Goal: Task Accomplishment & Management: Manage account settings

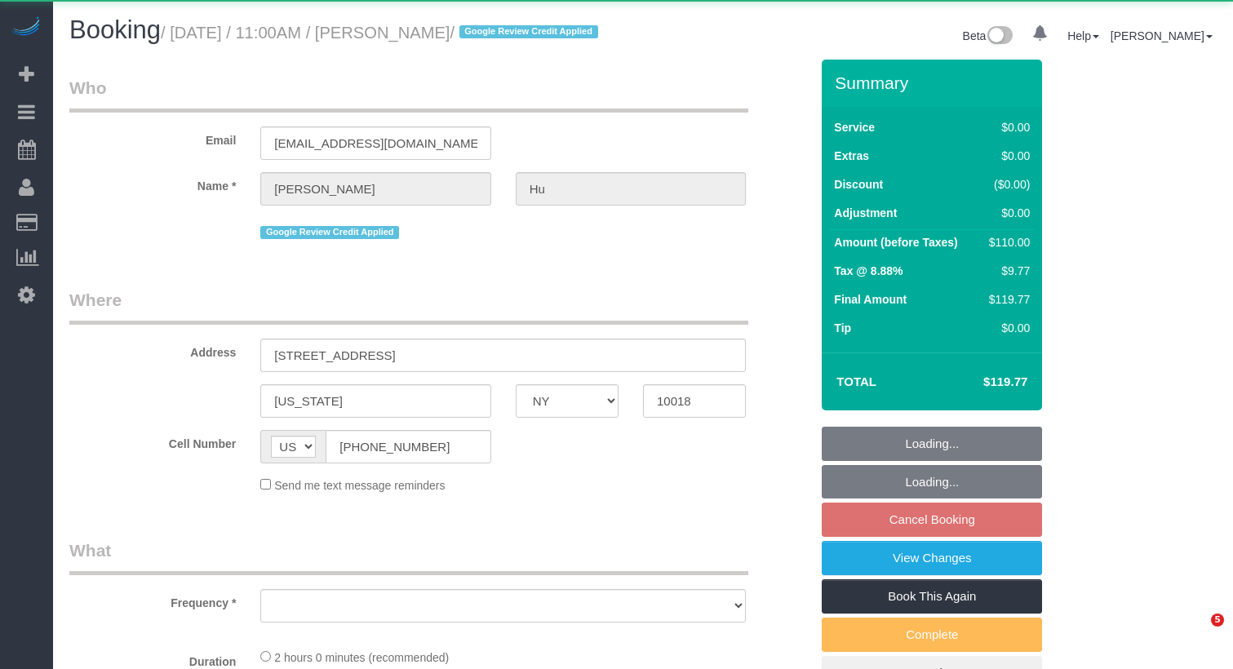
select select "NY"
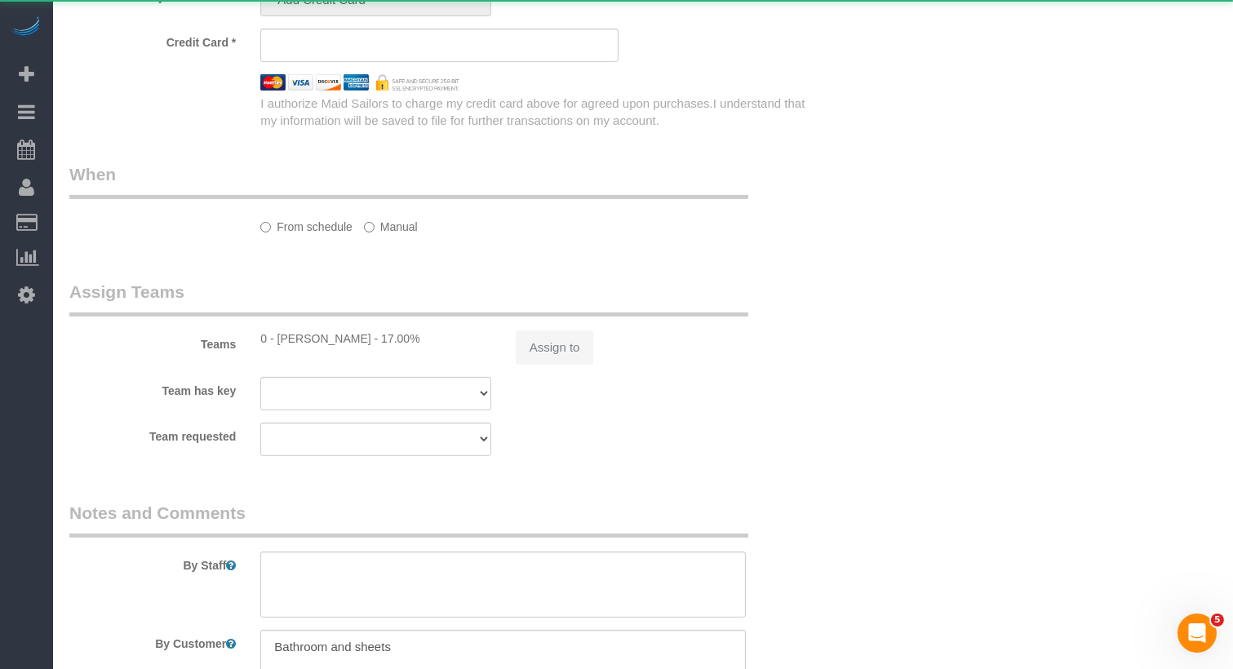
select select "object:918"
select select "1"
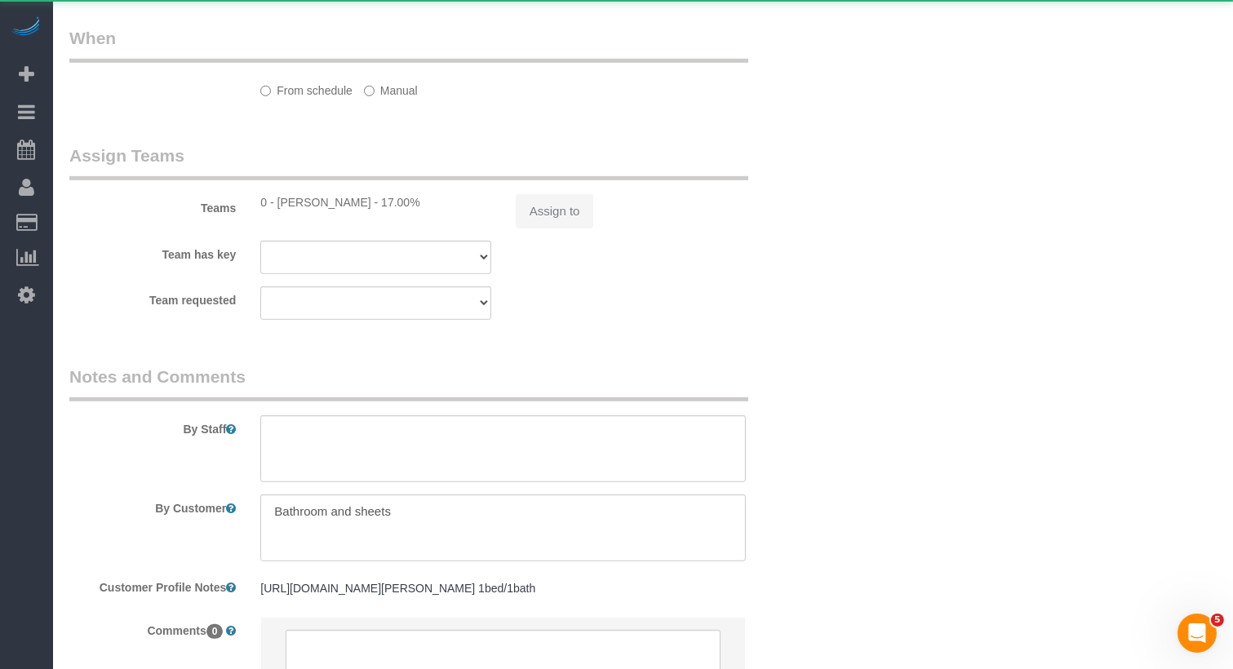
select select "object:1074"
select select "string:stripe-pm_1RR3nA4VGloSiKo72dJa0uVc"
select select "spot4"
select select "number:89"
select select "number:90"
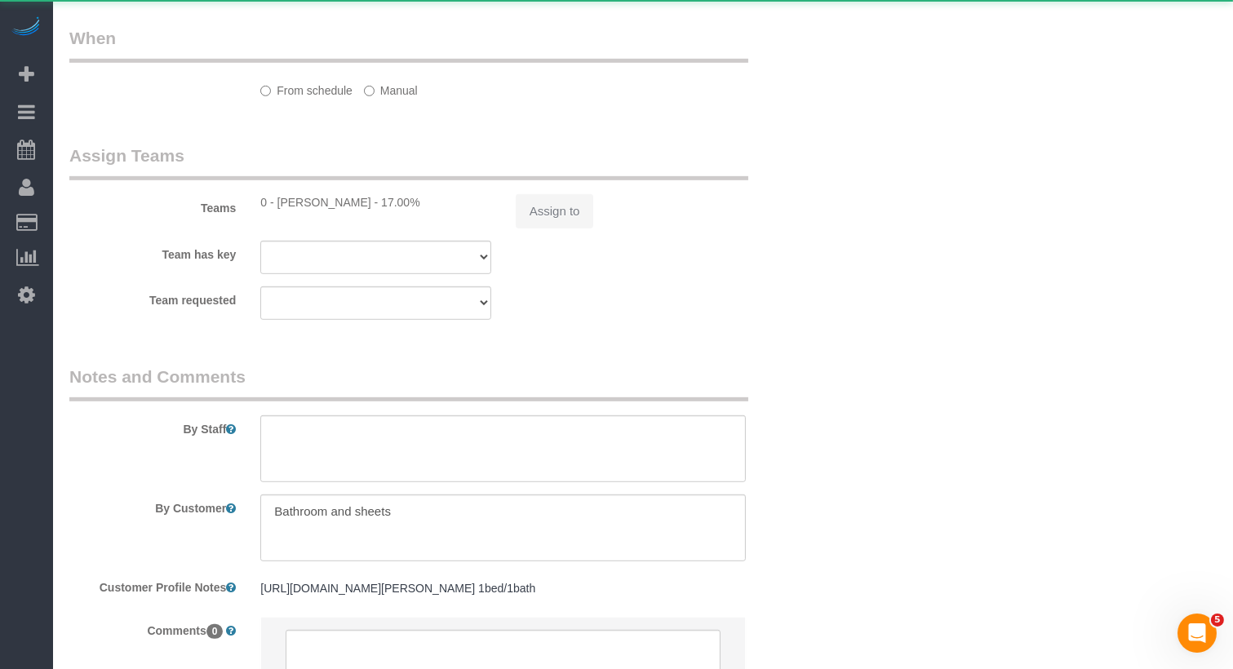
select select "number:15"
select select "number:5"
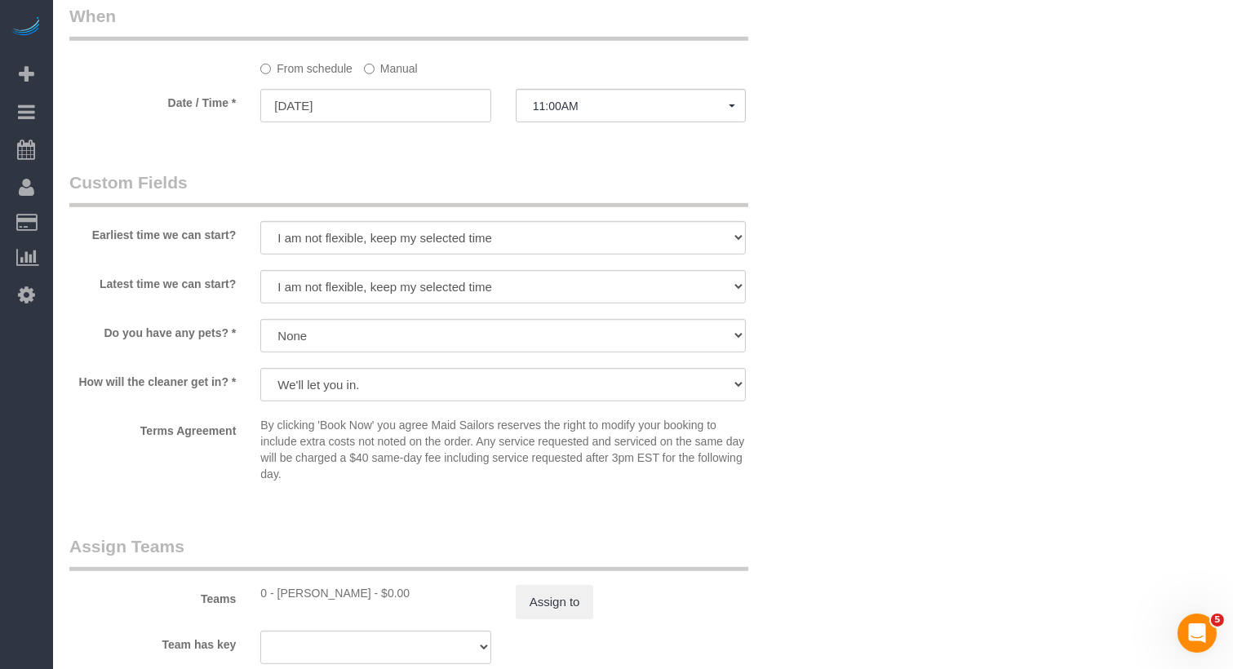
select select "1"
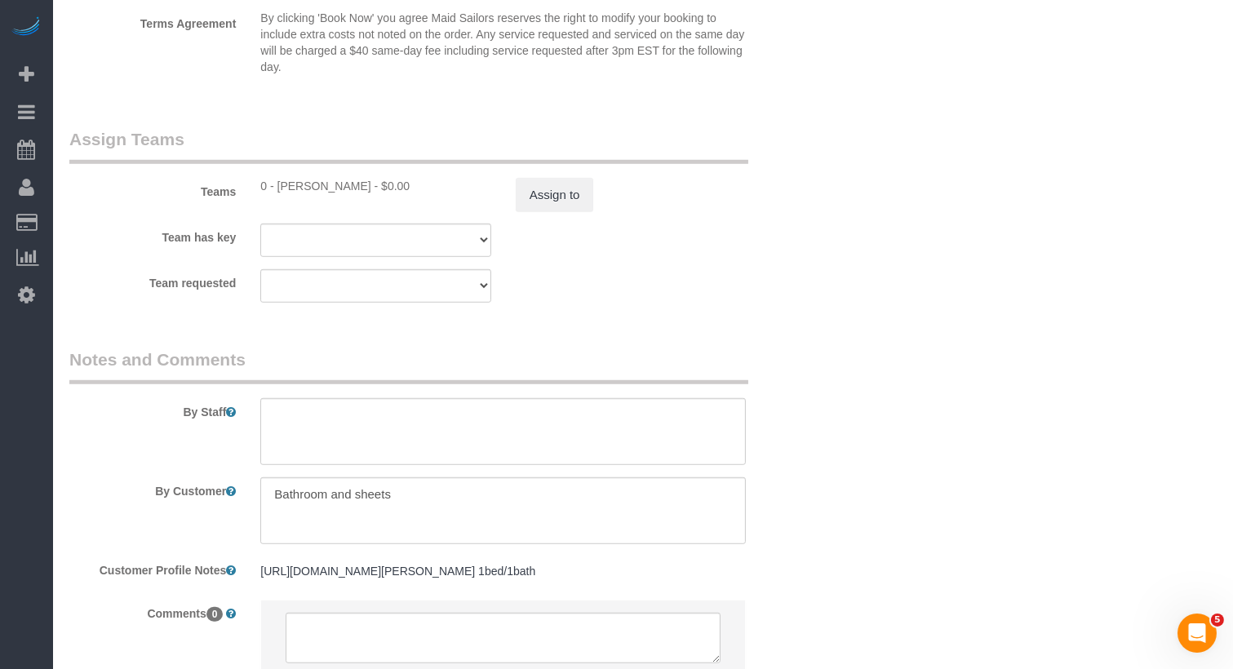
scroll to position [2225, 0]
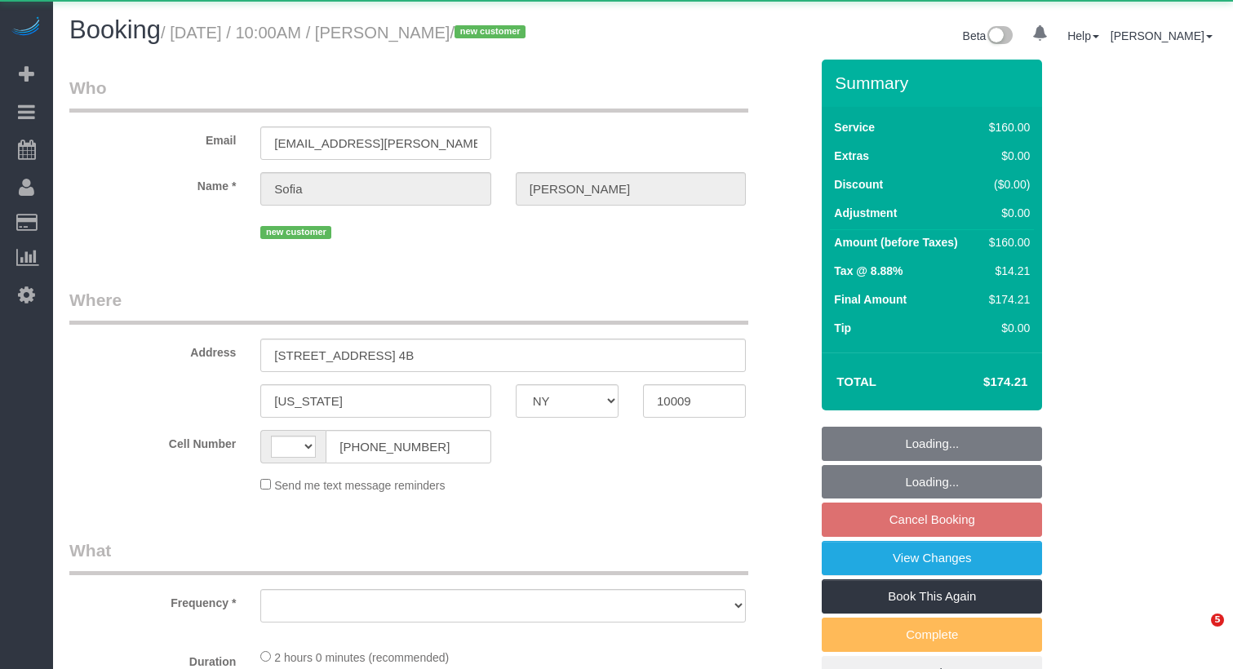
select select "NY"
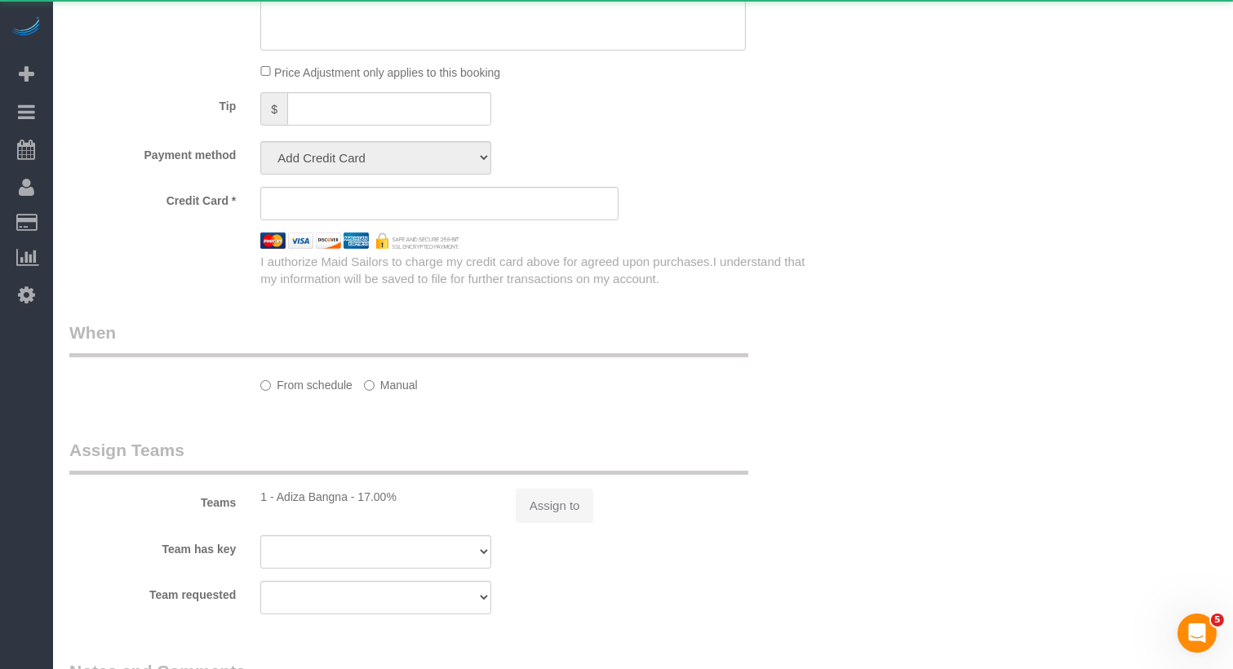
select select "string:[GEOGRAPHIC_DATA]"
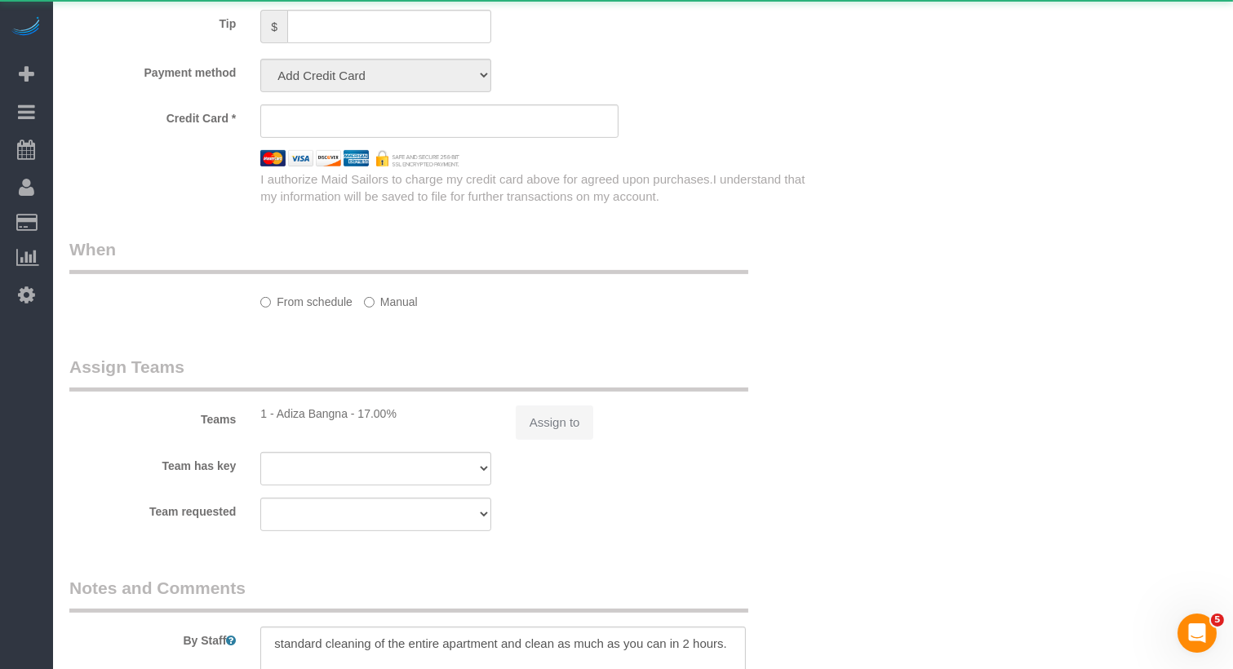
select select "object:1047"
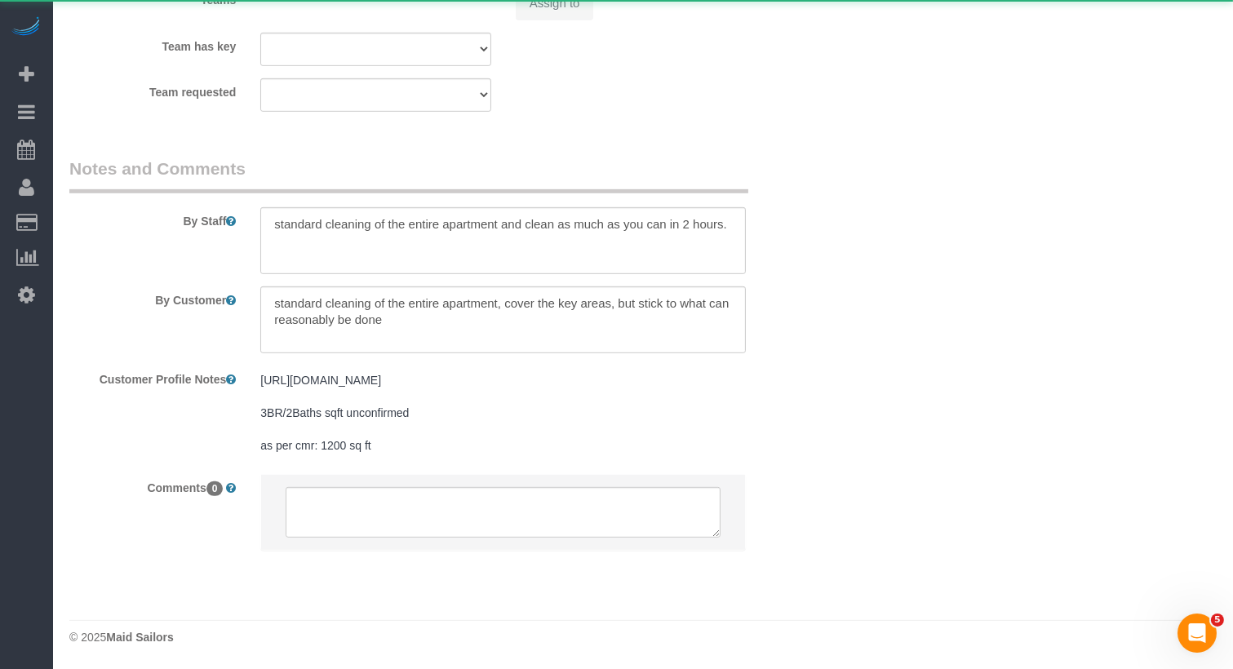
select select "string:stripe-pm_1SAgS84VGloSiKo7Rm2wK1xC"
select select "spot3"
select select "number:89"
select select "number:90"
select select "number:15"
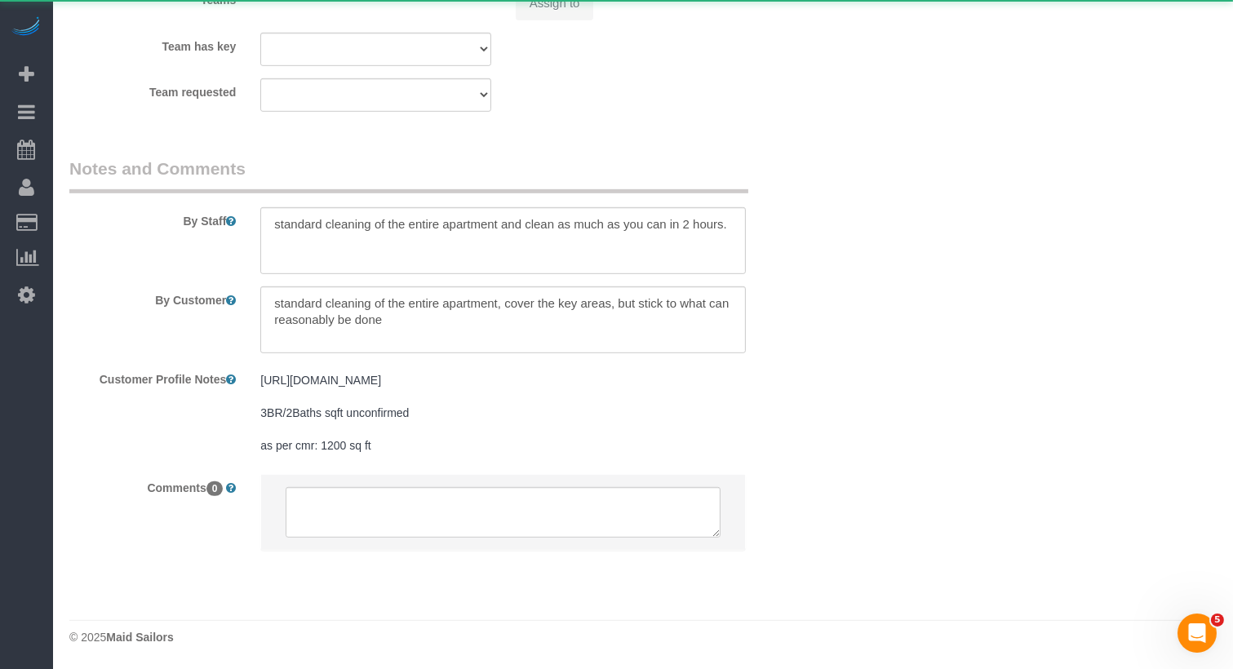
select select "number:5"
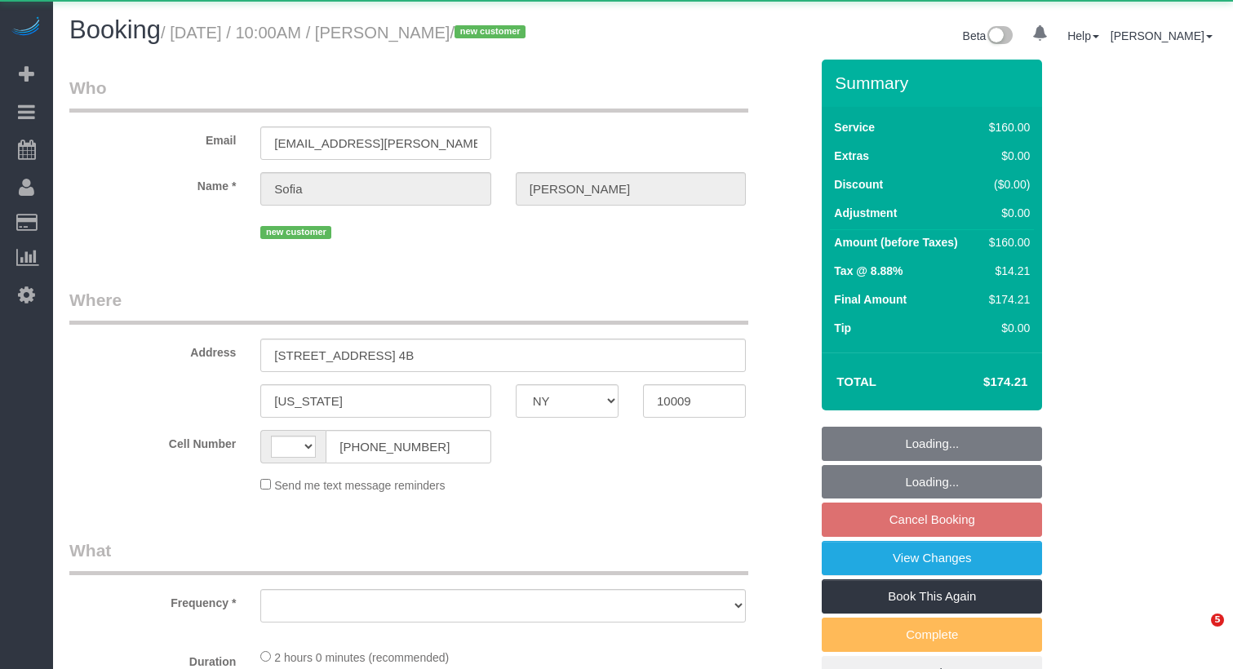
select select "NY"
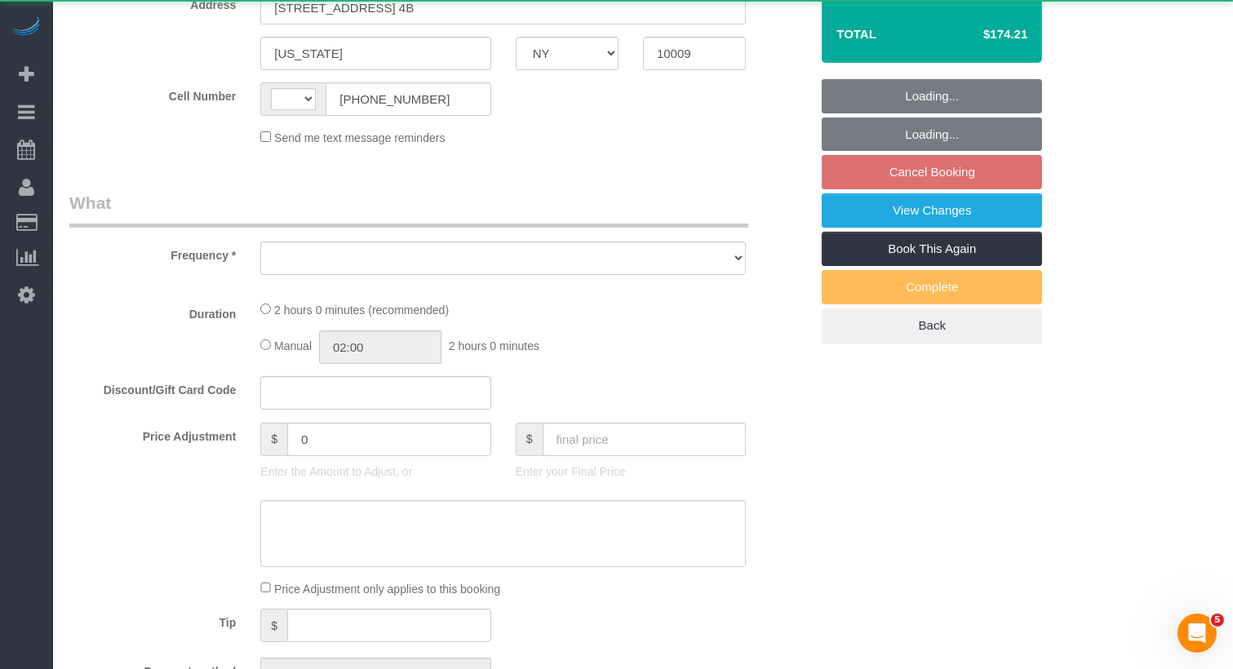
select select "string:[GEOGRAPHIC_DATA]"
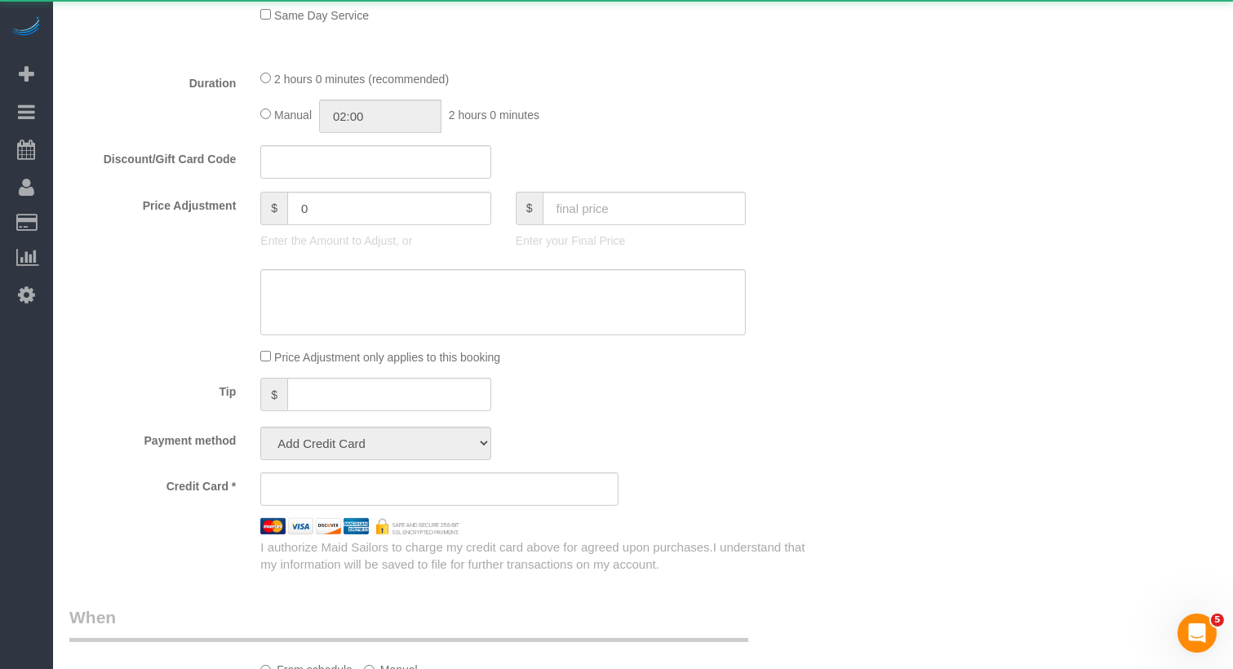
select select "object:1047"
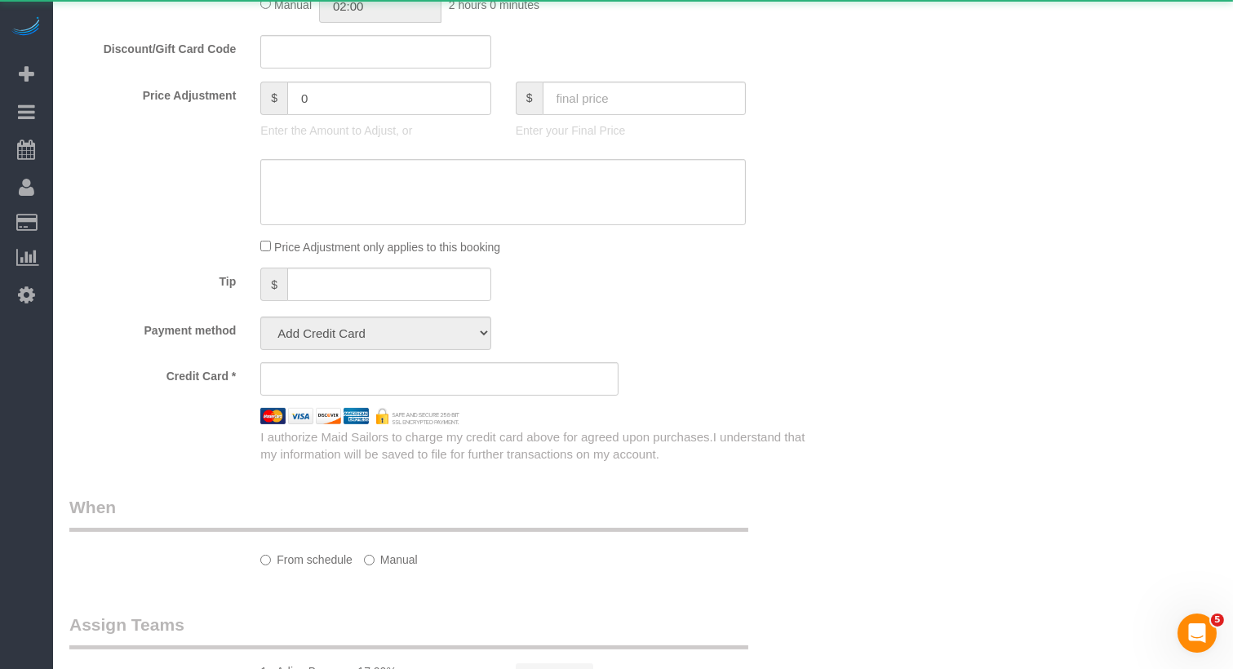
select select "number:89"
select select "number:90"
select select "number:15"
select select "number:5"
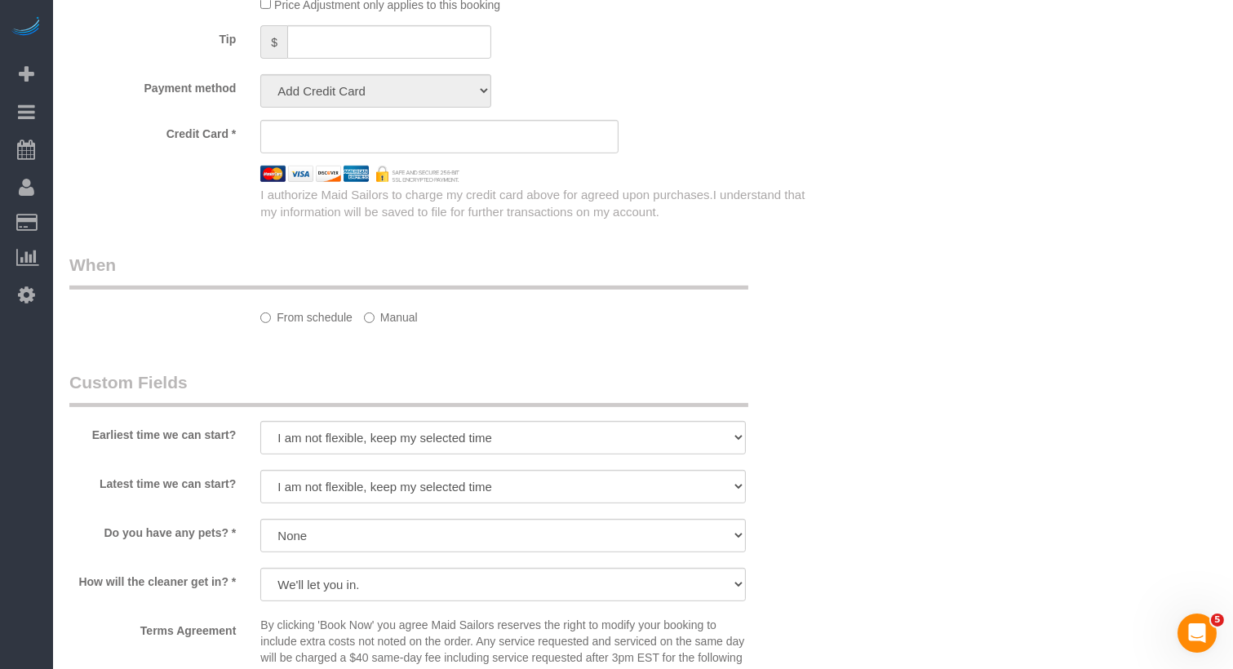
select select "string:stripe-pm_1SAgS84VGloSiKo7Rm2wK1xC"
select select "spot3"
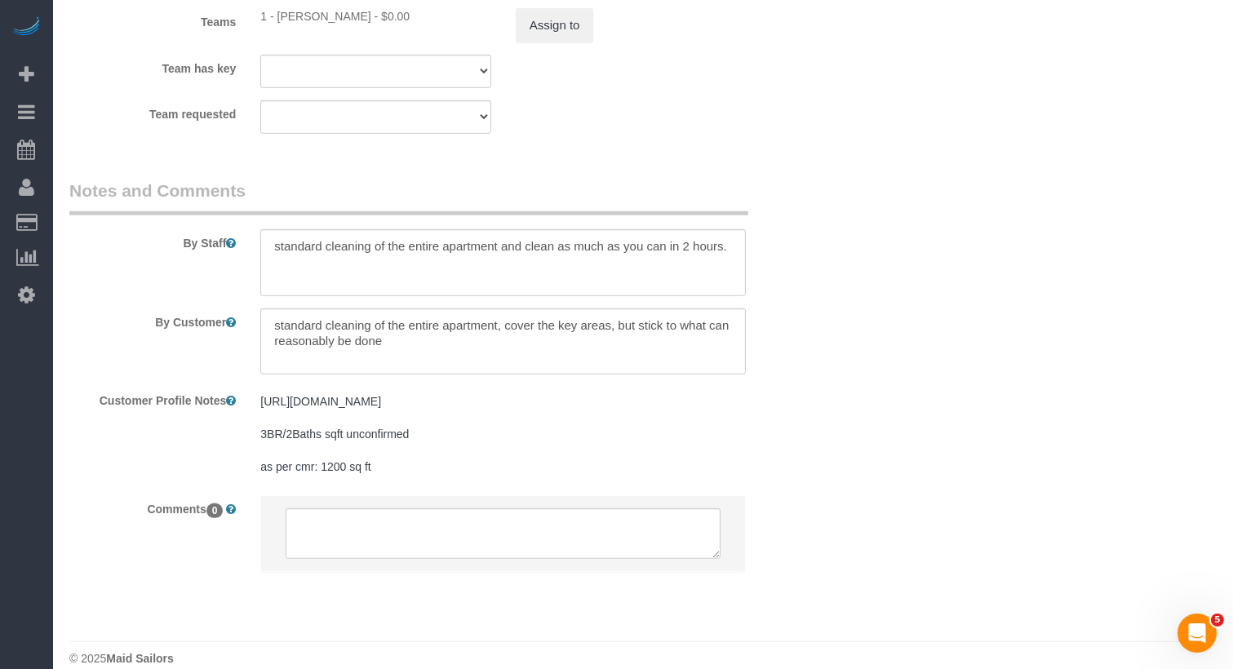
scroll to position [1927, 0]
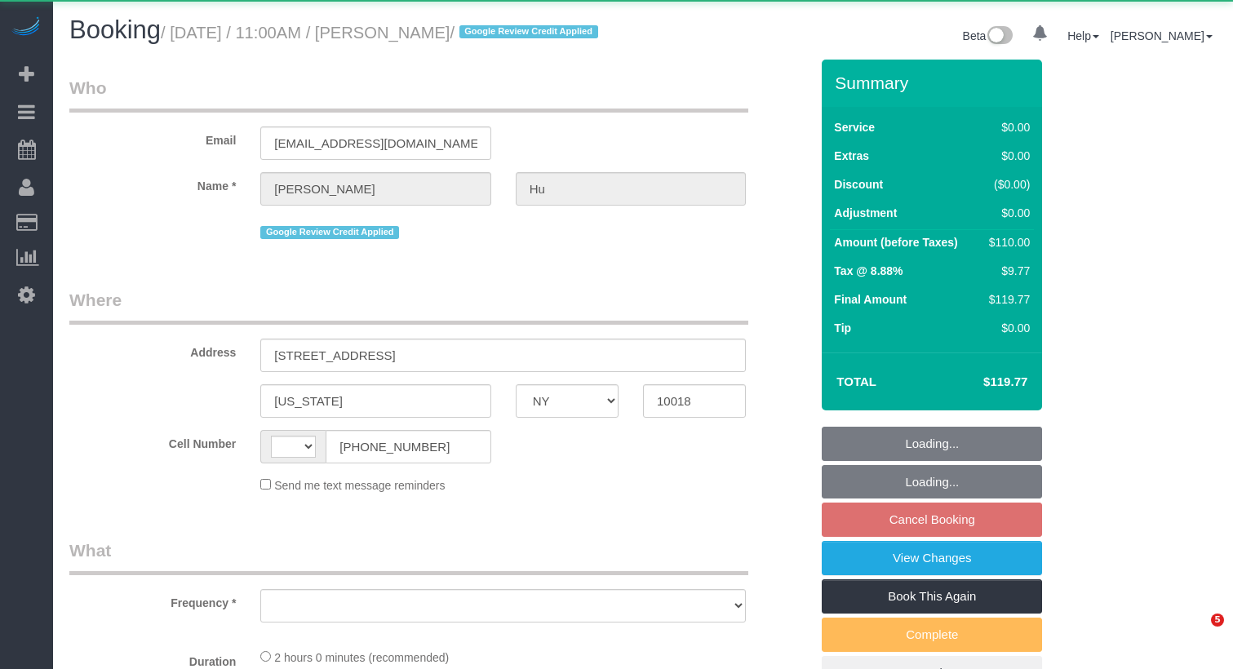
select select "NY"
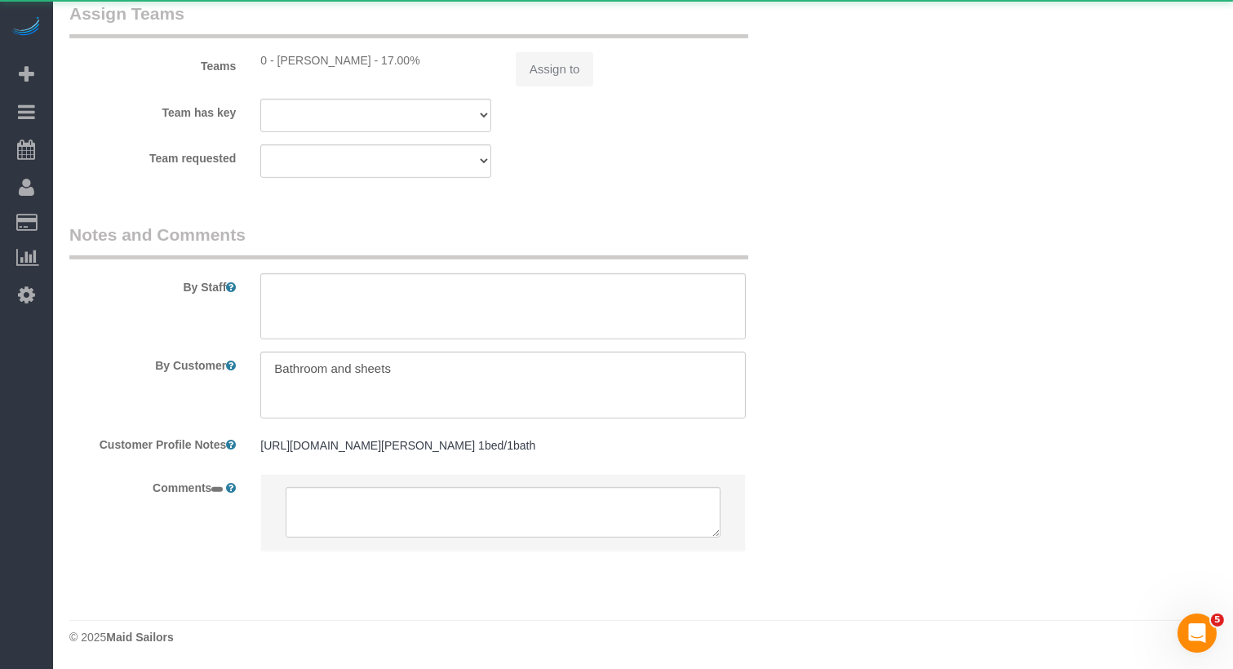
select select "string:[GEOGRAPHIC_DATA]"
select select "string:stripe-pm_1RR3nA4VGloSiKo72dJa0uVc"
select select "1"
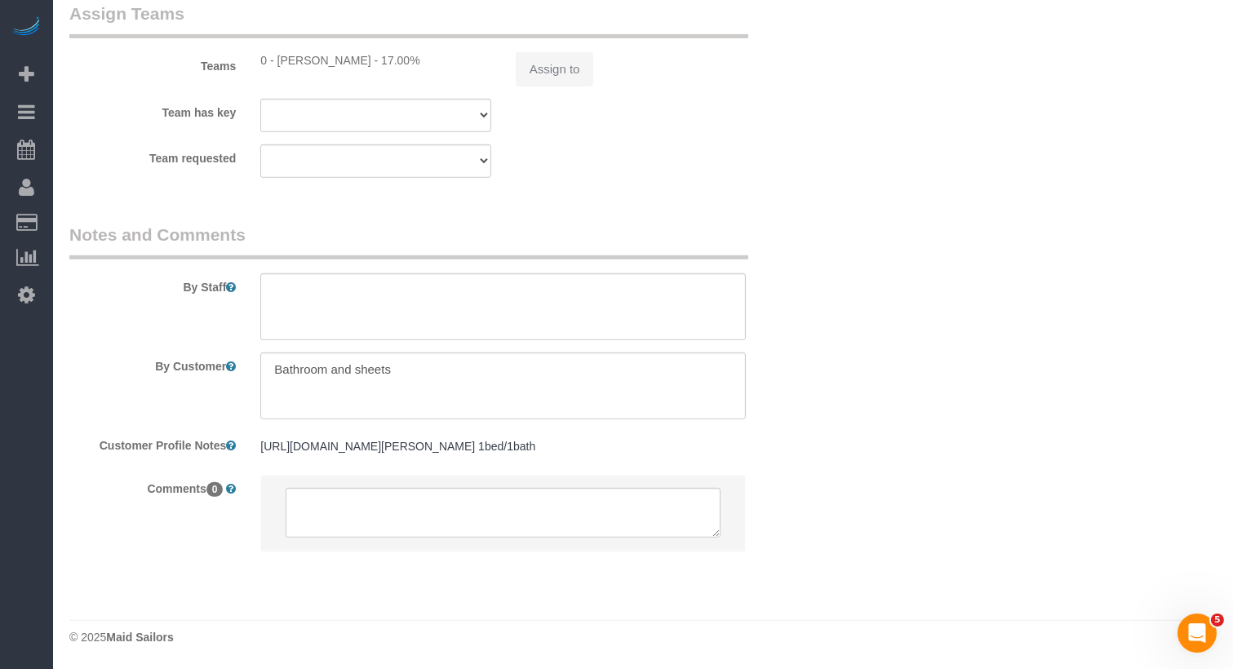
select select "object:1105"
select select "number:89"
select select "number:90"
select select "number:15"
select select "number:5"
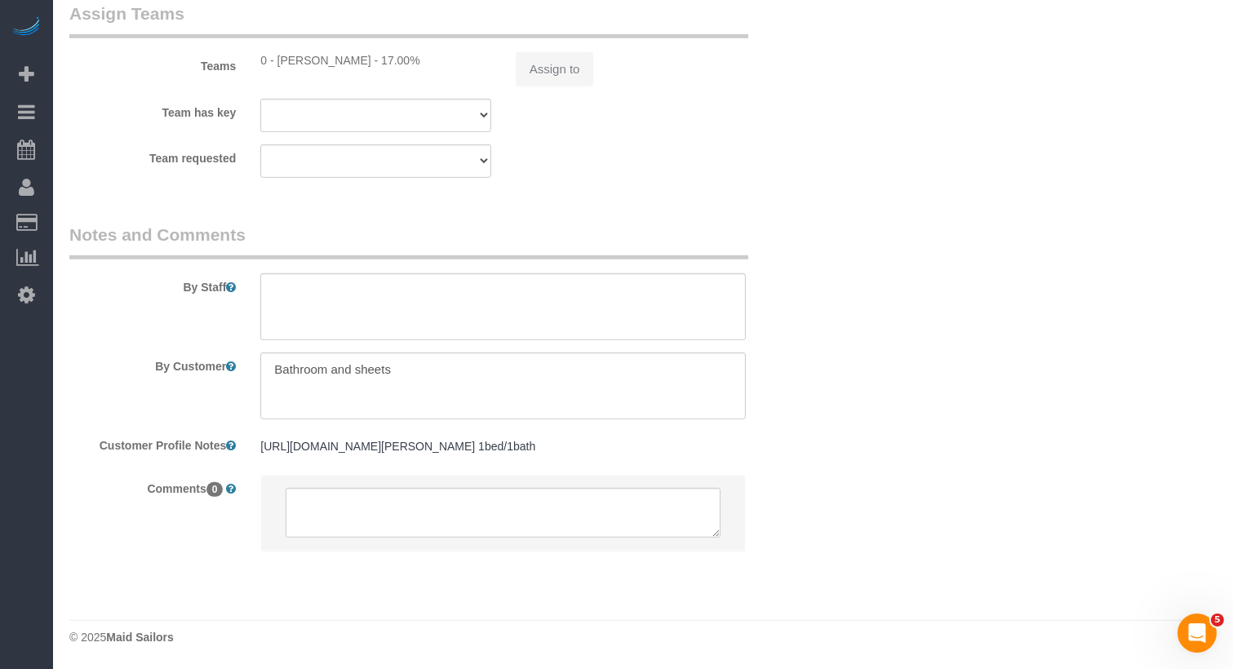
select select "1"
select select "spot4"
click at [548, 52] on button "Assign to" at bounding box center [555, 69] width 78 height 34
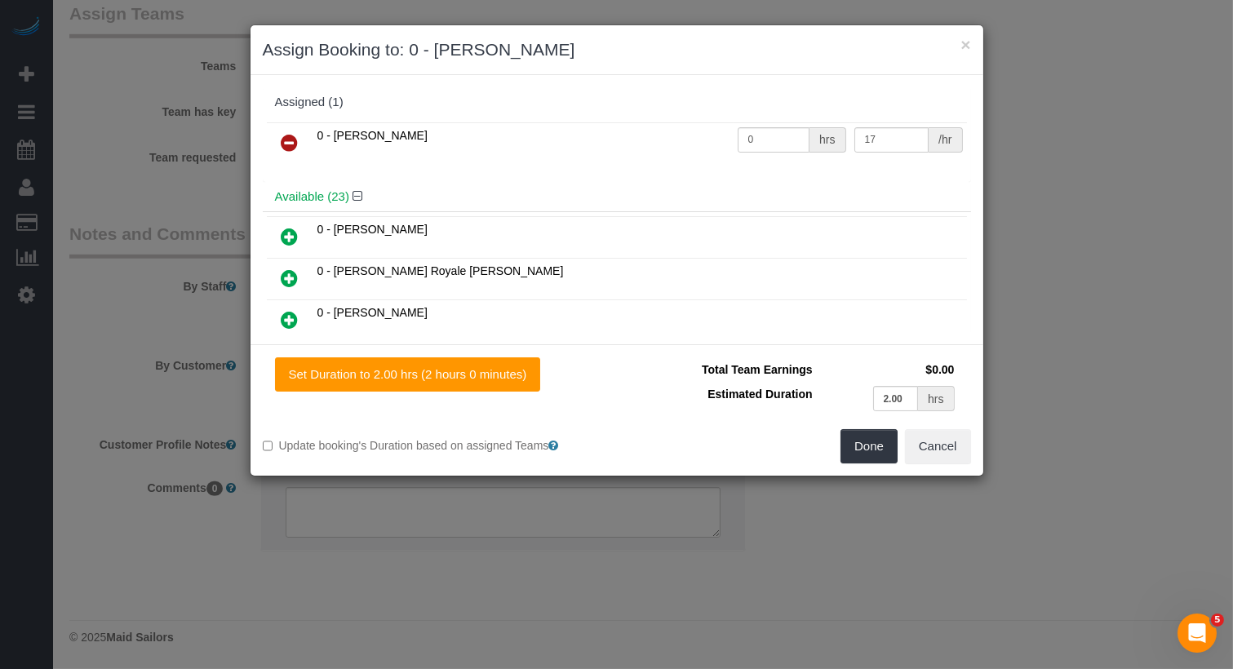
click at [290, 143] on icon at bounding box center [290, 143] width 17 height 20
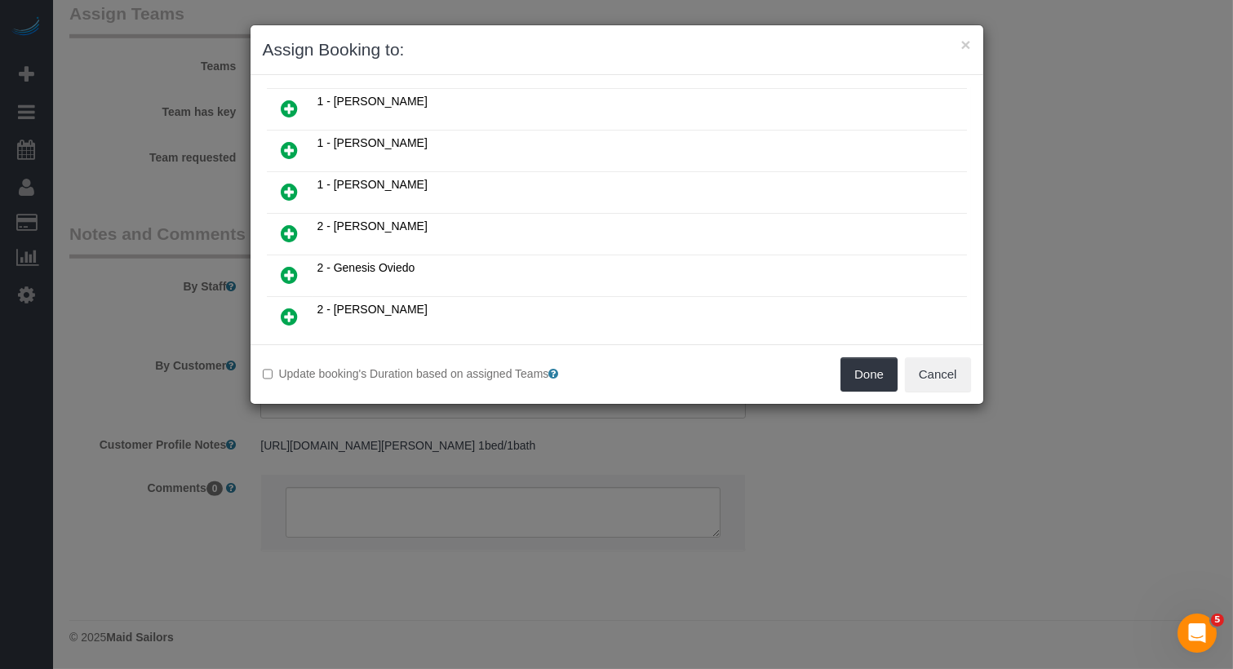
scroll to position [551, 0]
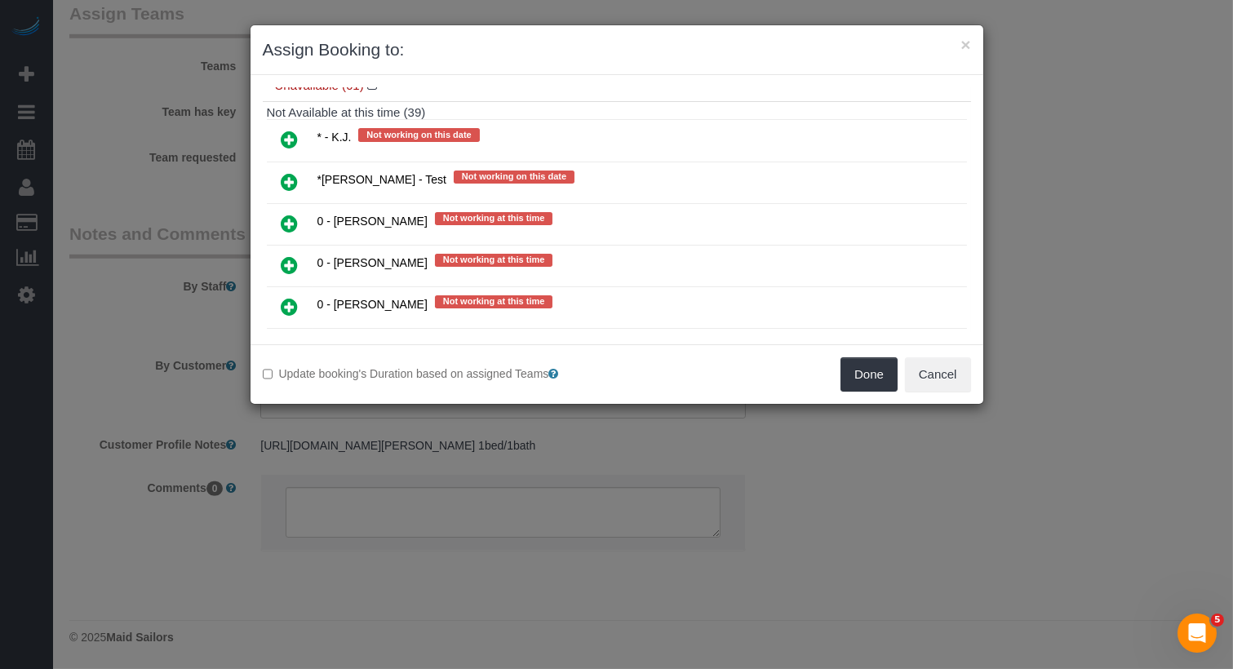
click at [301, 375] on link at bounding box center [290, 391] width 38 height 33
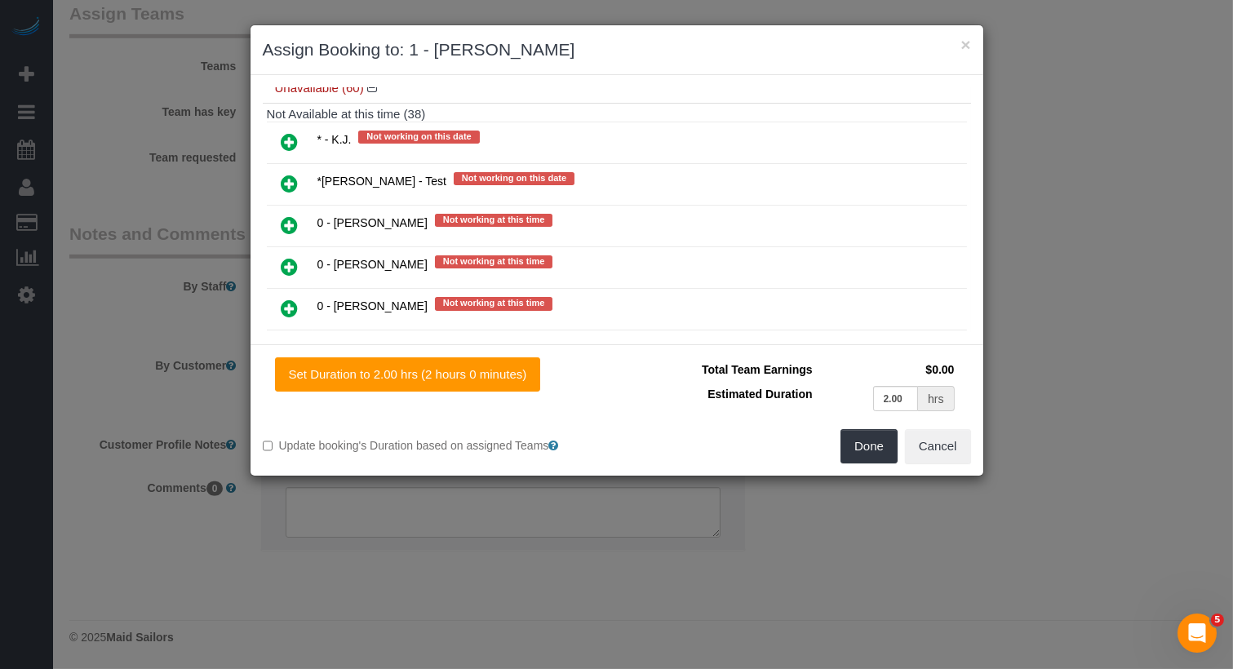
click at [862, 463] on div "Set Duration to 2.00 hrs (2 hours 0 minutes) Total Team Earnings $0.00 Estimate…" at bounding box center [617, 409] width 733 height 131
click at [862, 446] on button "Done" at bounding box center [868, 446] width 57 height 34
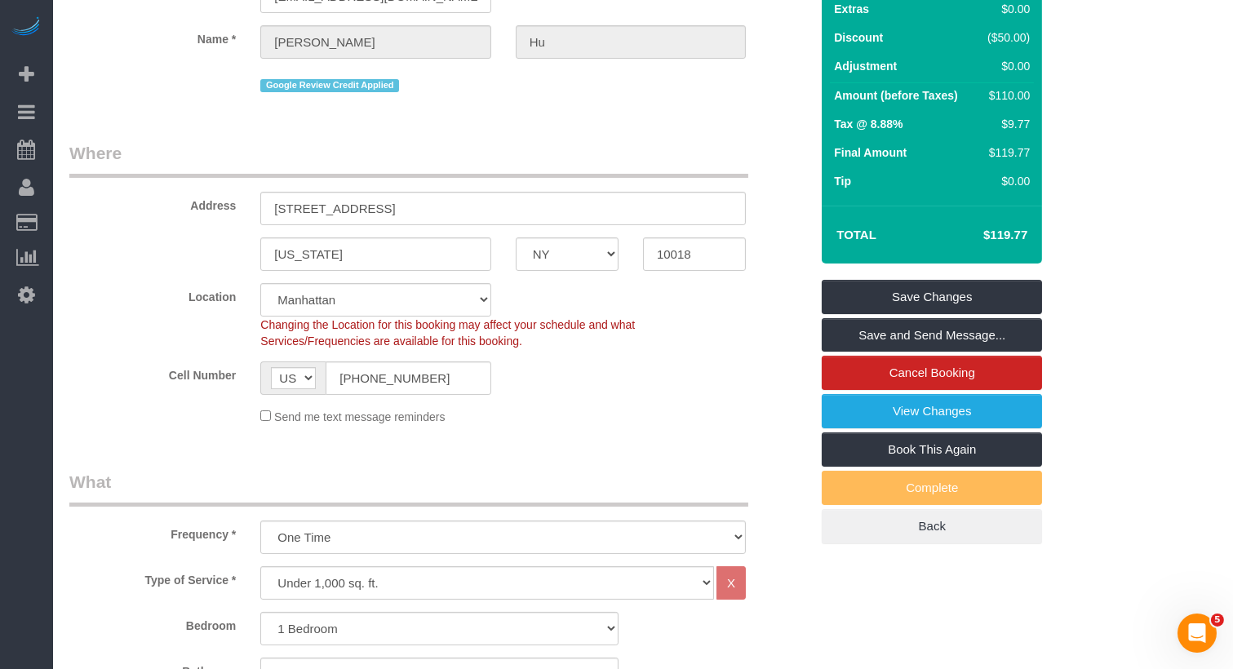
scroll to position [0, 0]
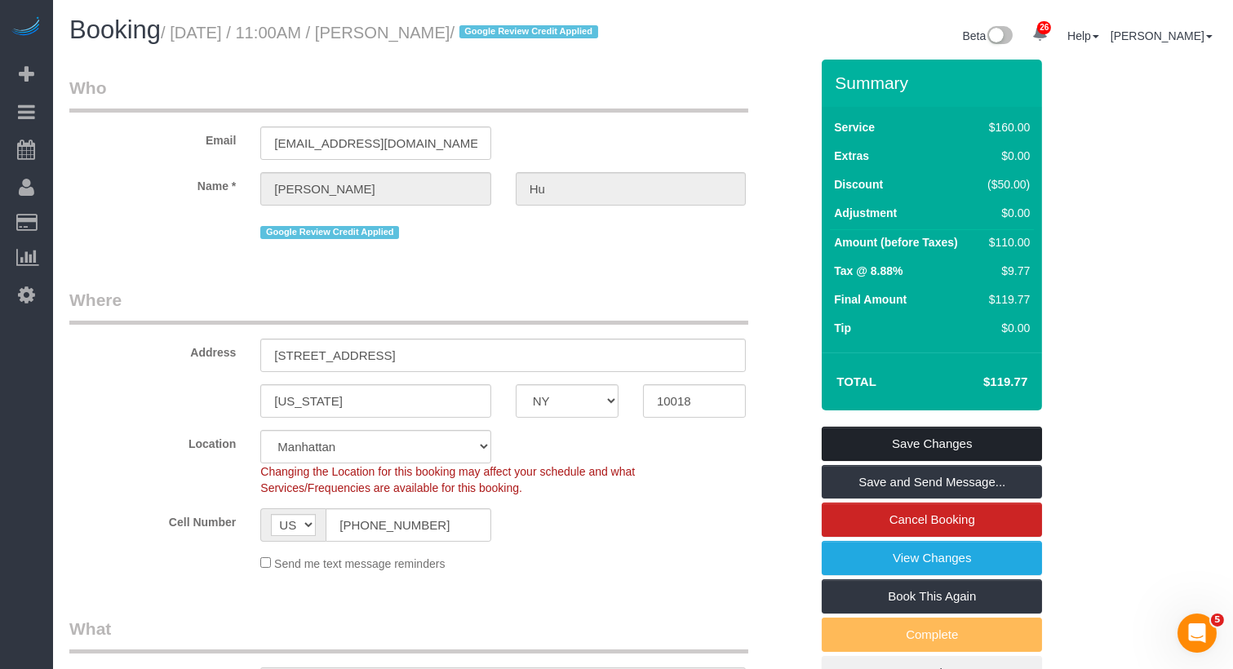
click at [873, 461] on link "Save Changes" at bounding box center [932, 444] width 220 height 34
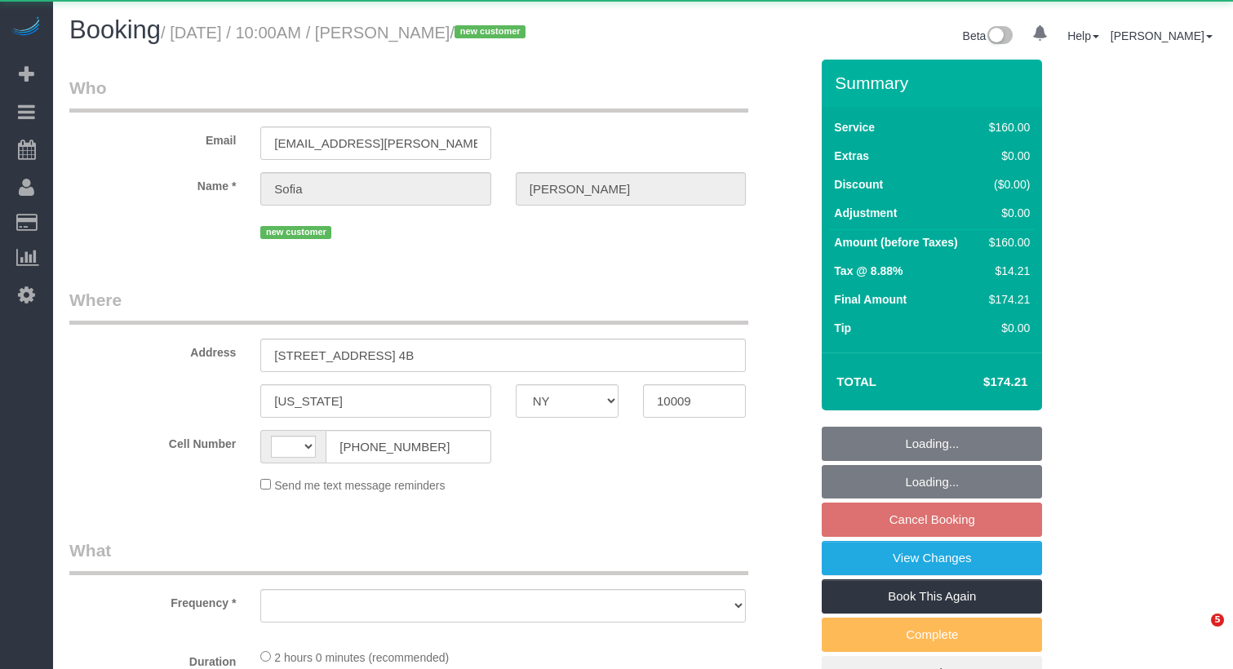
select select "NY"
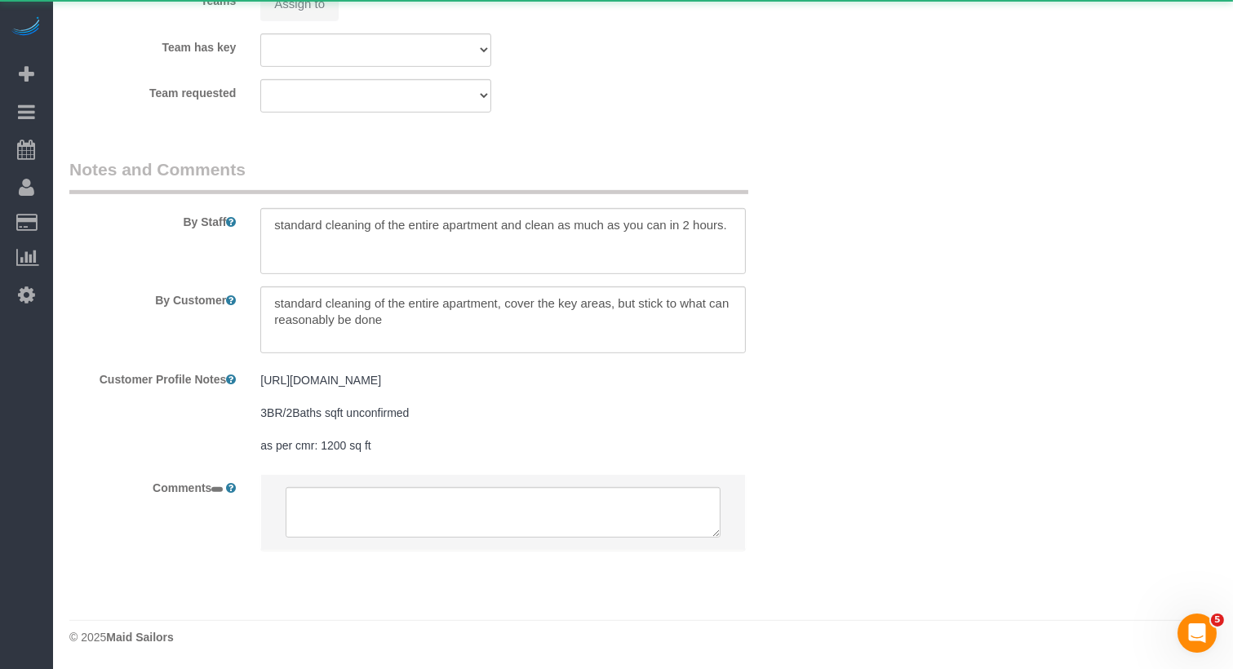
select select "string:[GEOGRAPHIC_DATA]"
select select "object:1477"
select select "string:stripe-pm_1SAgS84VGloSiKo7Rm2wK1xC"
select select "spot3"
select select "number:89"
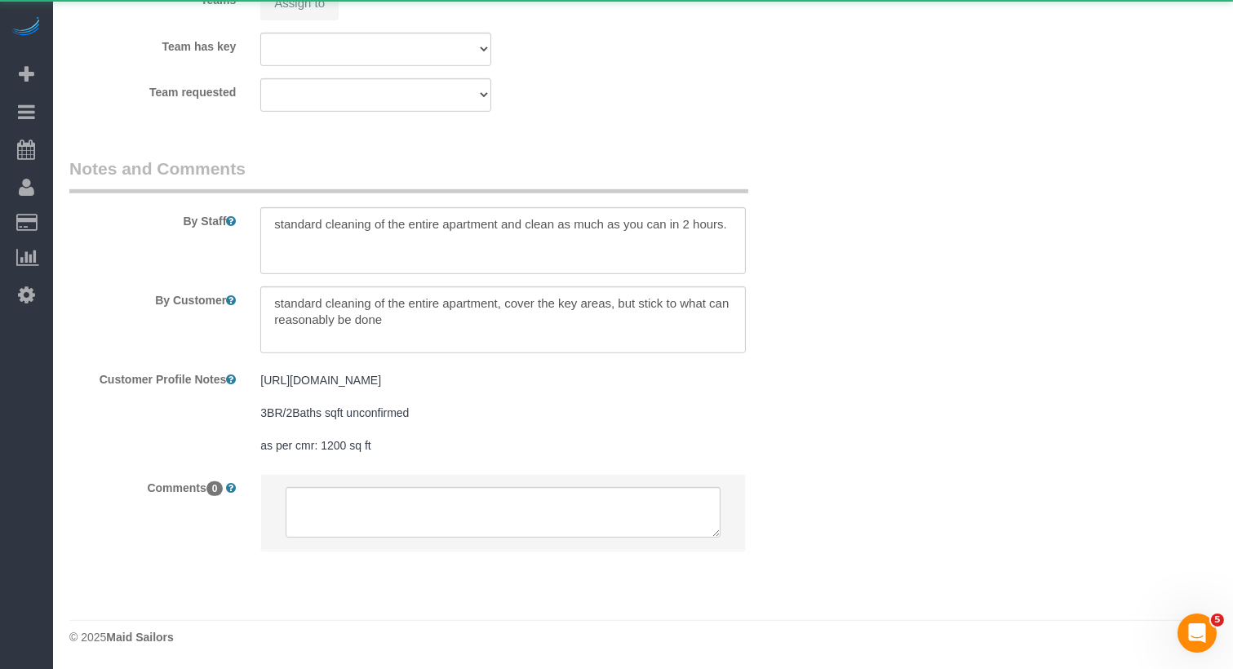
select select "number:90"
select select "number:15"
select select "number:5"
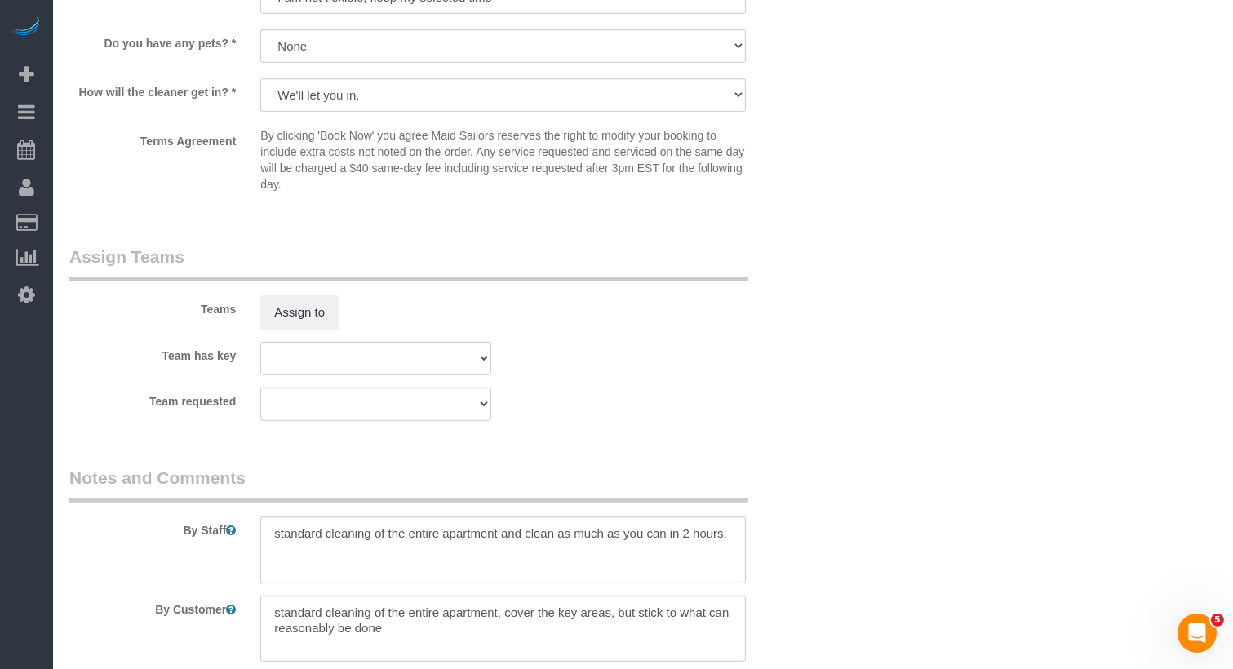
scroll to position [1524, 0]
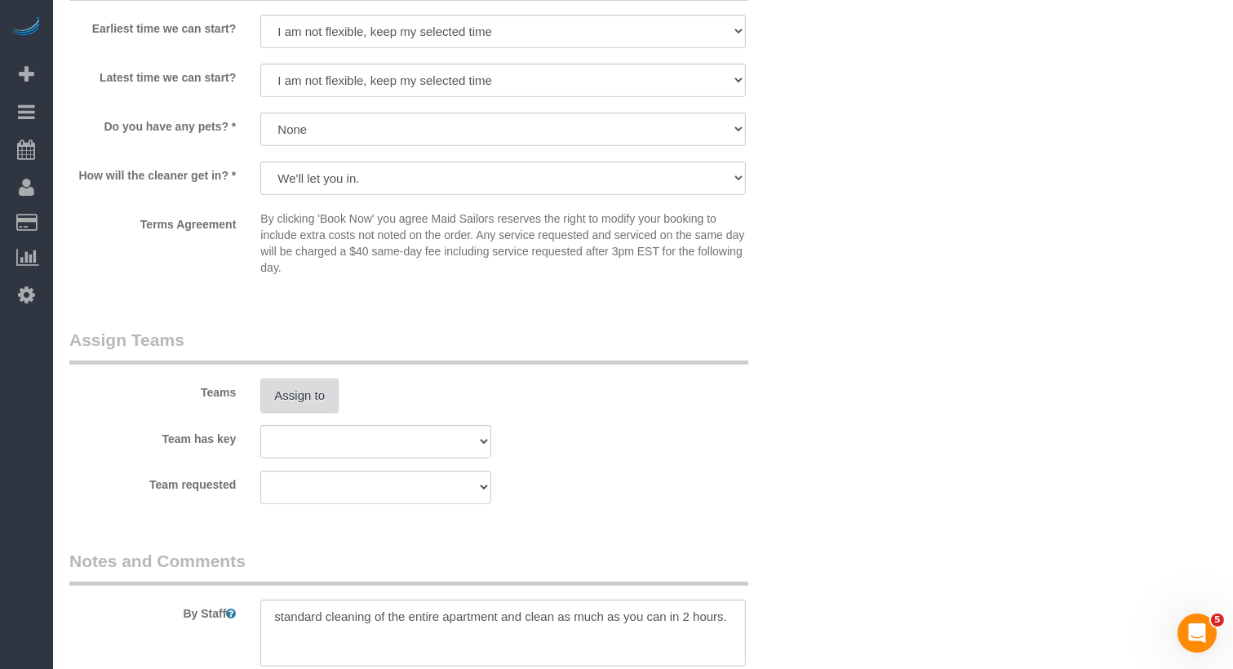
click at [287, 402] on button "Assign to" at bounding box center [299, 396] width 78 height 34
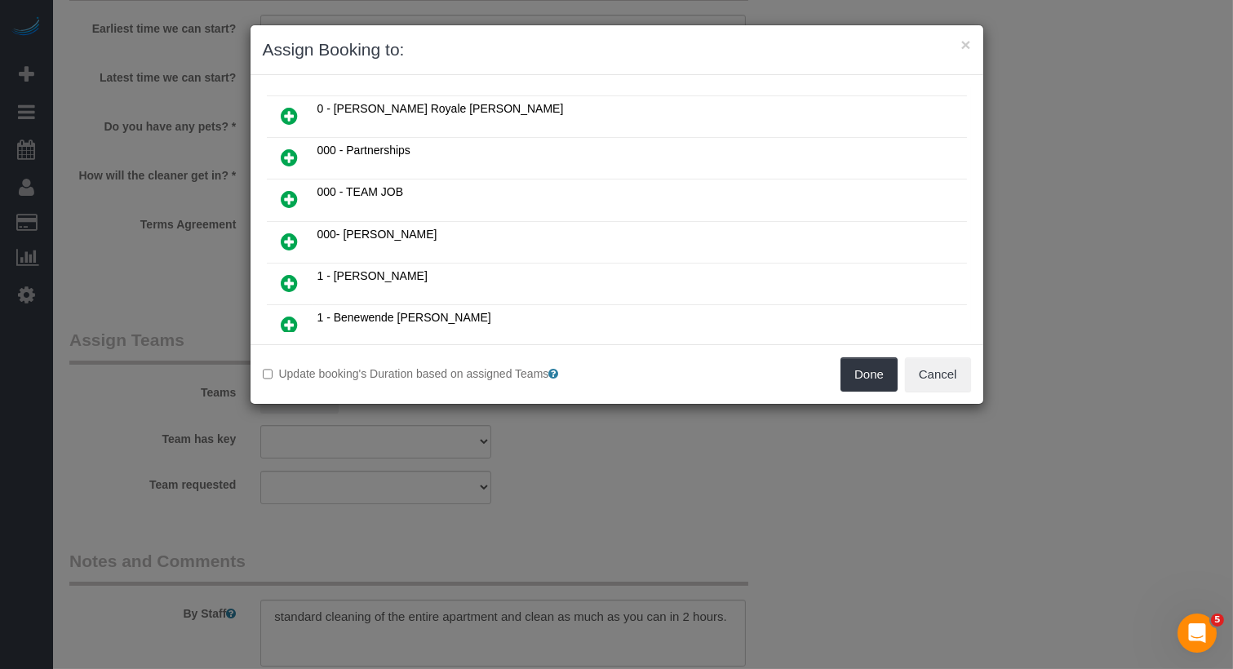
scroll to position [0, 0]
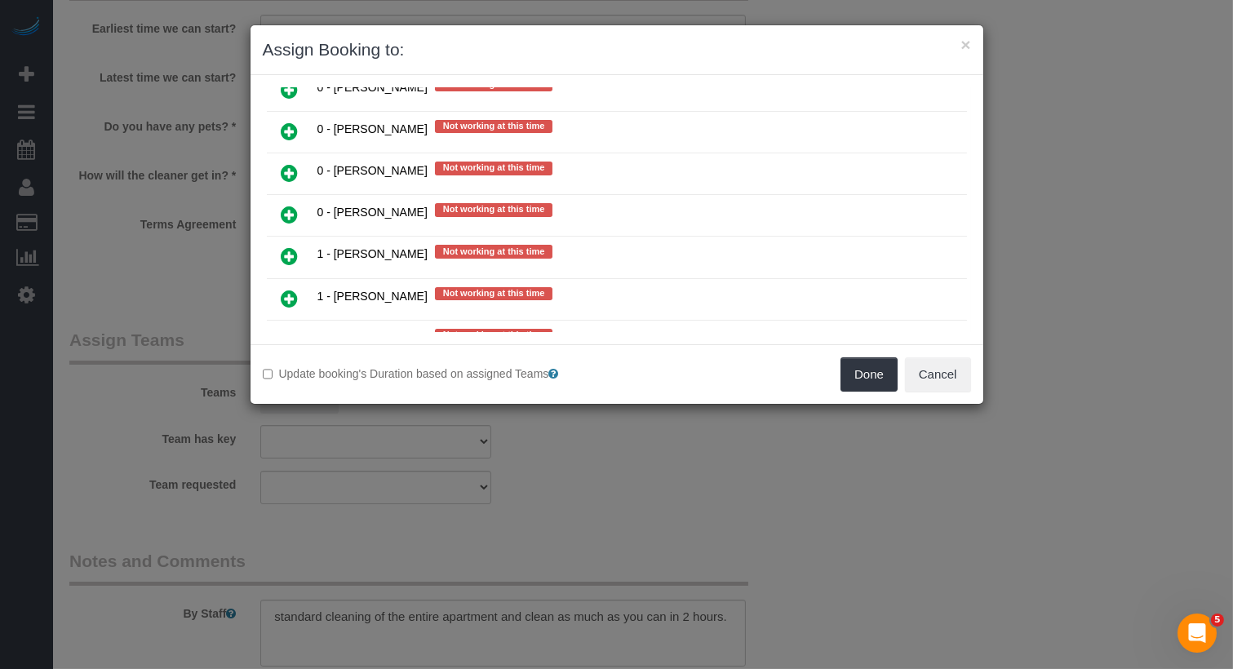
click at [301, 241] on link at bounding box center [290, 257] width 38 height 33
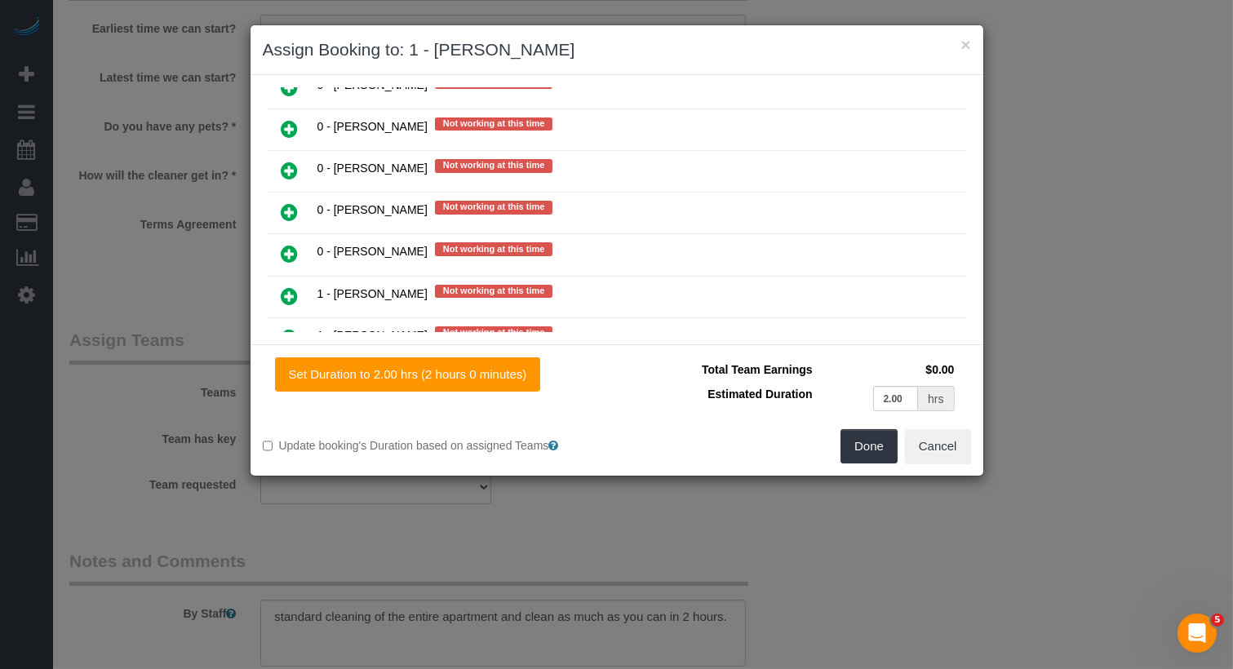
scroll to position [1344, 0]
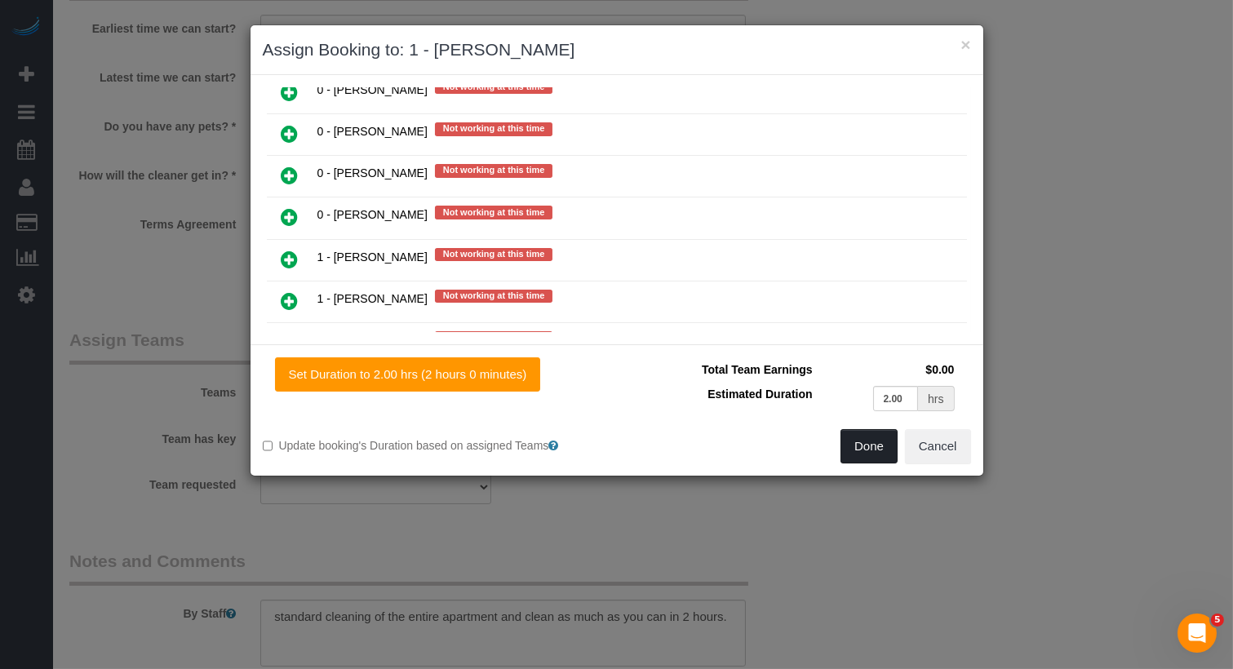
click at [873, 438] on button "Done" at bounding box center [868, 446] width 57 height 34
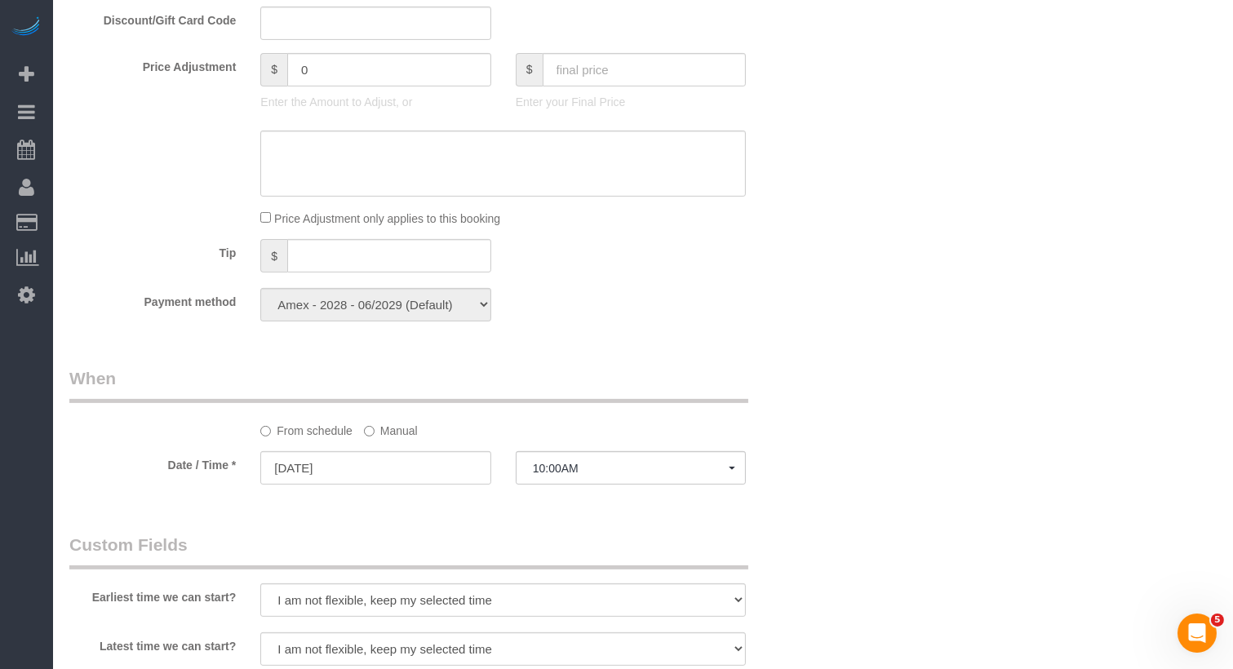
scroll to position [0, 0]
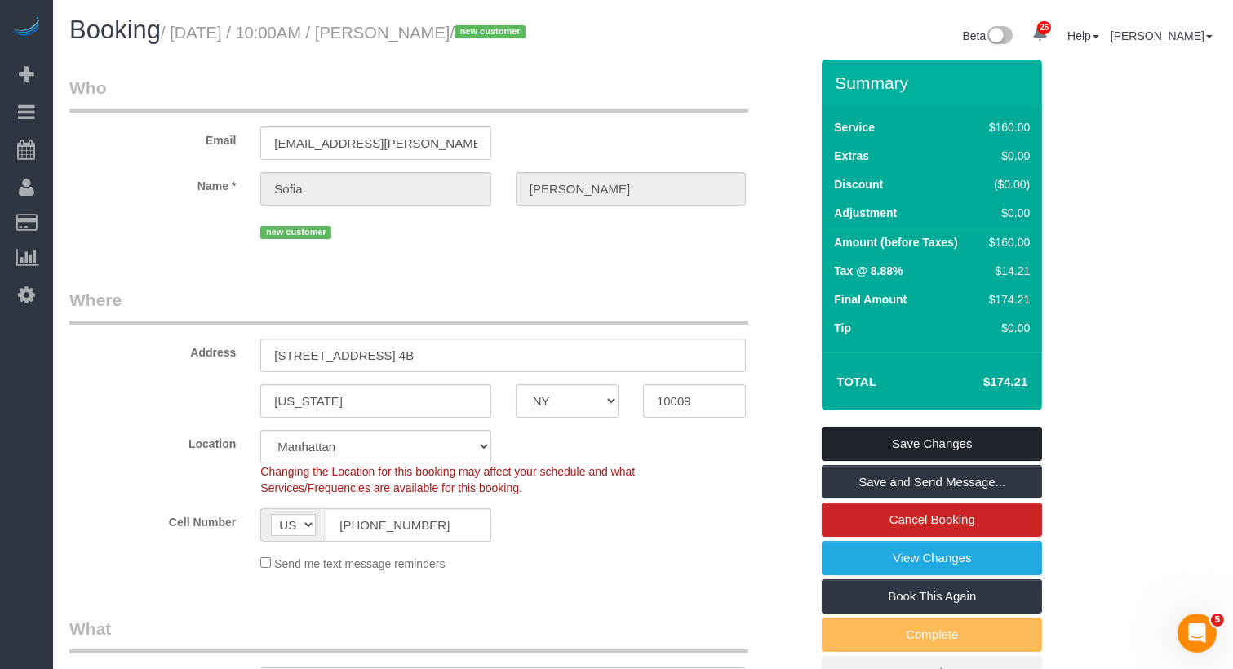
click at [916, 445] on link "Save Changes" at bounding box center [932, 444] width 220 height 34
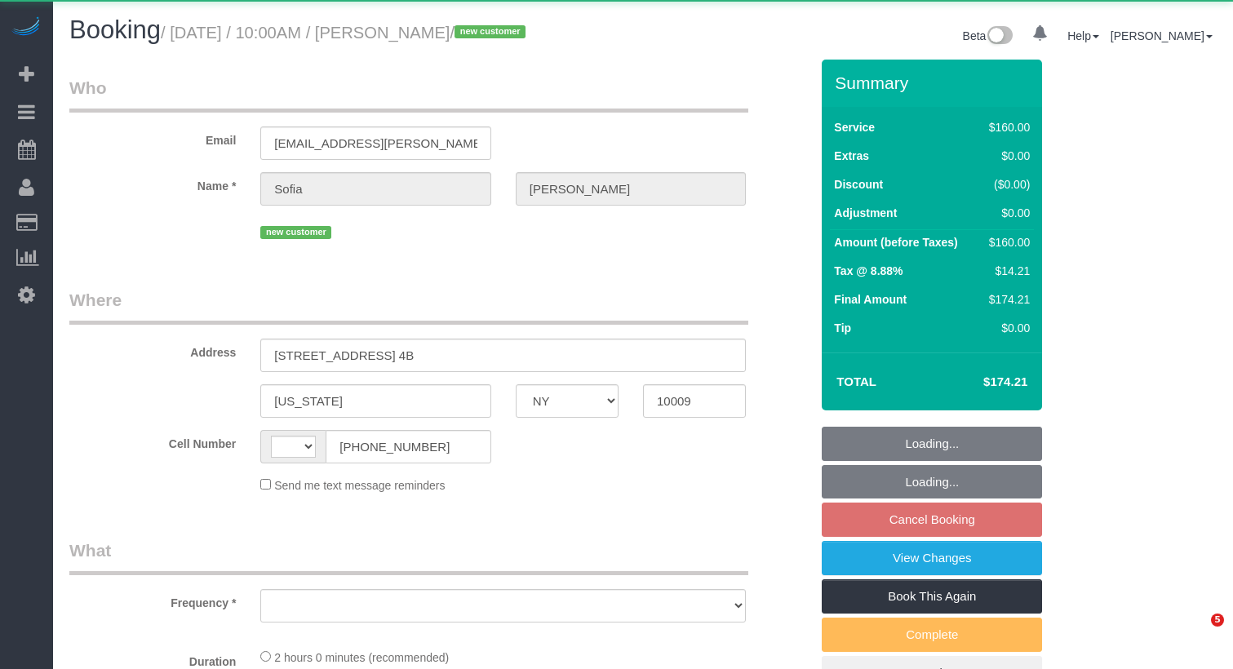
select select "NY"
select select "string:[GEOGRAPHIC_DATA]"
select select "object:817"
select select "string:stripe-pm_1SAgS84VGloSiKo7Rm2wK1xC"
select select "number:89"
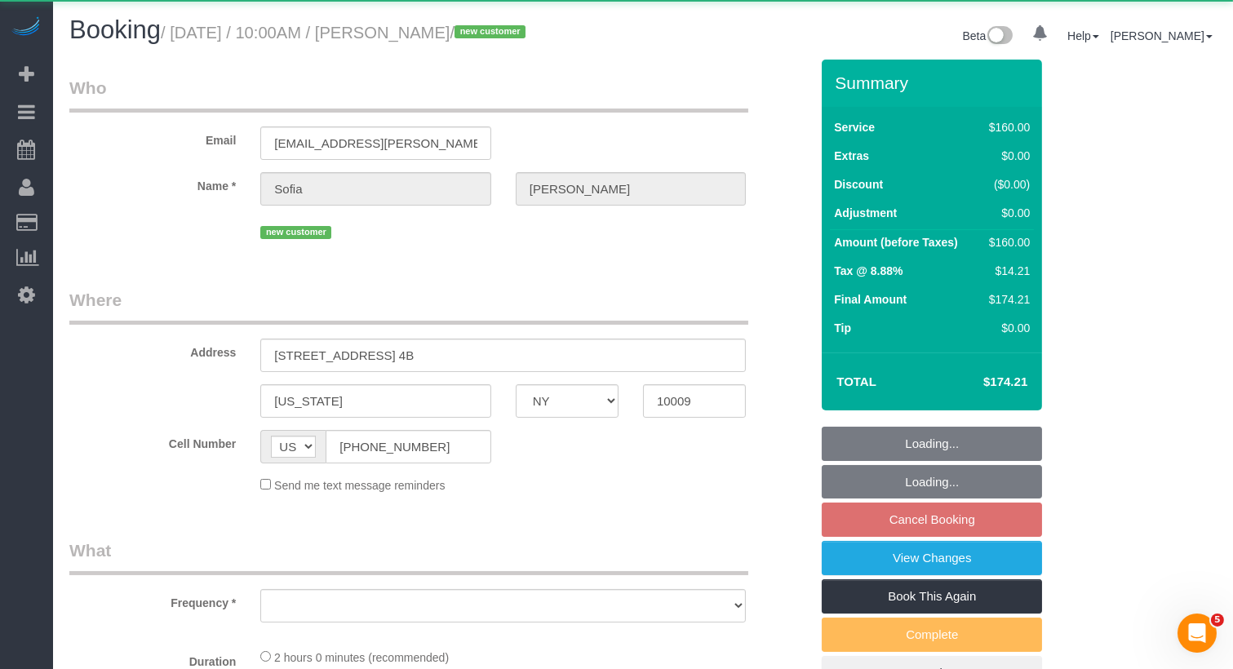
select select "number:90"
select select "number:15"
select select "number:5"
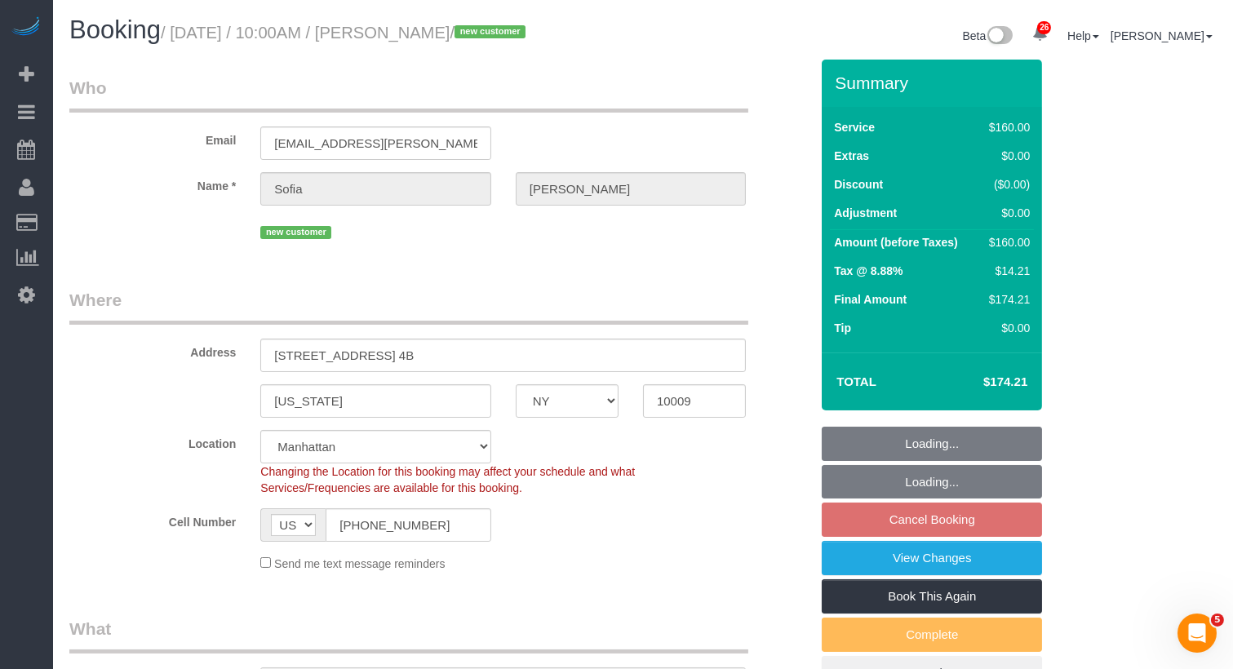
select select "object:1052"
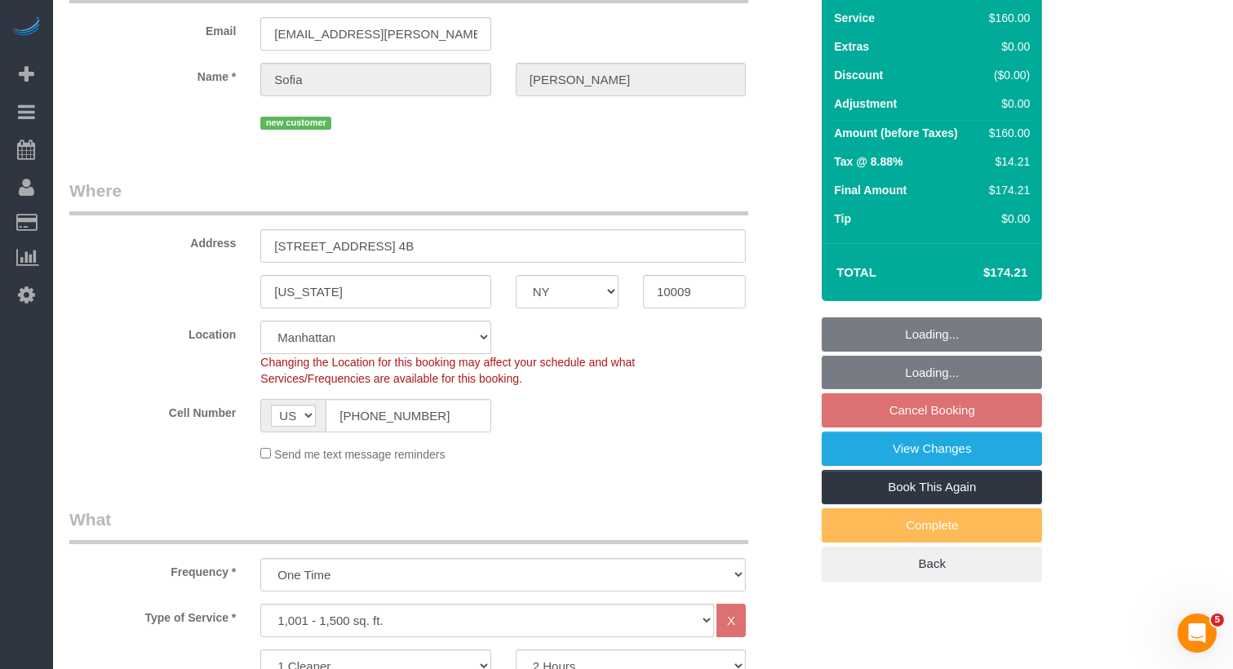
select select "spot3"
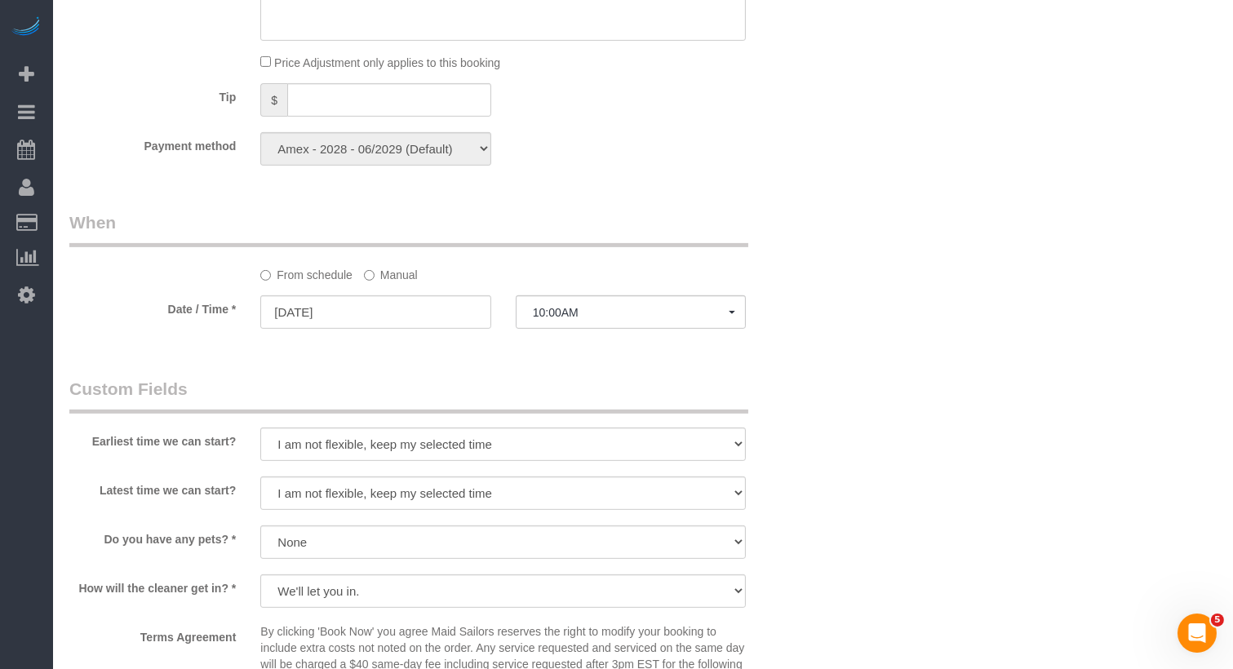
scroll to position [1487, 0]
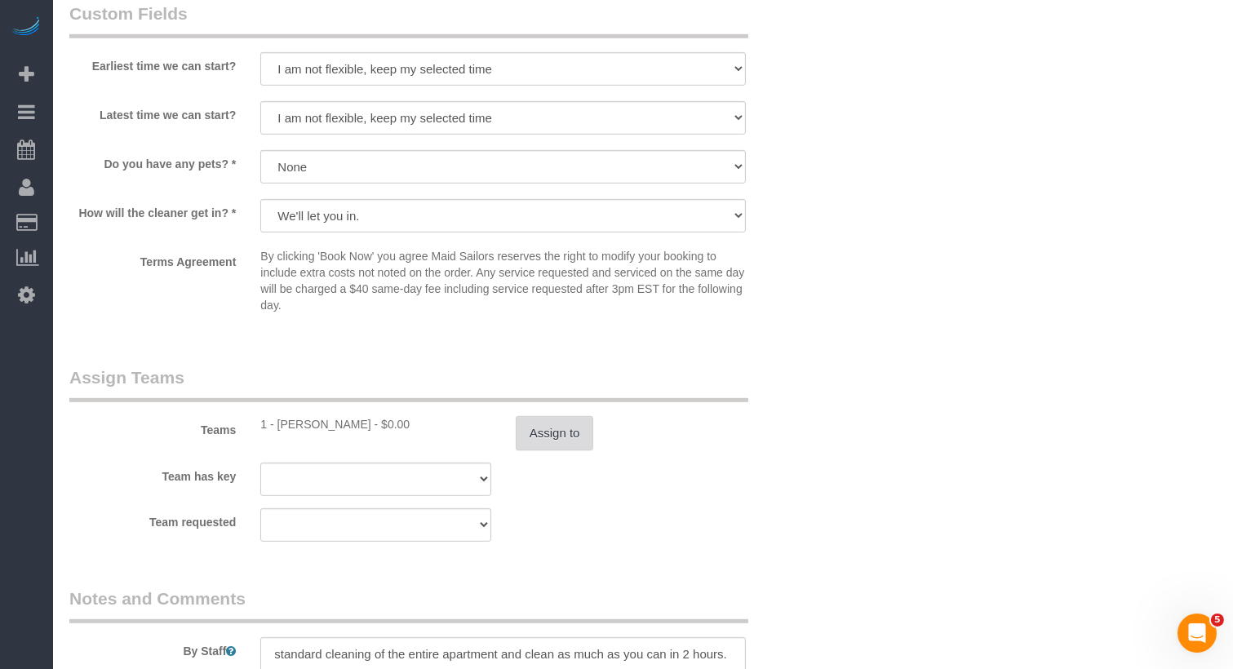
click at [553, 430] on button "Assign to" at bounding box center [555, 433] width 78 height 34
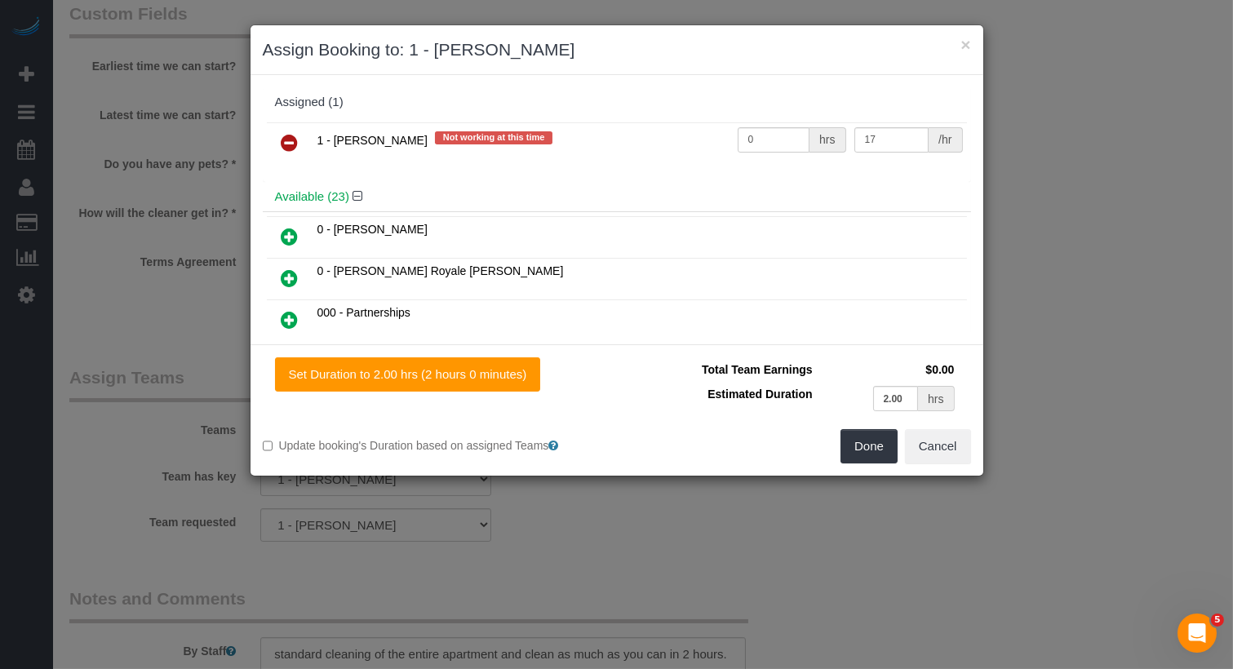
click at [300, 140] on link at bounding box center [290, 143] width 38 height 33
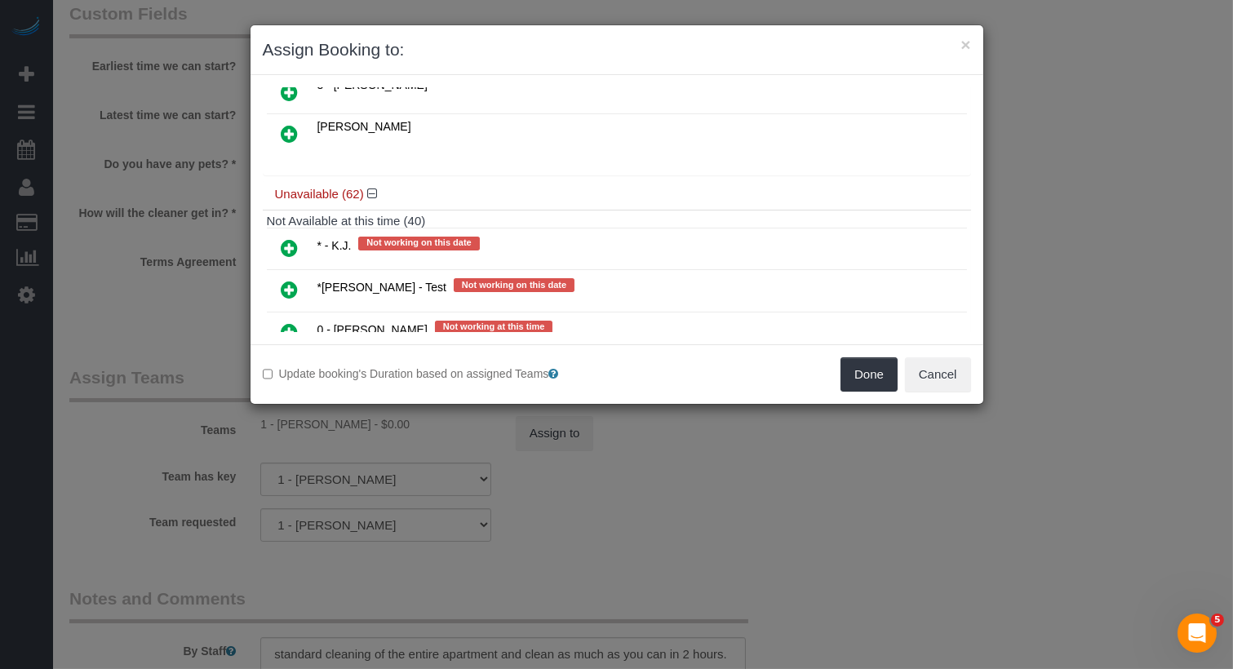
click at [293, 322] on icon at bounding box center [290, 332] width 17 height 20
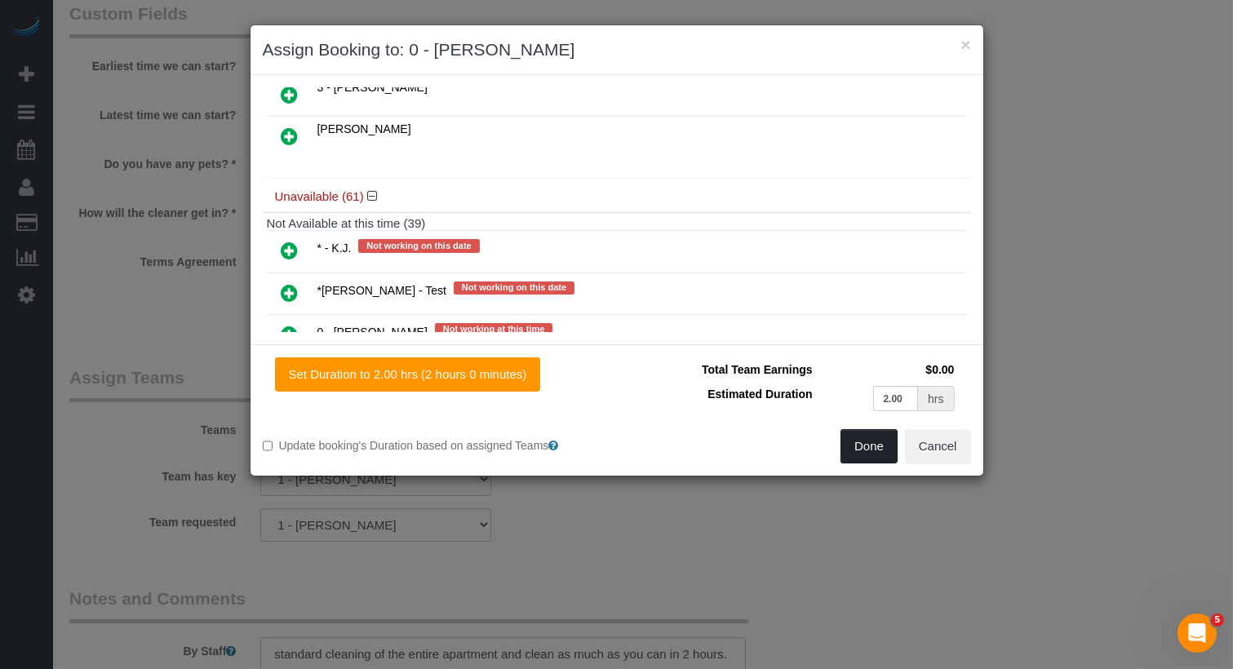
click at [866, 450] on button "Done" at bounding box center [868, 446] width 57 height 34
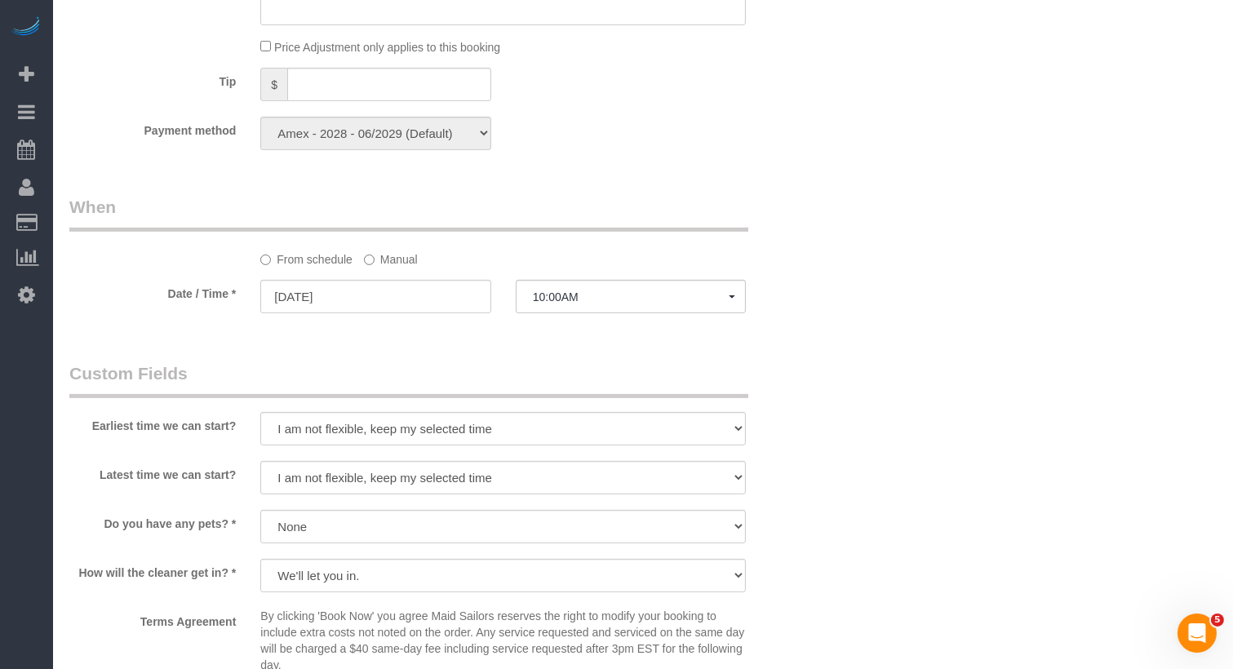
scroll to position [0, 0]
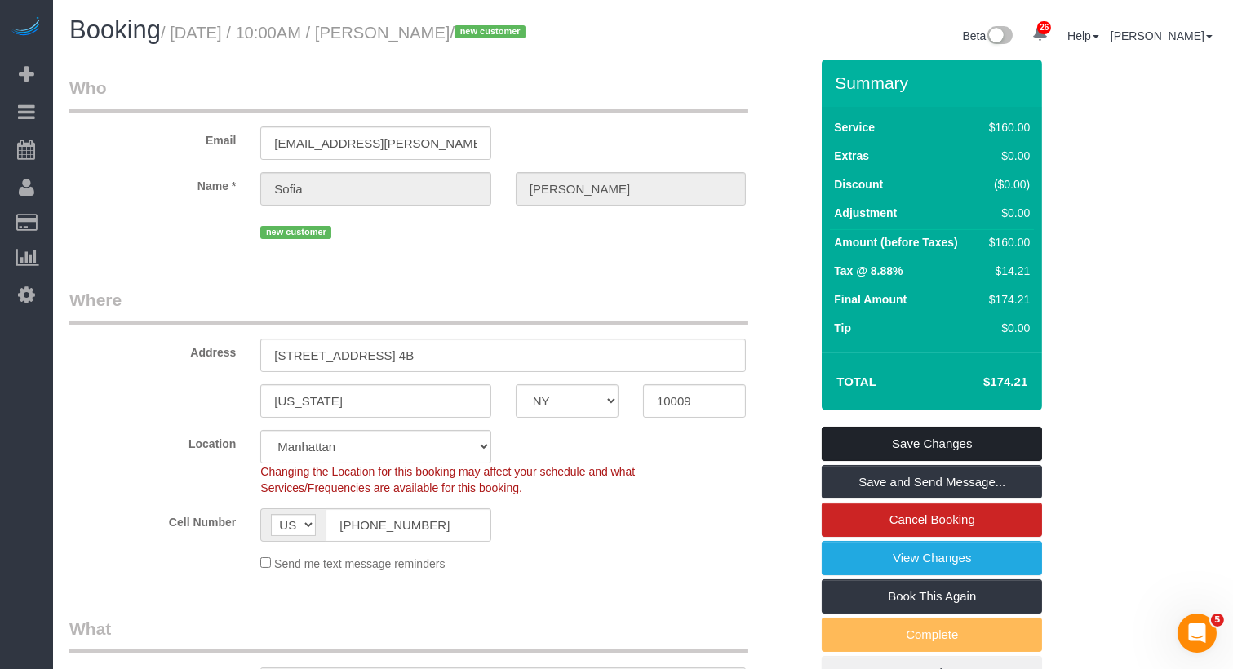
click at [890, 442] on link "Save Changes" at bounding box center [932, 444] width 220 height 34
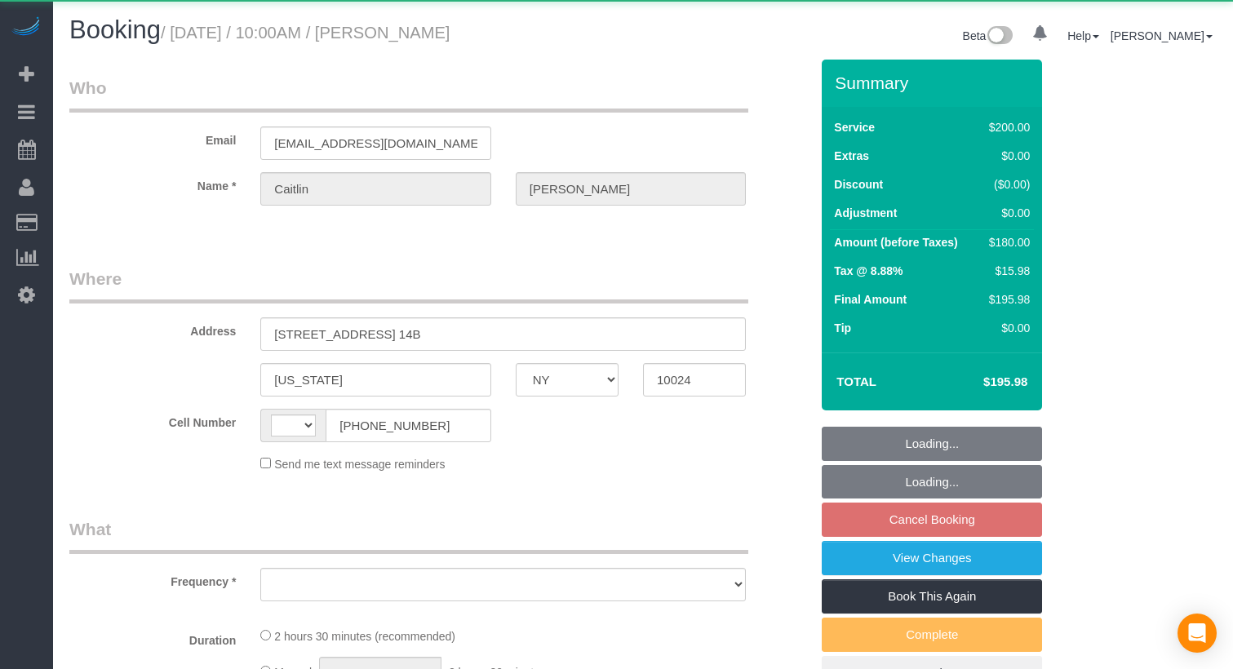
select select "NY"
select select "string:[GEOGRAPHIC_DATA]"
select select "object:1502"
select select "string:stripe-pm_1RGsso4VGloSiKo7yoovUInS"
select select "150"
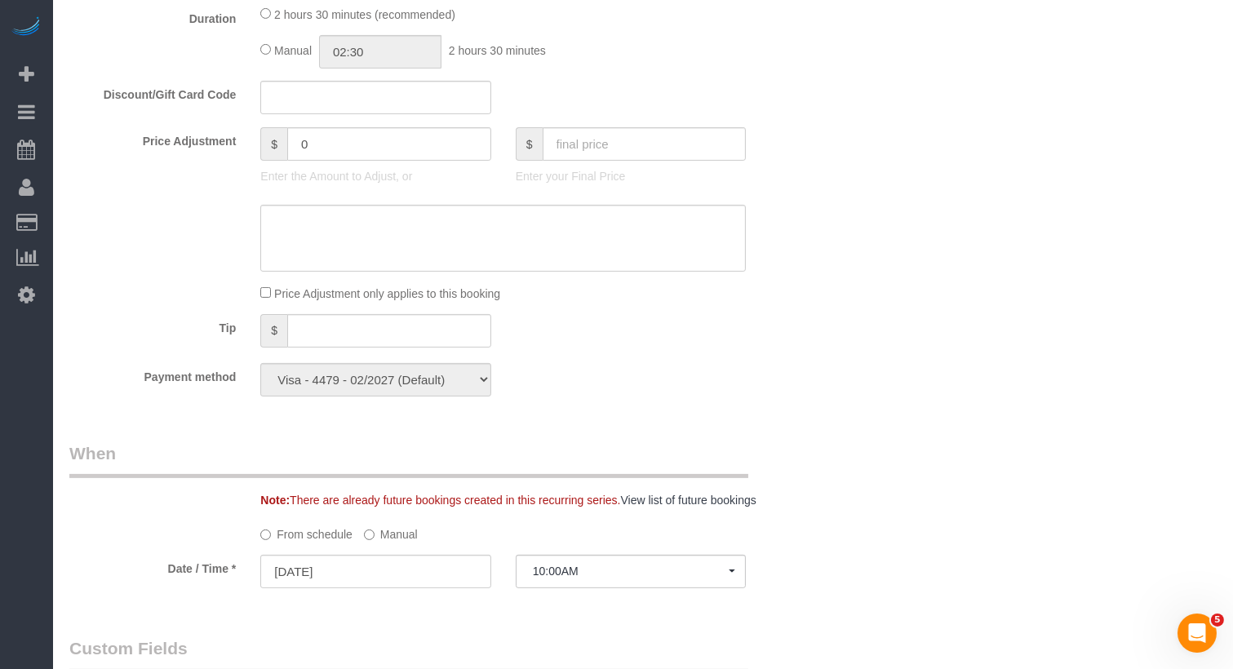
scroll to position [1266, 0]
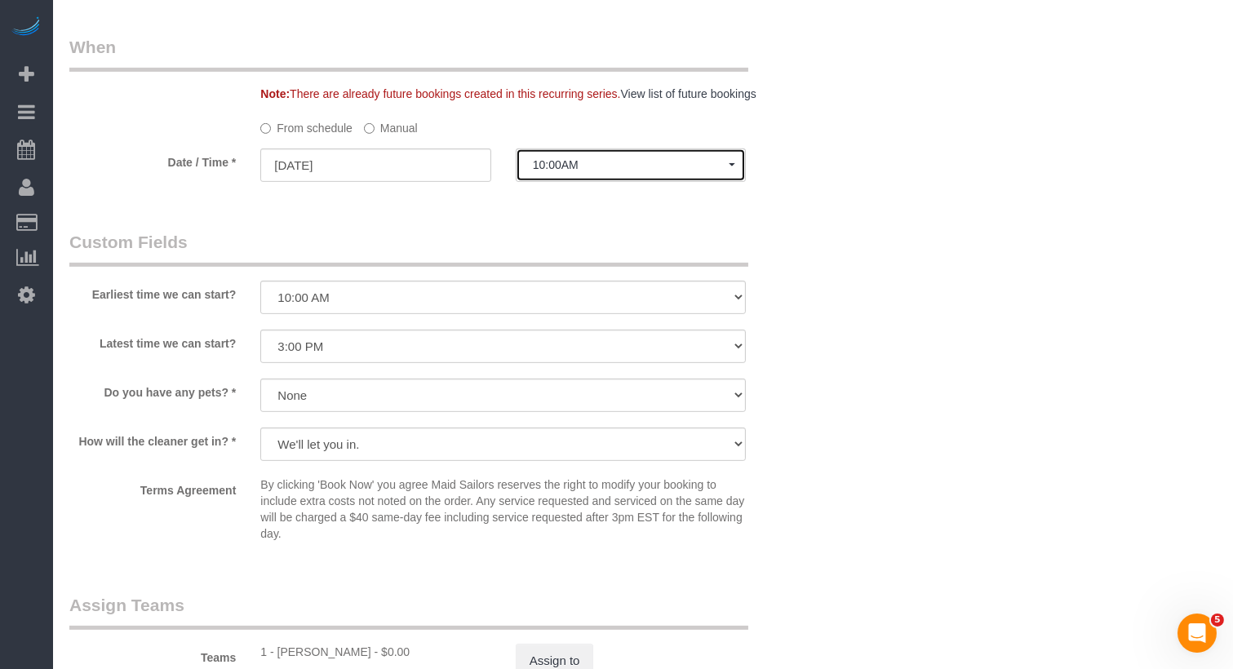
click at [623, 170] on span "10:00AM" at bounding box center [631, 164] width 196 height 13
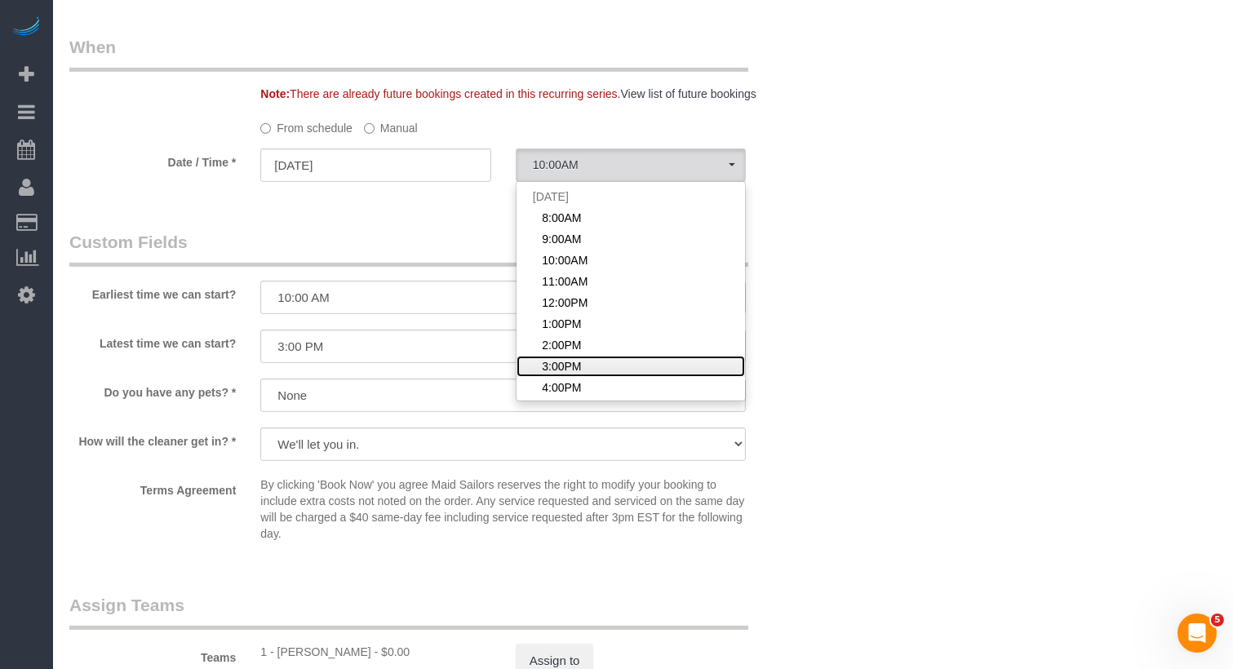
click at [561, 362] on span "3:00PM" at bounding box center [561, 366] width 39 height 16
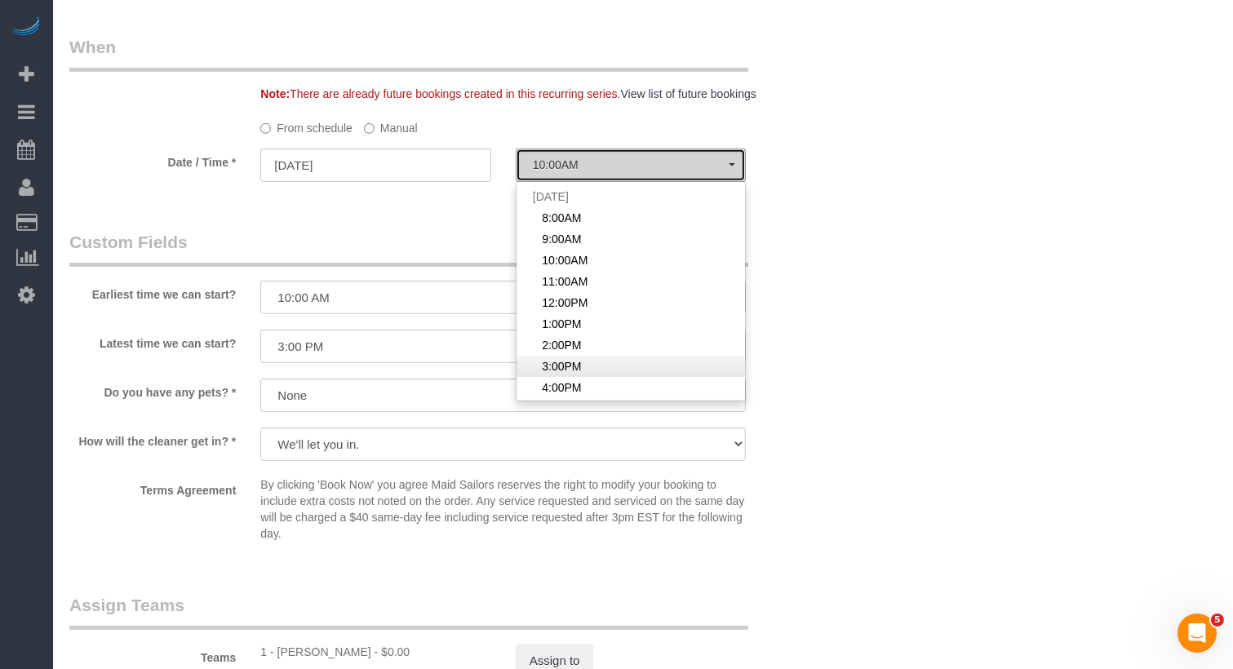
select select "spot8"
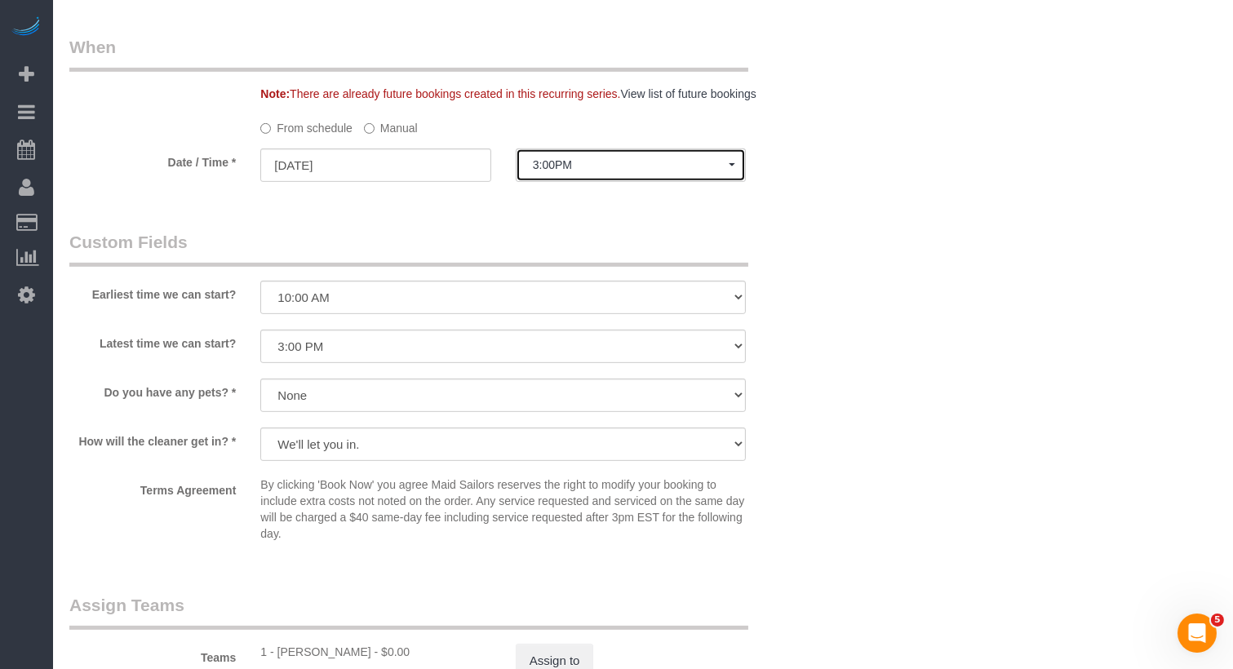
scroll to position [0, 0]
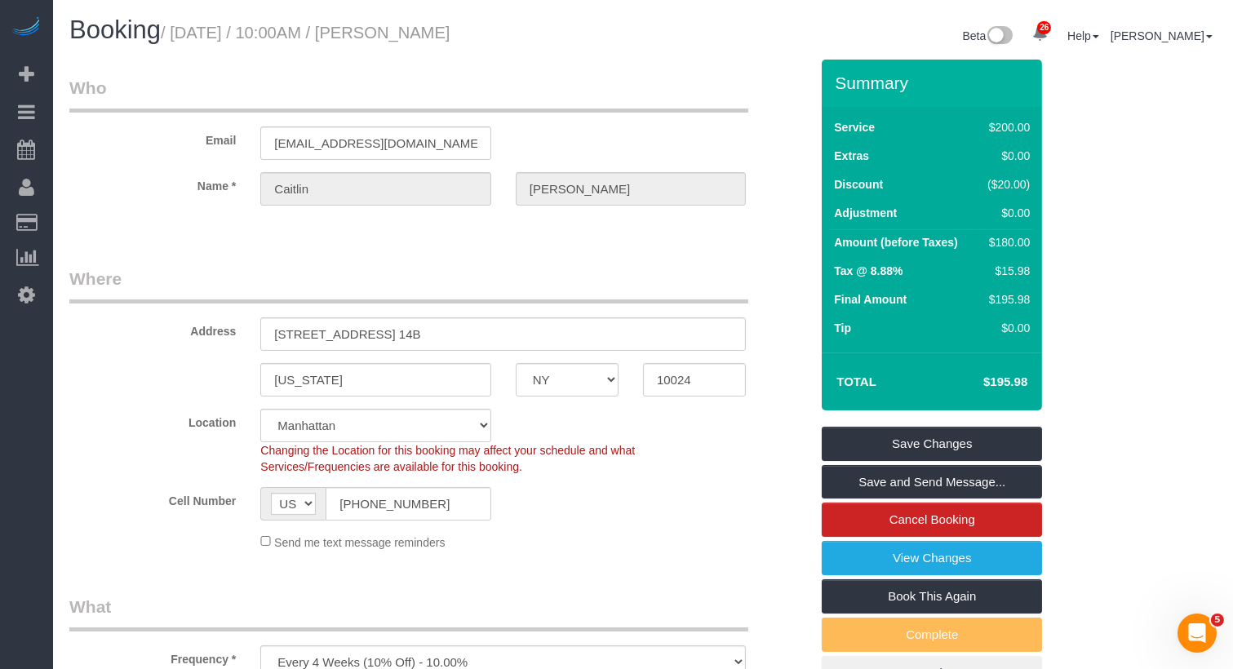
drag, startPoint x: 530, startPoint y: 38, endPoint x: 428, endPoint y: 38, distance: 101.2
click at [428, 38] on h1 "Booking / September 26, 2025 / 10:00AM / Caitlin Baker" at bounding box center [349, 30] width 561 height 28
copy small "Caitlin Baker"
click at [994, 437] on link "Save Changes" at bounding box center [932, 444] width 220 height 34
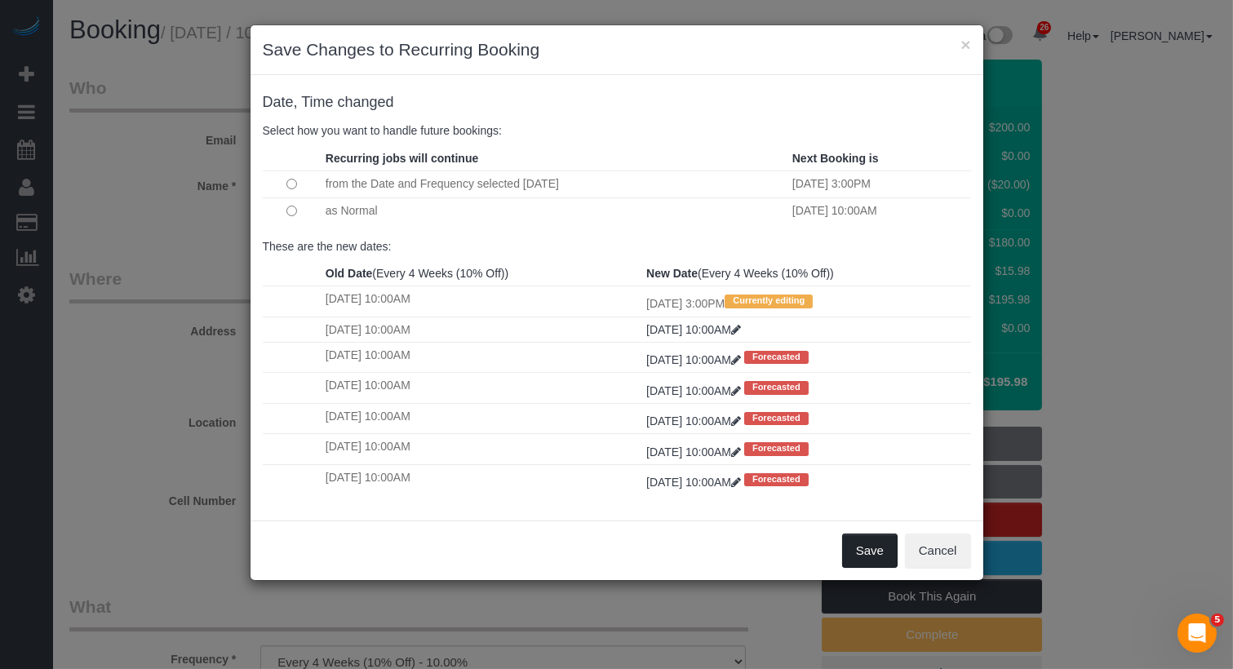
click at [863, 548] on button "Save" at bounding box center [869, 551] width 55 height 34
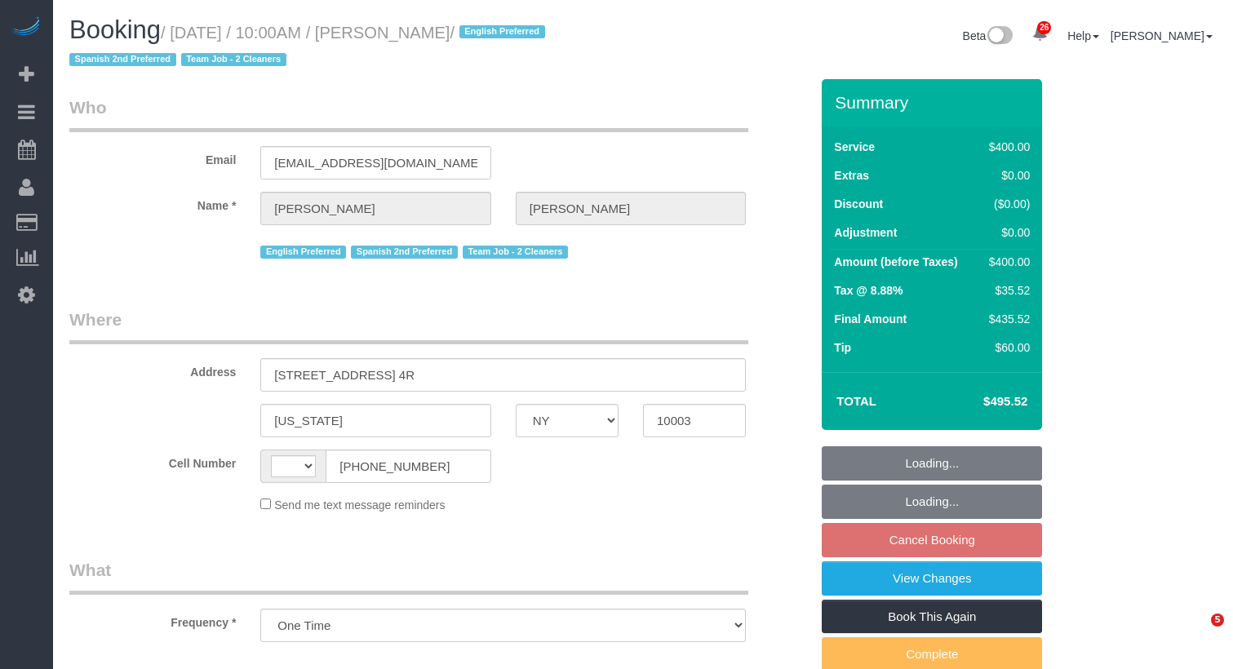
select select "NY"
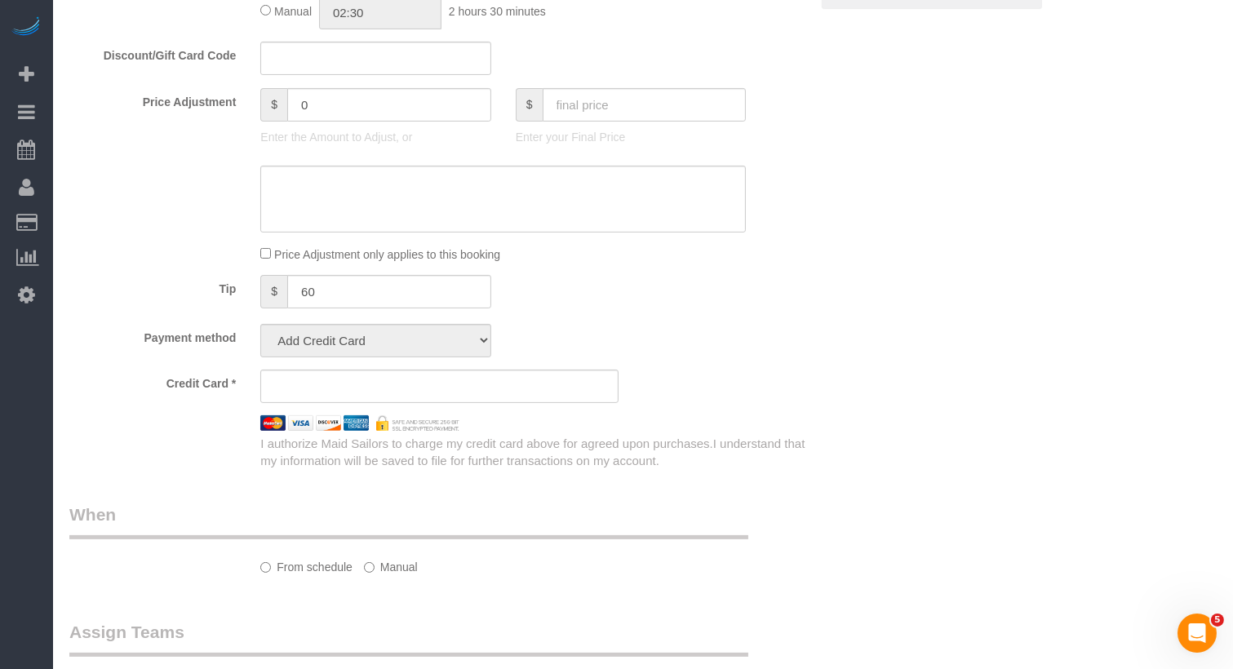
select select "2"
select select "150"
select select "number:89"
select select "number:74"
select select "number:15"
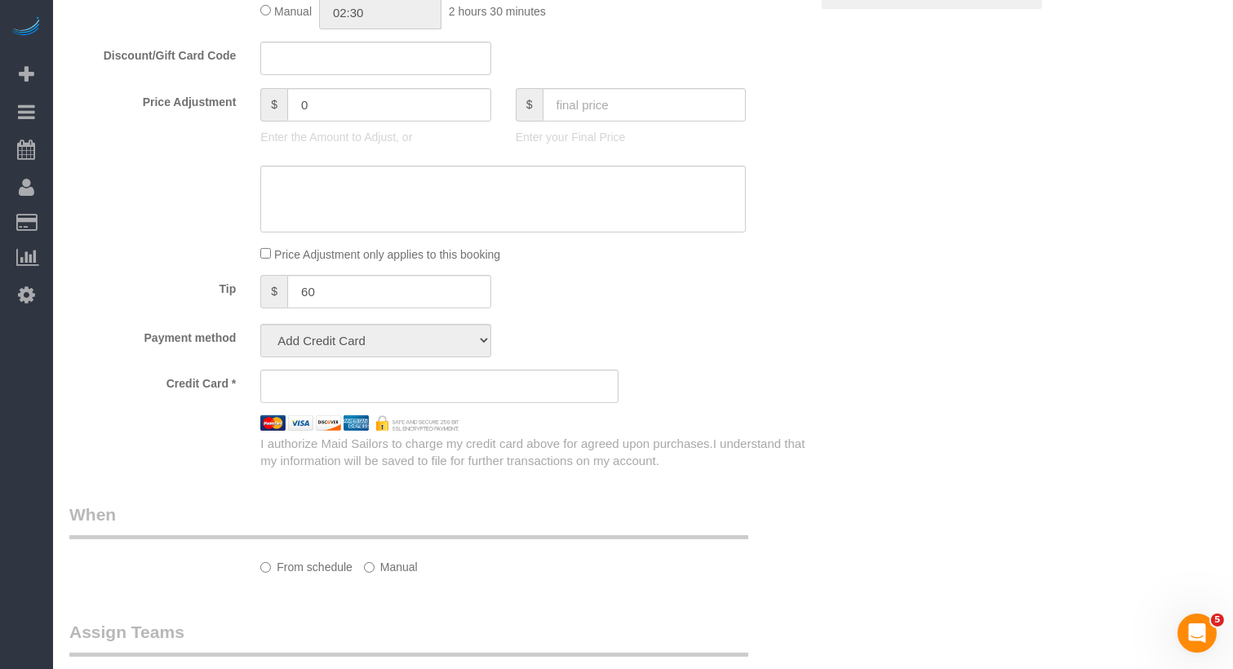
select select "number:7"
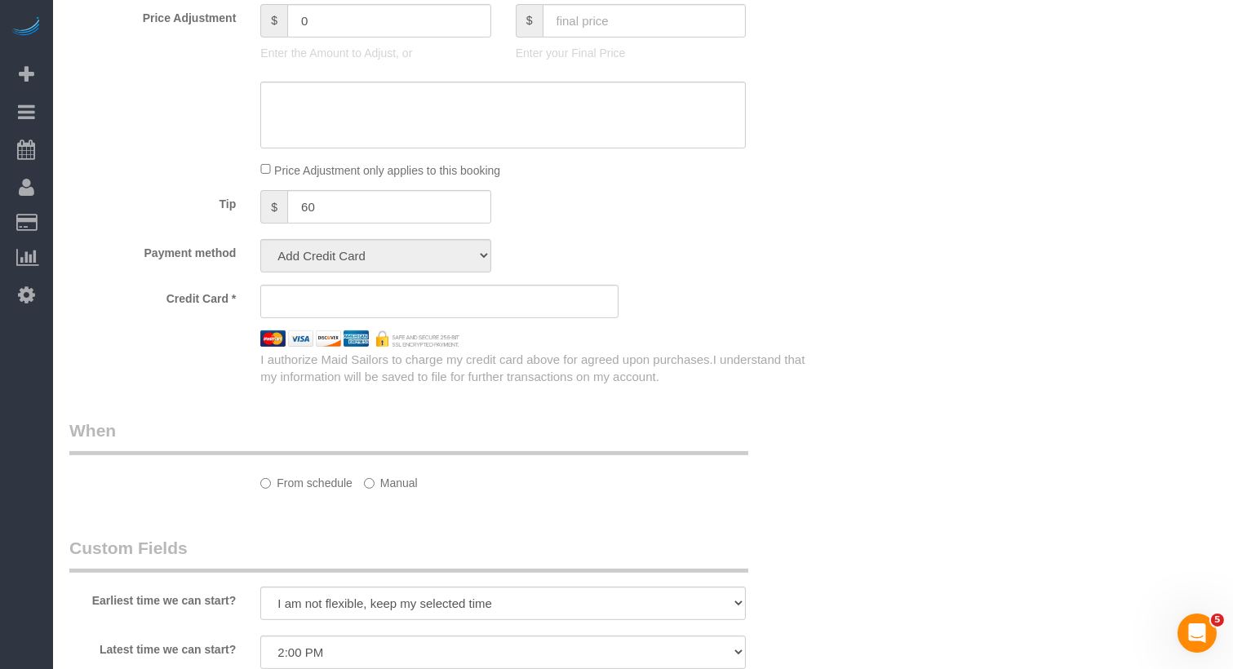
select select "string:US"
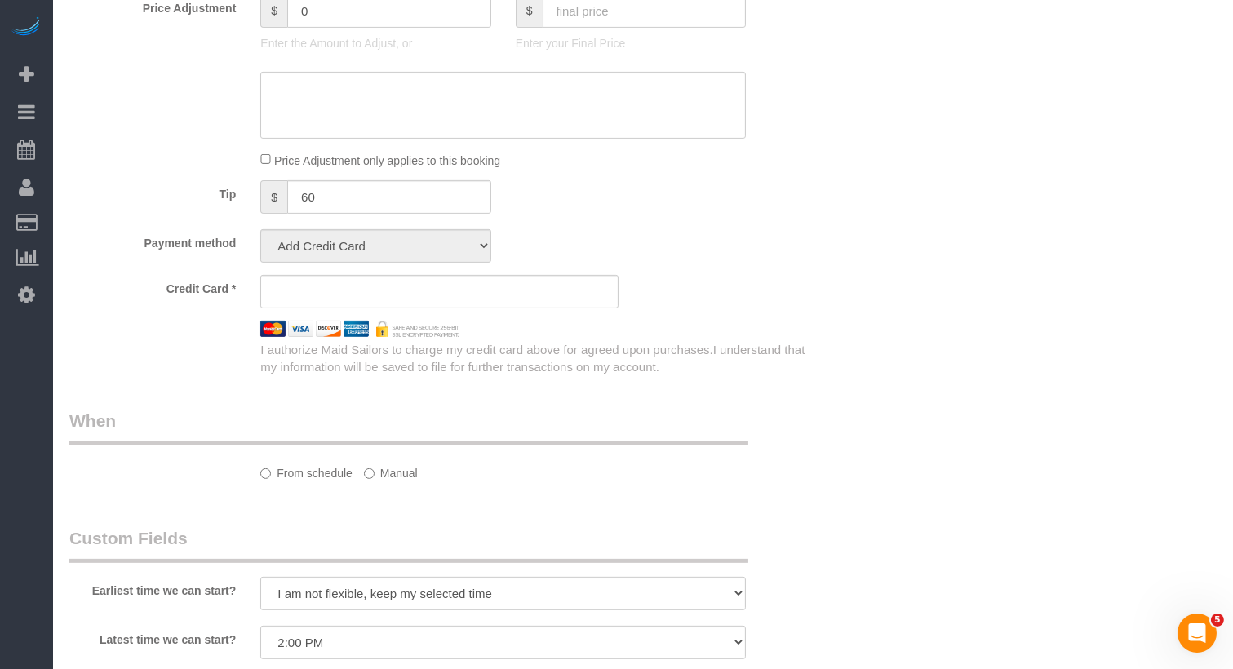
select select "string:stripe-pm_1RXQ5M4VGloSiKo7OnvxrPDv"
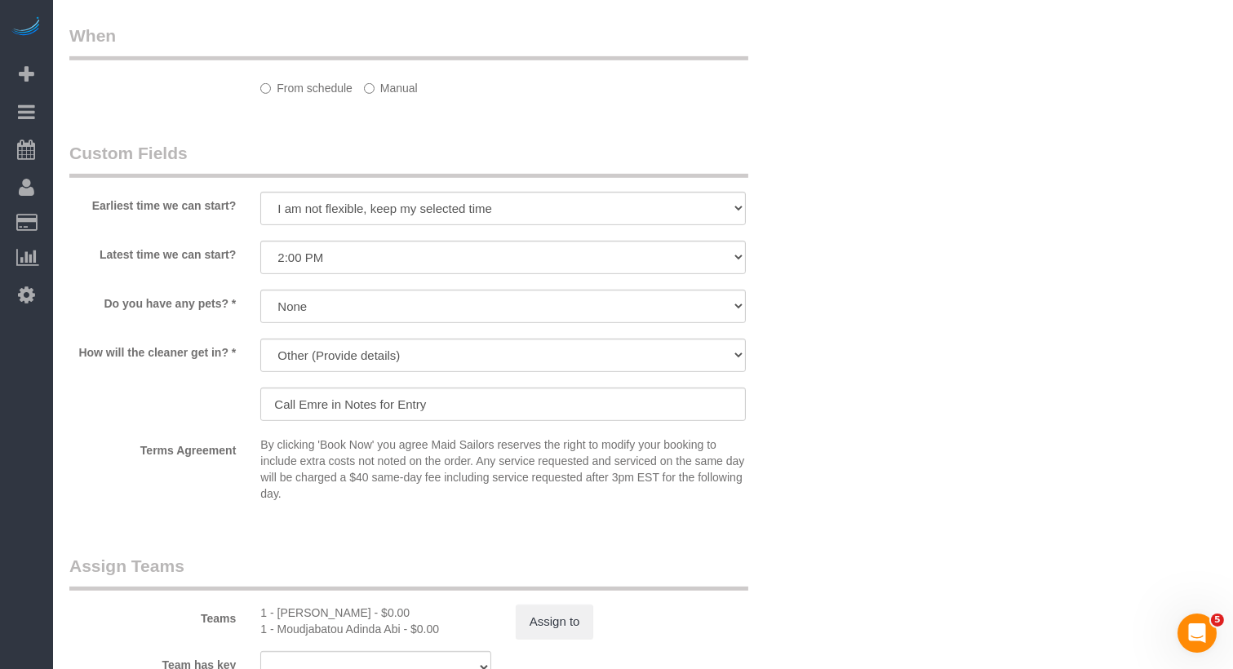
select select "object:1547"
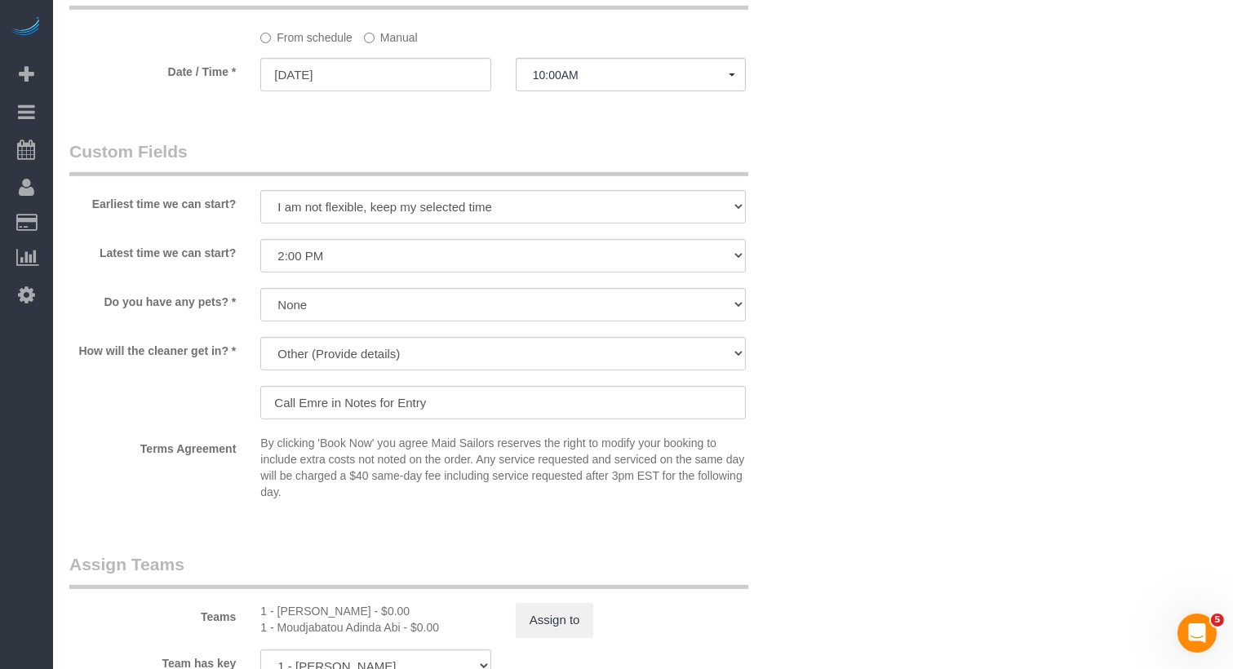
scroll to position [1255, 0]
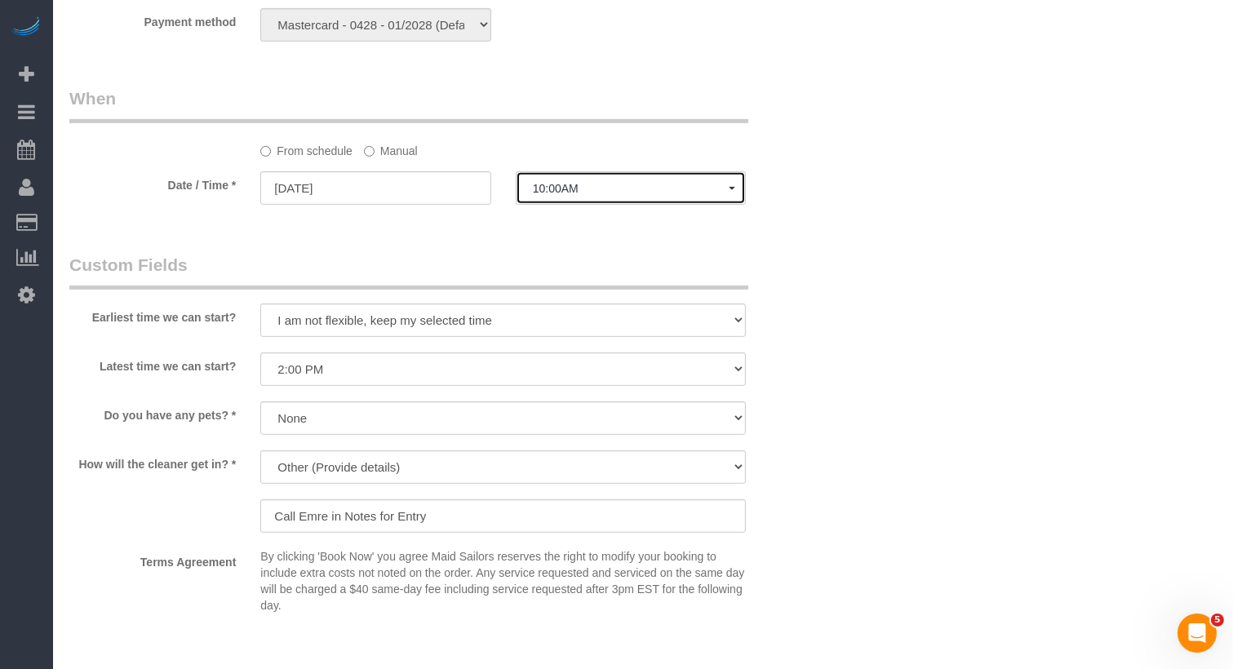
click at [567, 182] on span "10:00AM" at bounding box center [631, 188] width 196 height 13
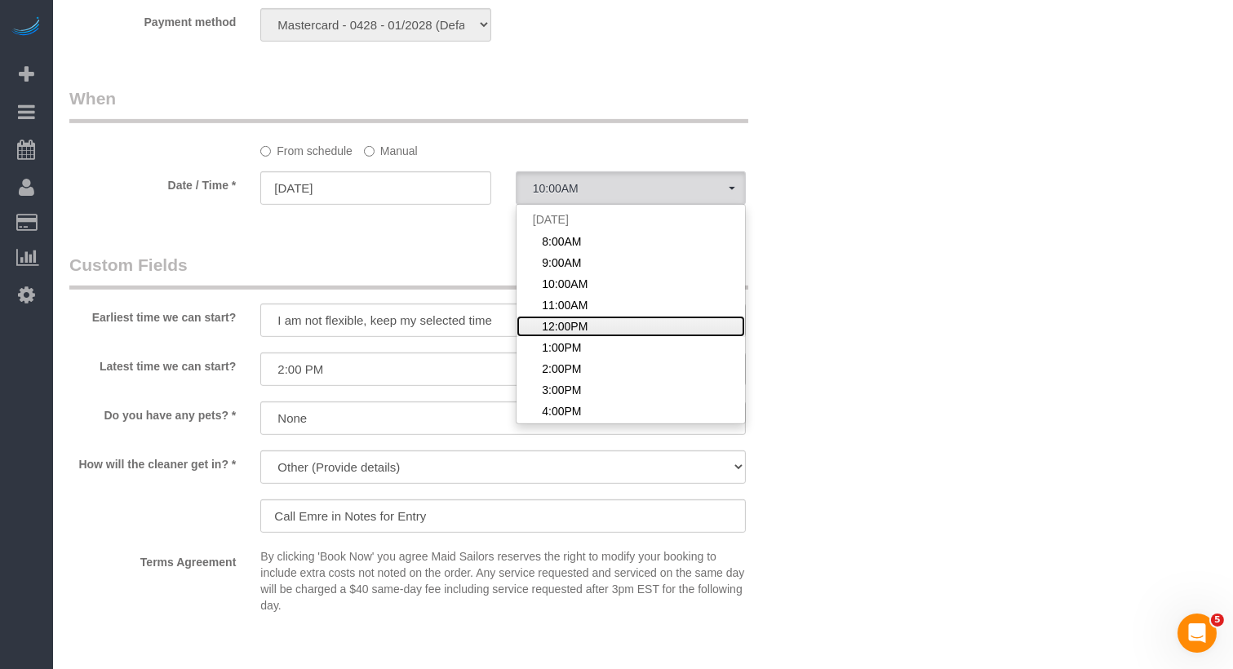
click at [565, 322] on span "12:00PM" at bounding box center [565, 326] width 46 height 16
select select "spot5"
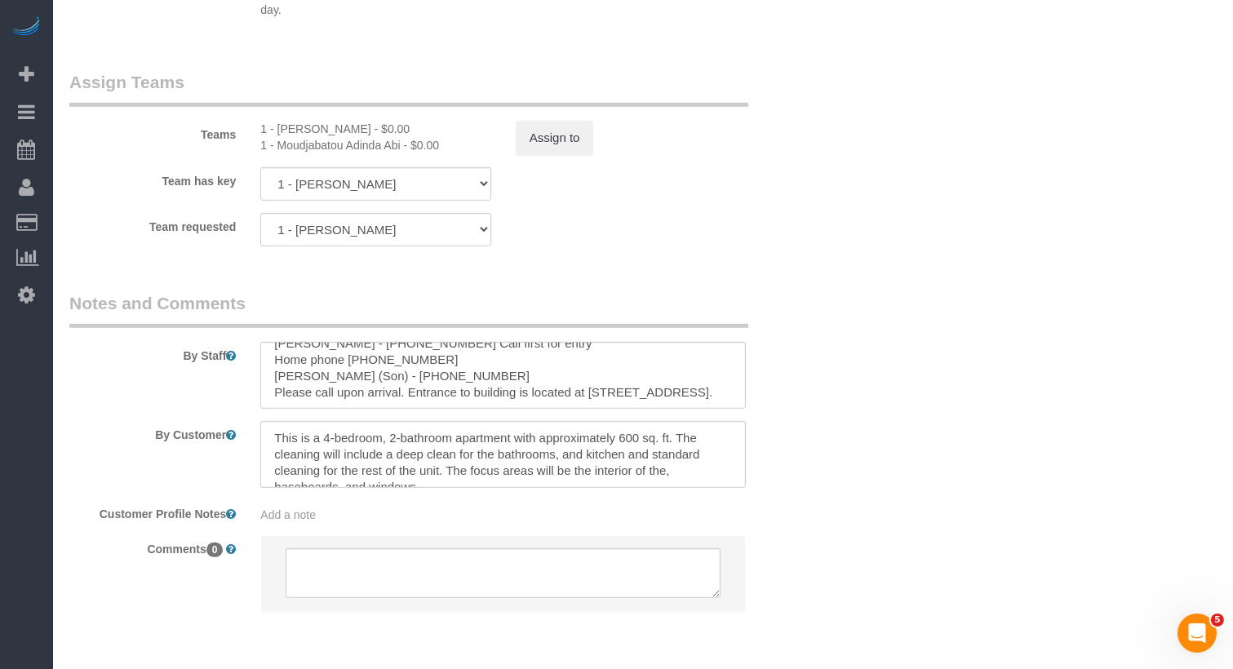
scroll to position [0, 0]
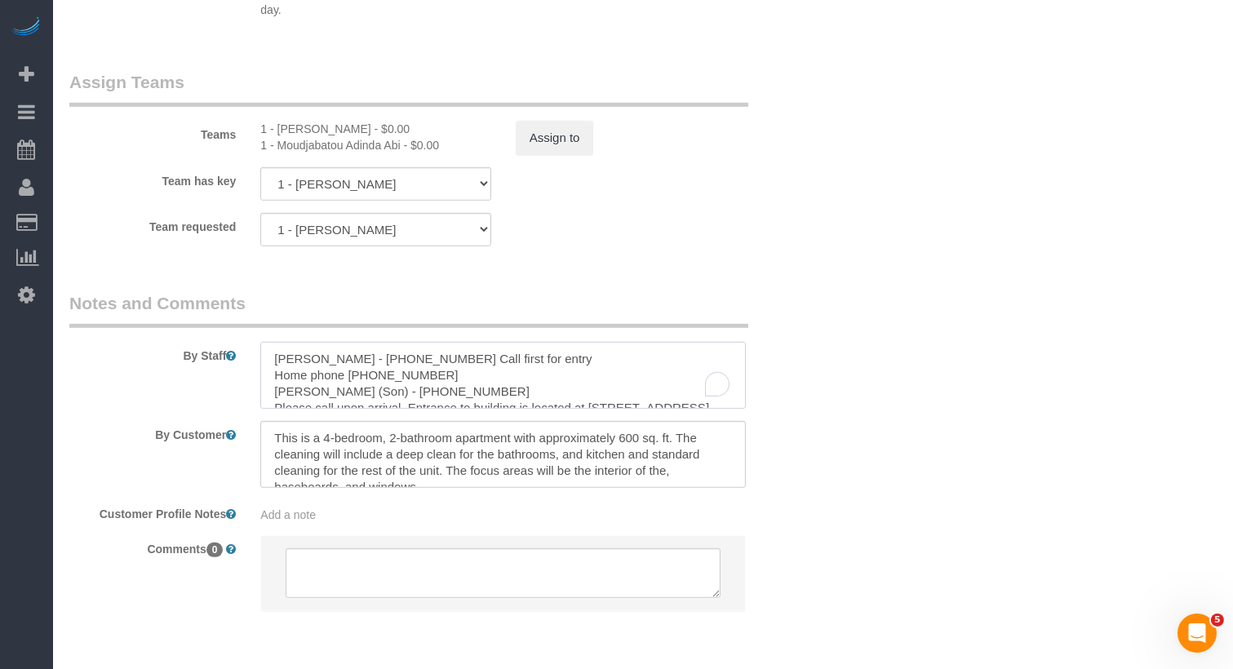
drag, startPoint x: 542, startPoint y: 359, endPoint x: 486, endPoint y: 359, distance: 55.5
click at [486, 359] on textarea "To enrich screen reader interactions, please activate Accessibility in Grammarl…" at bounding box center [503, 375] width 486 height 67
drag, startPoint x: 438, startPoint y: 353, endPoint x: 362, endPoint y: 353, distance: 75.9
click at [362, 353] on textarea "To enrich screen reader interactions, please activate Accessibility in Grammarl…" at bounding box center [503, 375] width 486 height 67
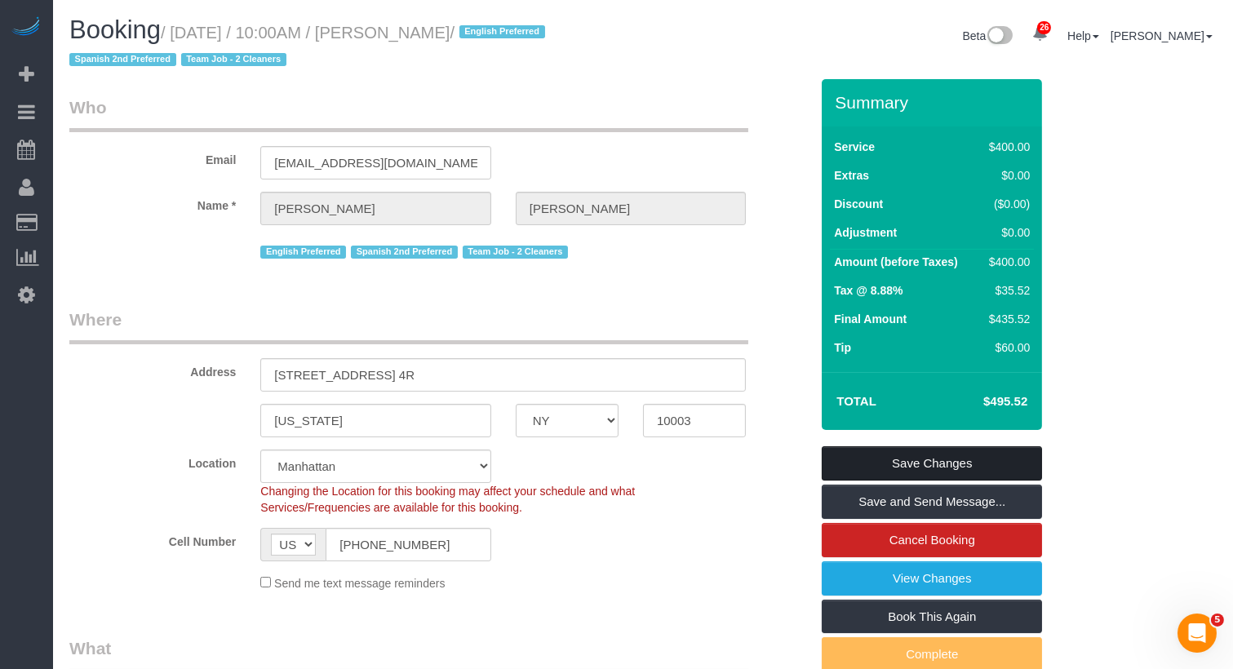
click at [911, 468] on link "Save Changes" at bounding box center [932, 463] width 220 height 34
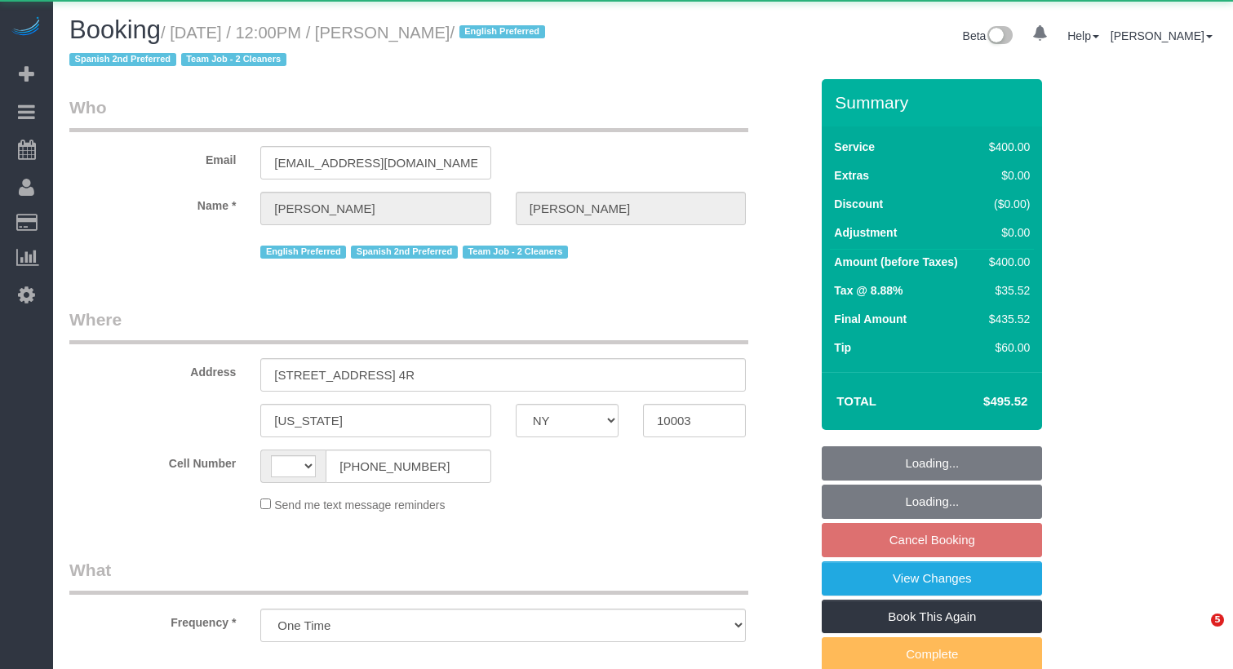
select select "NY"
select select "string:[GEOGRAPHIC_DATA]"
select select "spot5"
select select "string:stripe-pm_1RXQ5M4VGloSiKo7OnvxrPDv"
select select "2"
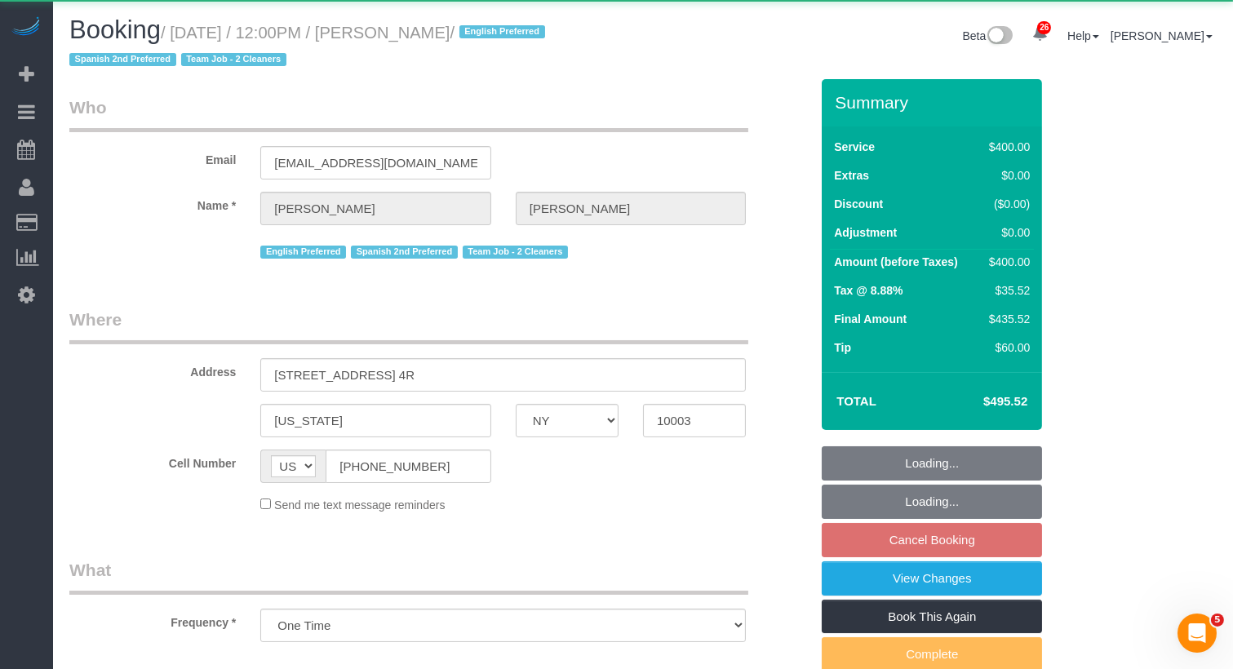
select select "150"
select select "number:89"
select select "number:74"
select select "number:15"
select select "number:7"
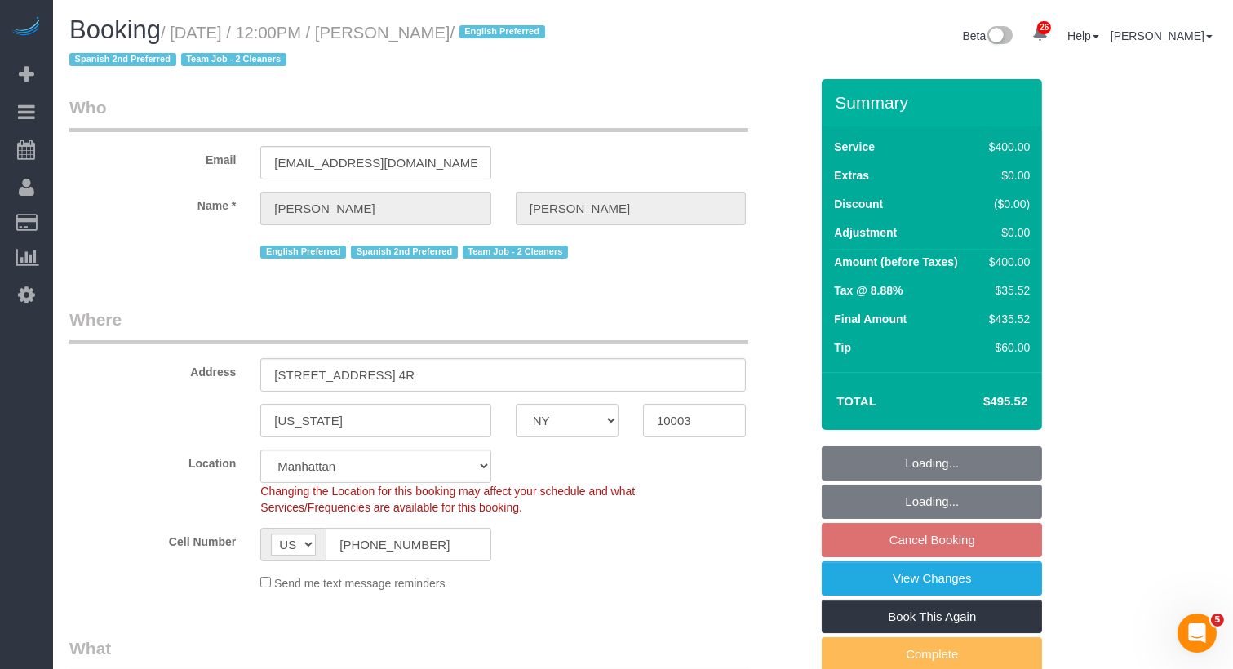
select select "spot62"
select select "object:1547"
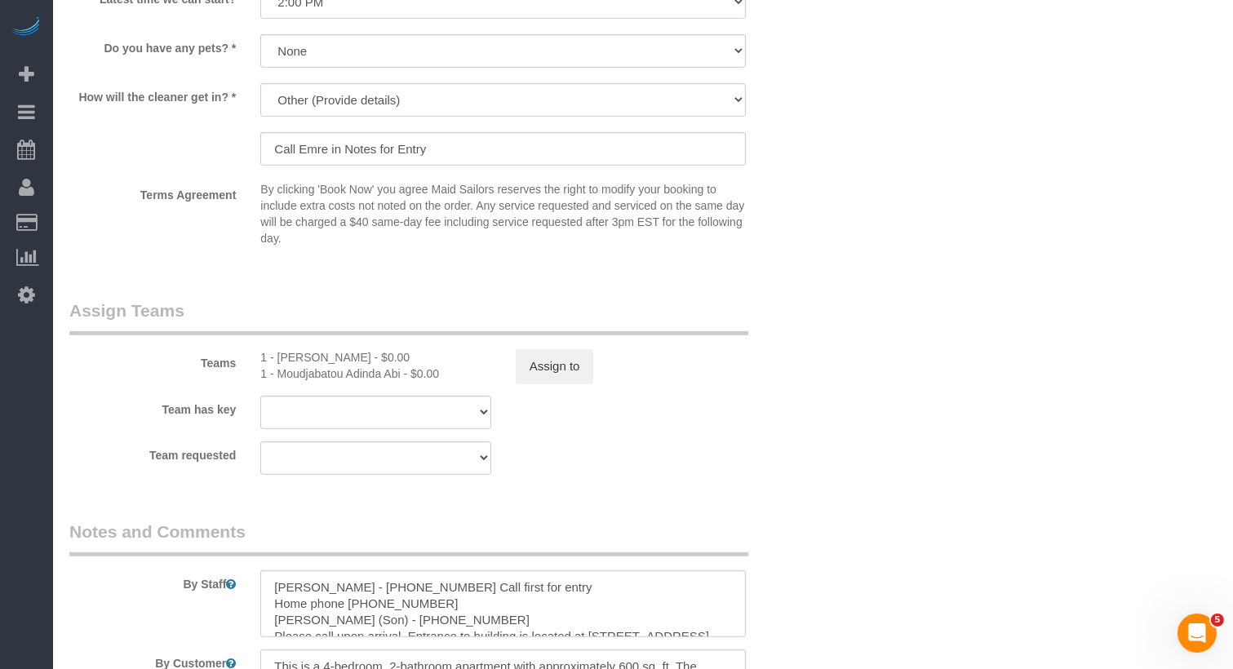
scroll to position [1907, 0]
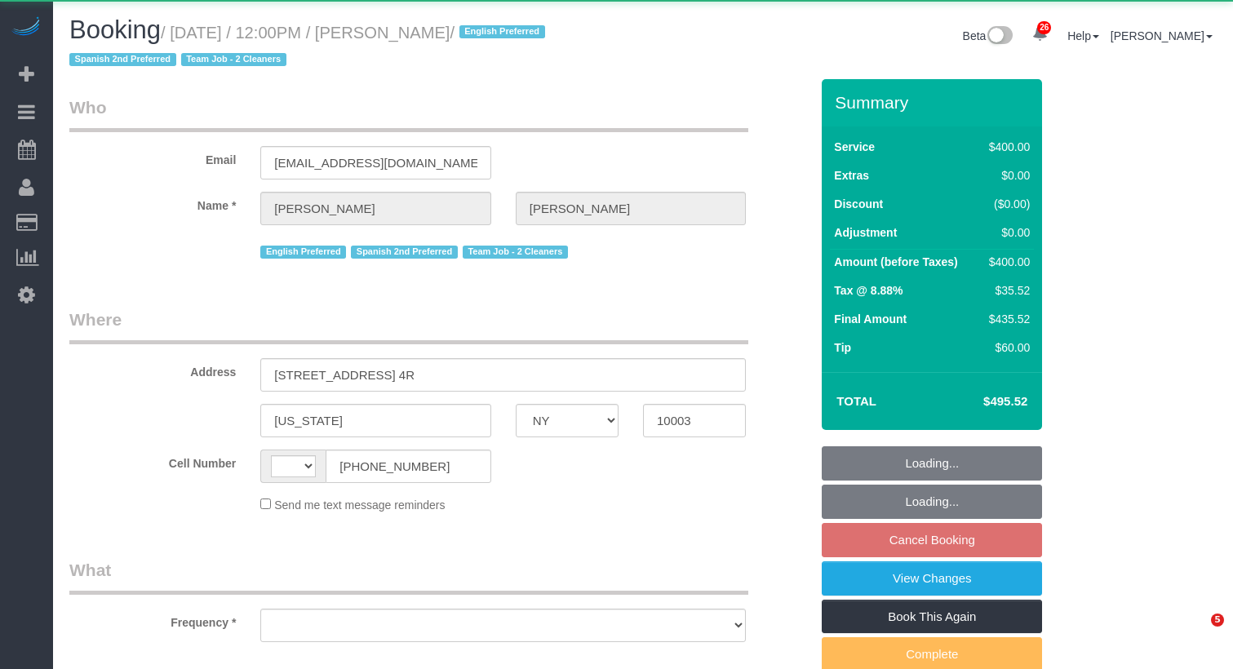
select select "NY"
select select "string:[GEOGRAPHIC_DATA]"
select select "object:829"
select select "2"
select select "150"
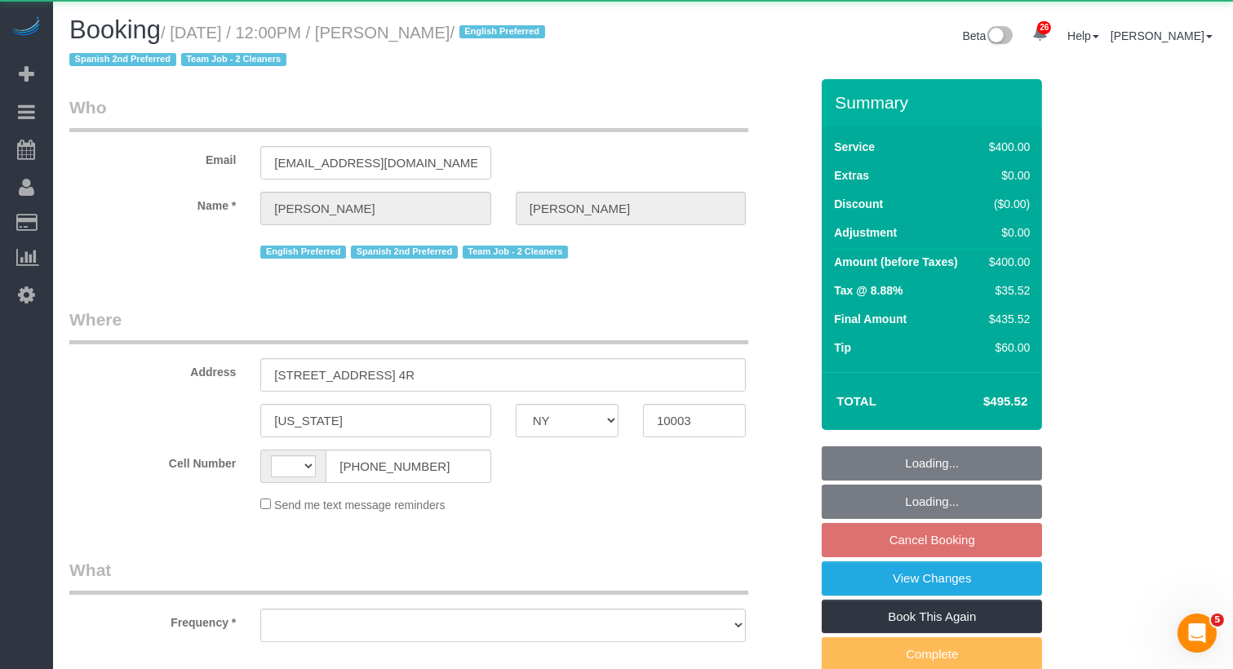
select select "number:89"
select select "number:74"
select select "number:15"
select select "number:7"
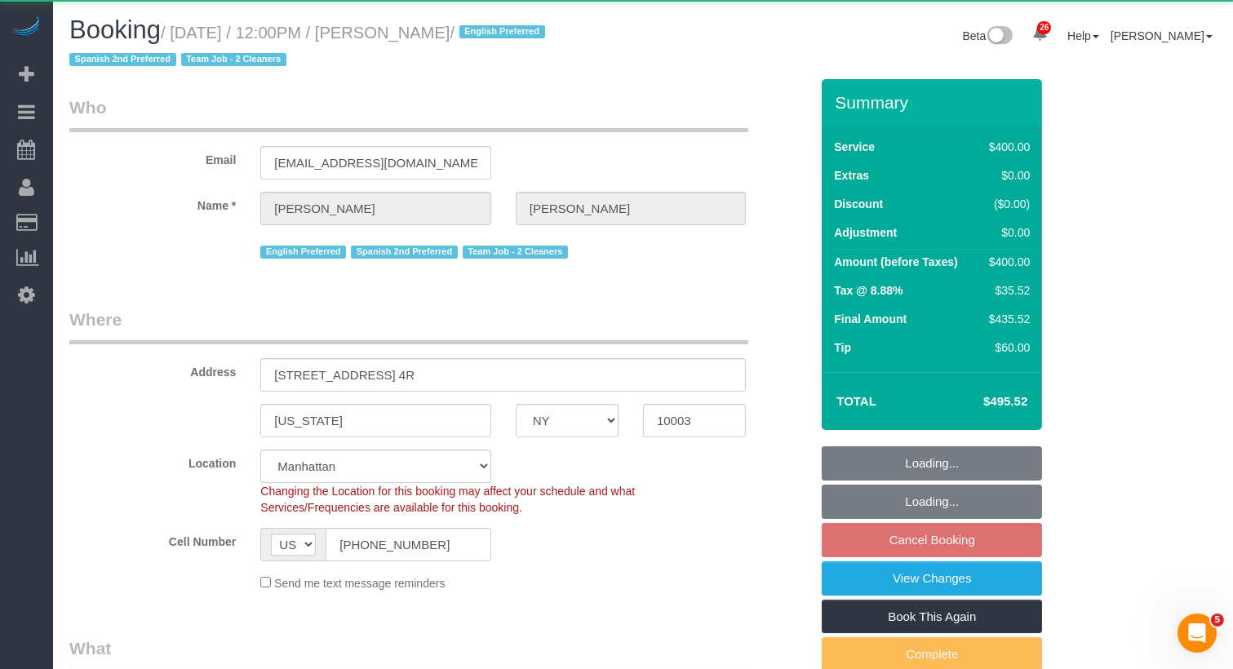
scroll to position [47, 0]
select select "object:1547"
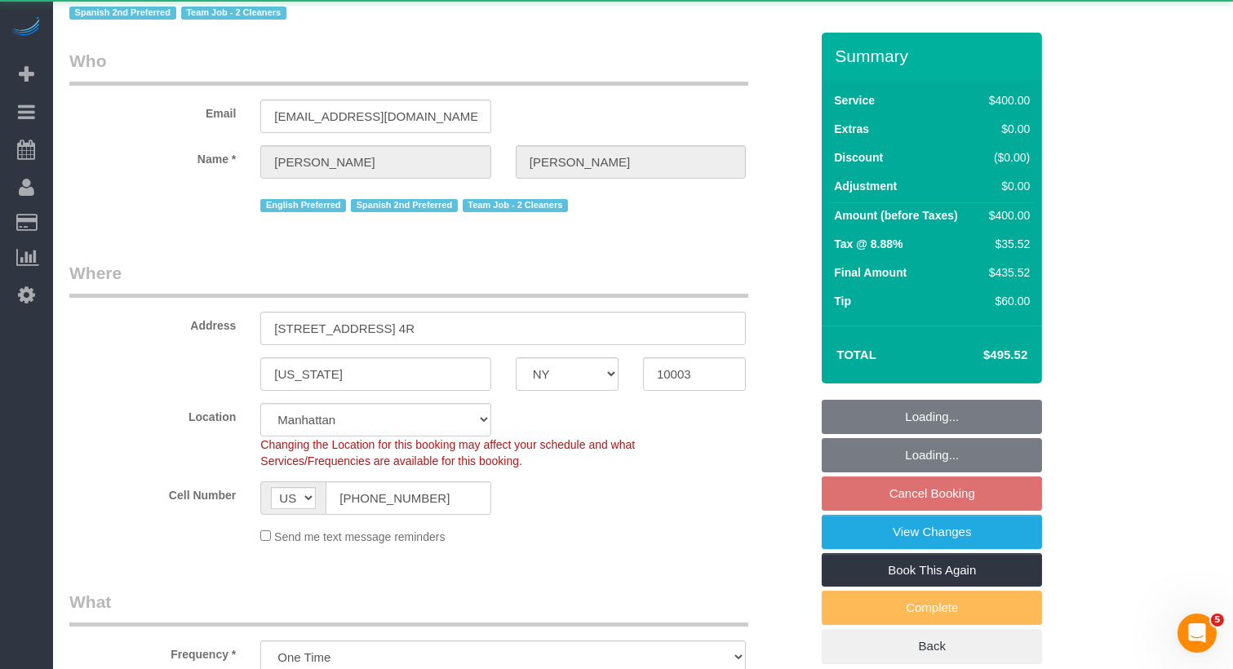
select select "string:stripe-pm_1RXQ5M4VGloSiKo7OnvxrPDv"
select select "spot5"
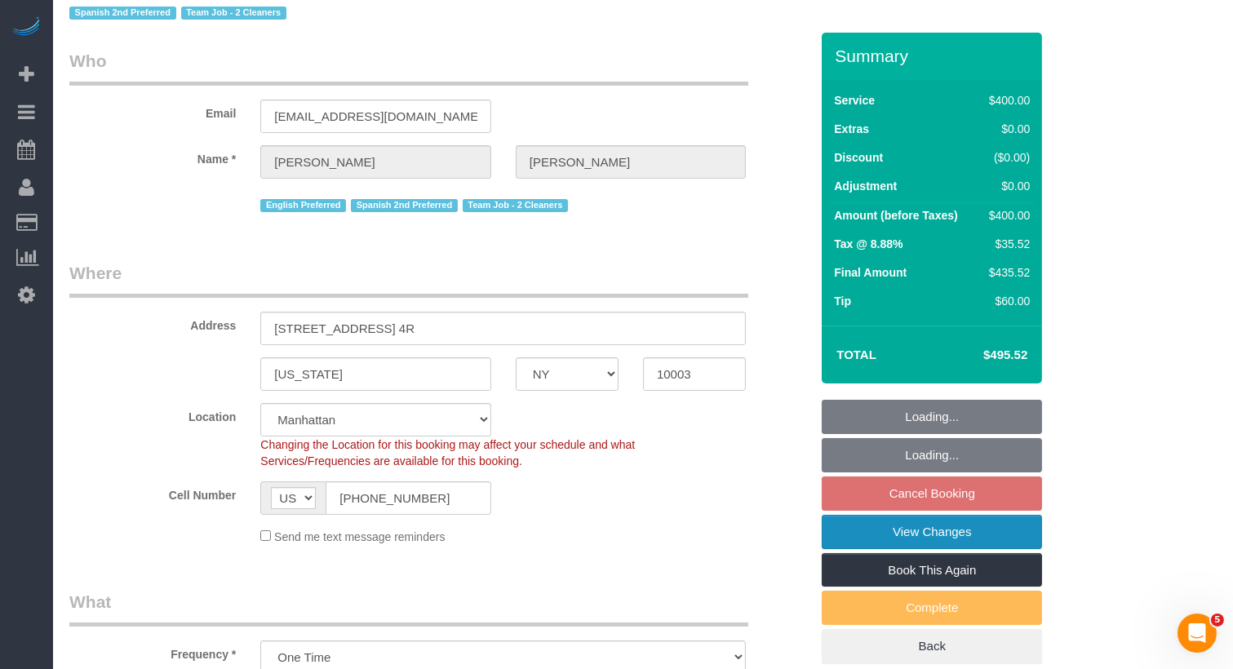
click at [859, 538] on link "View Changes" at bounding box center [932, 532] width 220 height 34
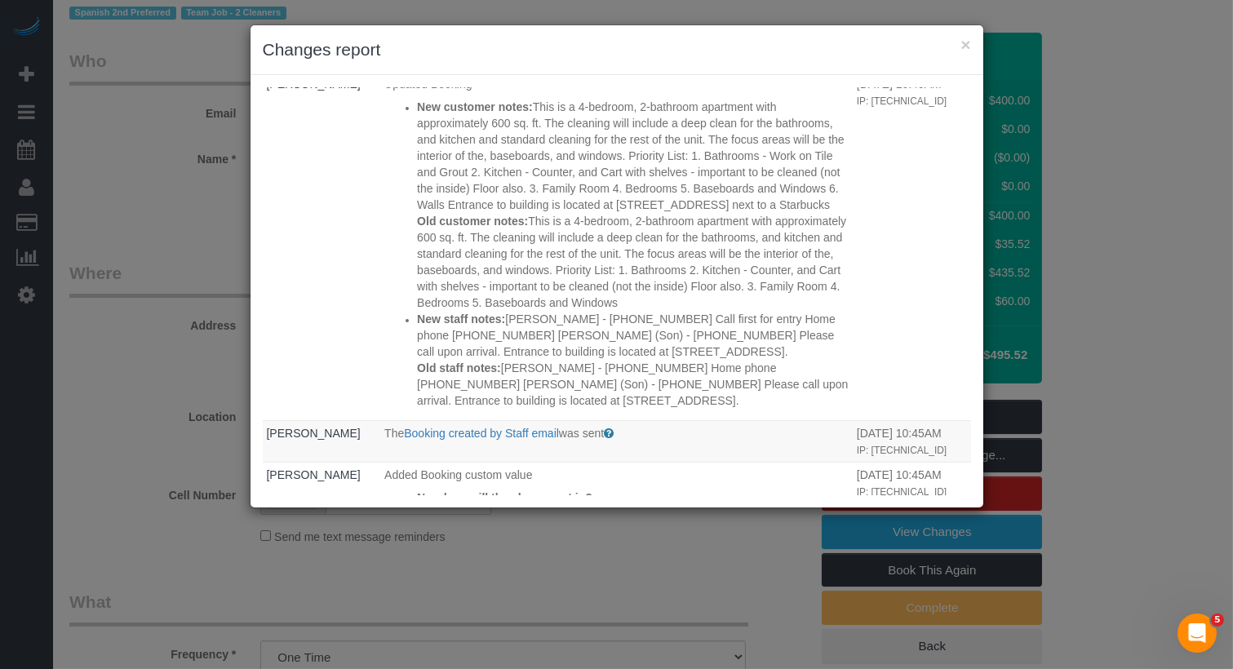
scroll to position [484, 0]
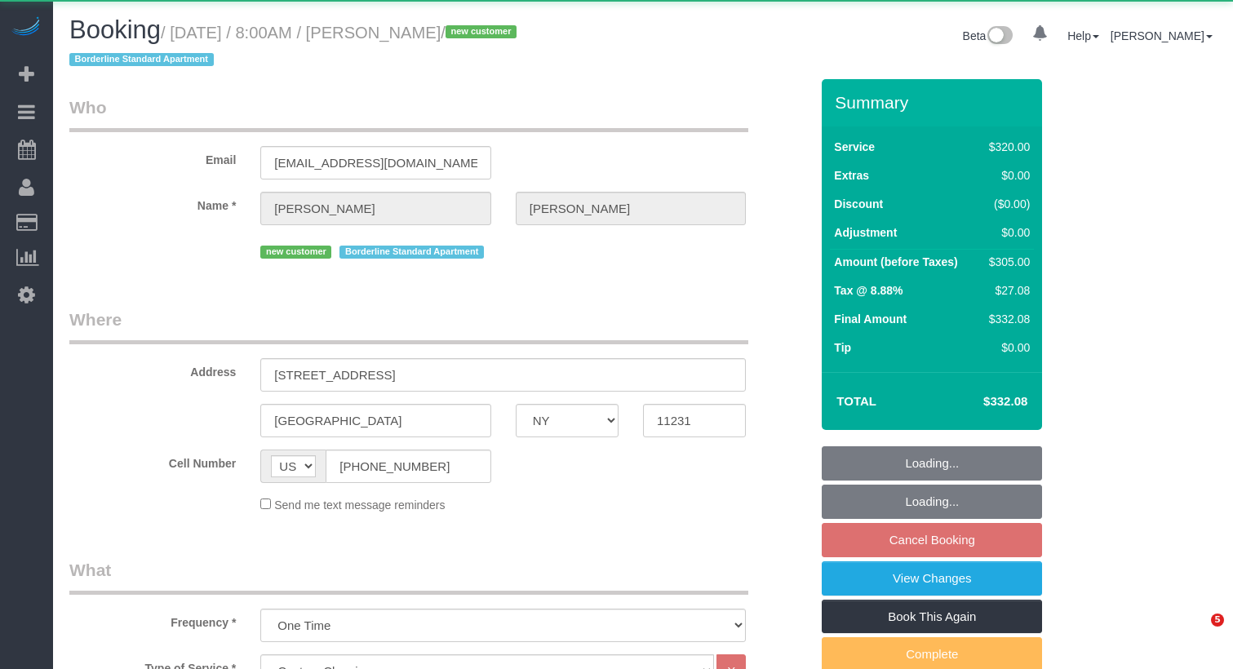
select select "NY"
select select "240"
select select "object:1104"
select select "string:stripe-pm_1S93RY4VGloSiKo7TbPzIl6r"
select select "spot1"
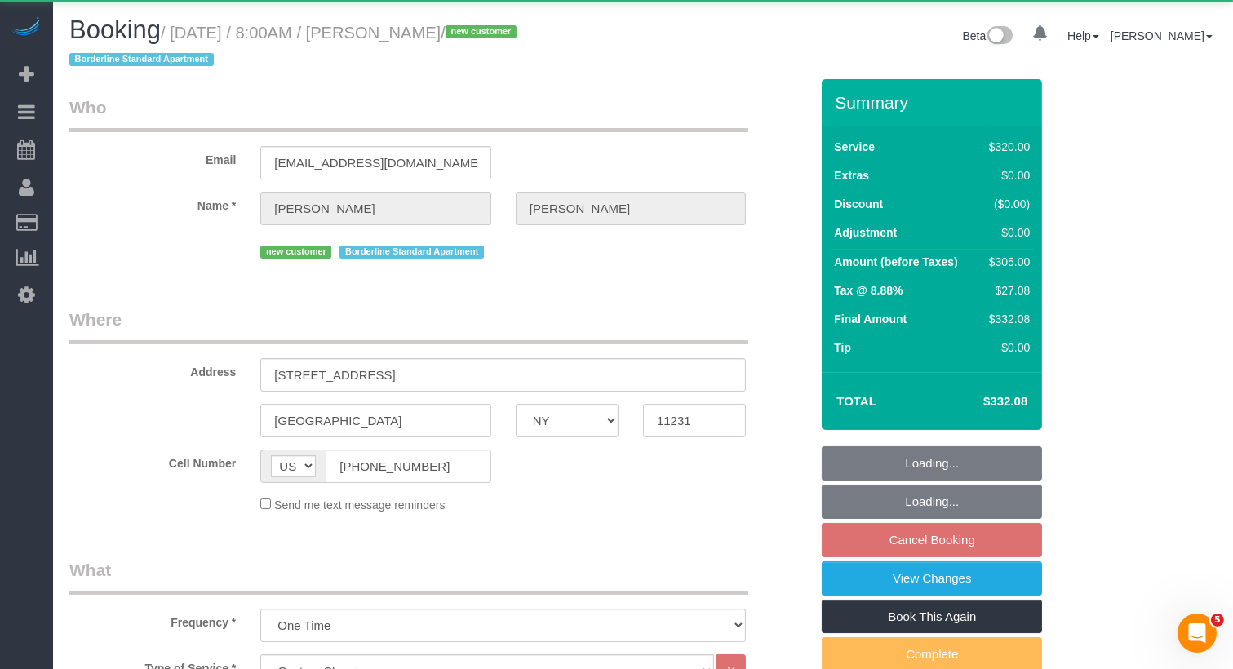
select select "number:56"
select select "number:74"
select select "number:15"
select select "number:5"
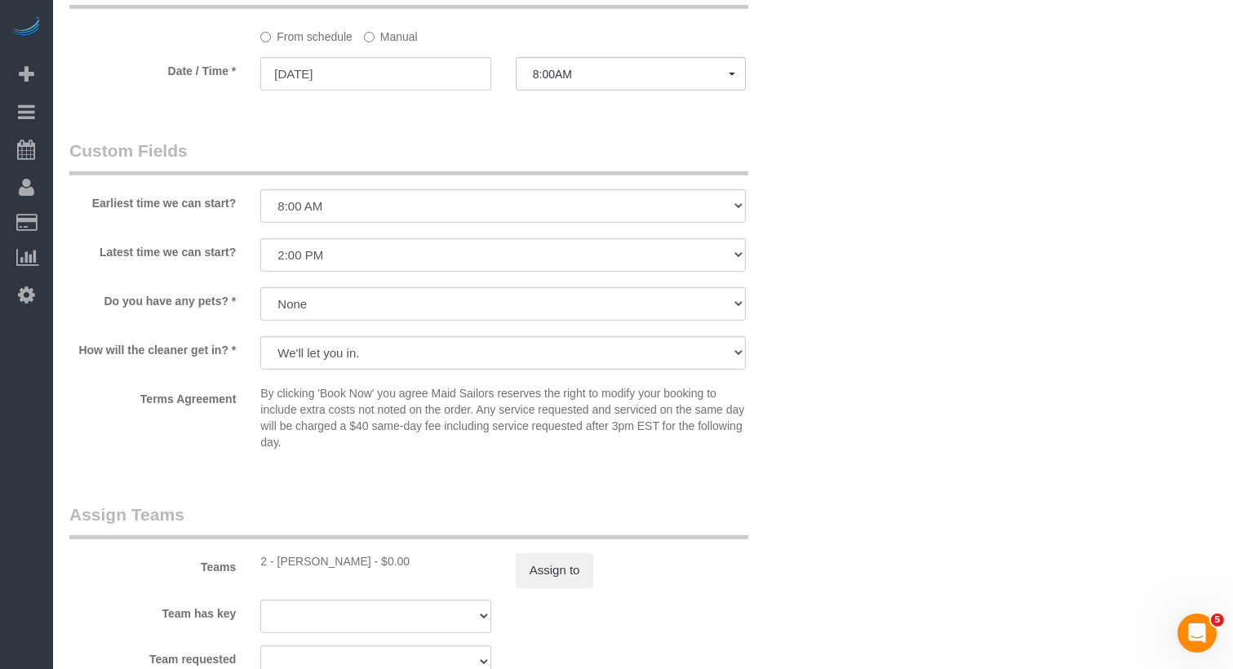
scroll to position [1364, 0]
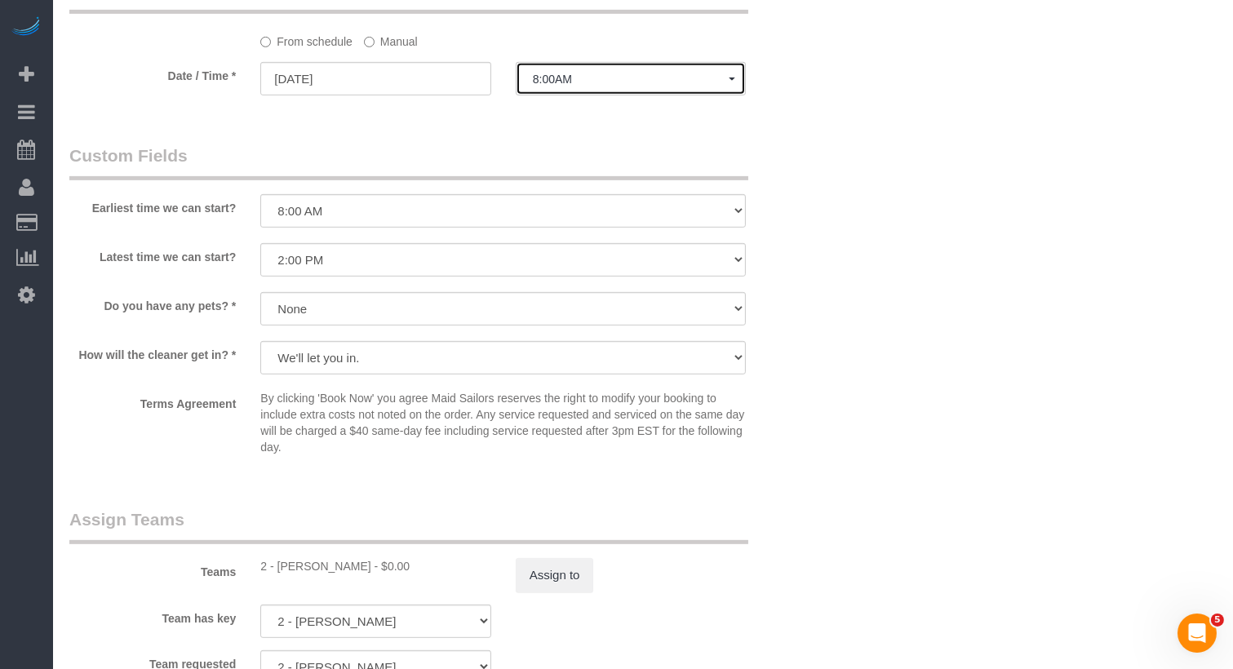
click at [599, 82] on span "8:00AM" at bounding box center [631, 79] width 196 height 13
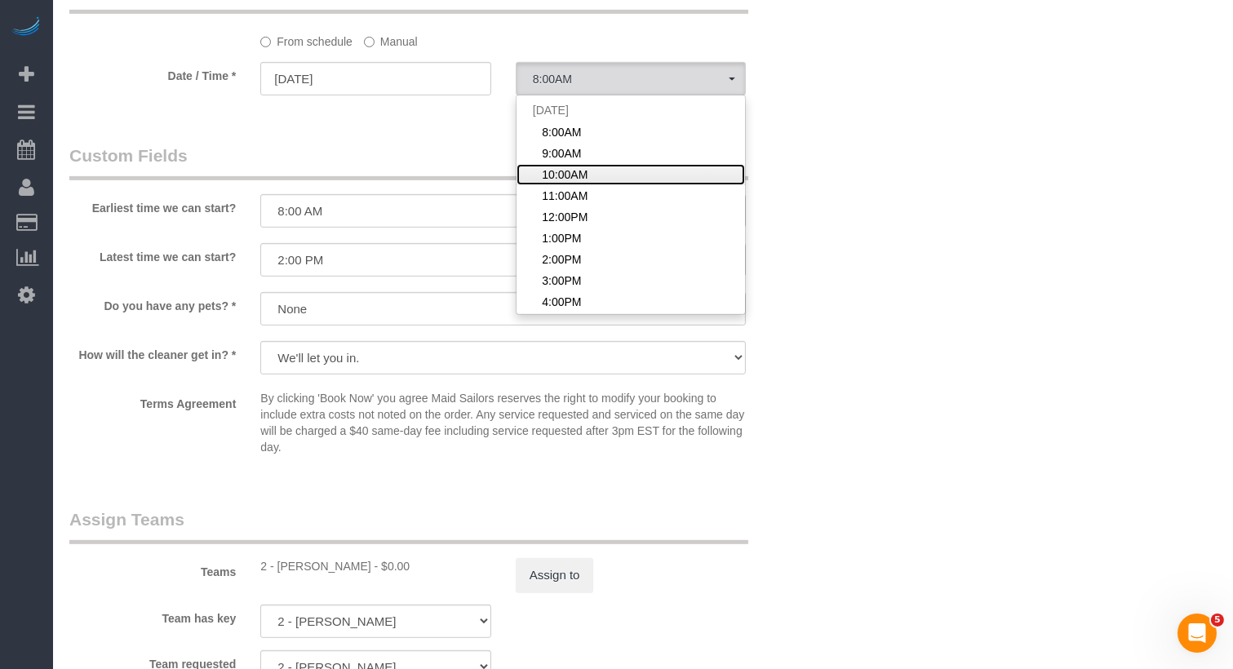
click at [563, 177] on span "10:00AM" at bounding box center [565, 174] width 46 height 16
select select "spot63"
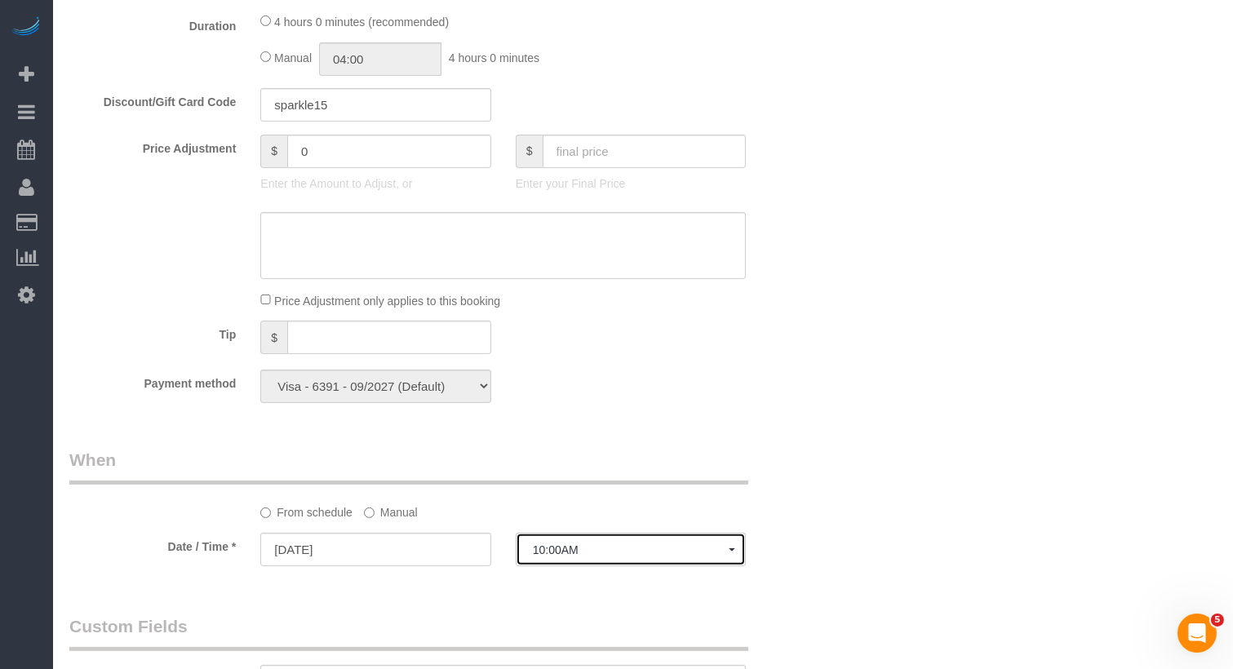
scroll to position [1066, 0]
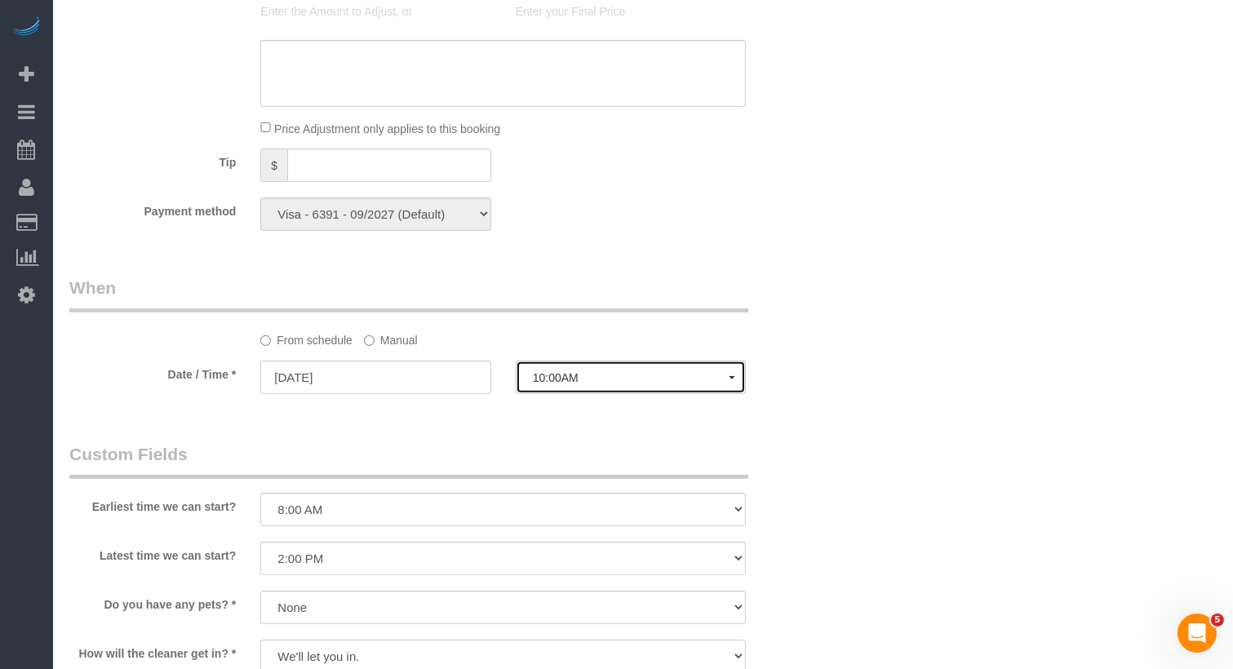
click at [561, 374] on span "10:00AM" at bounding box center [631, 377] width 196 height 13
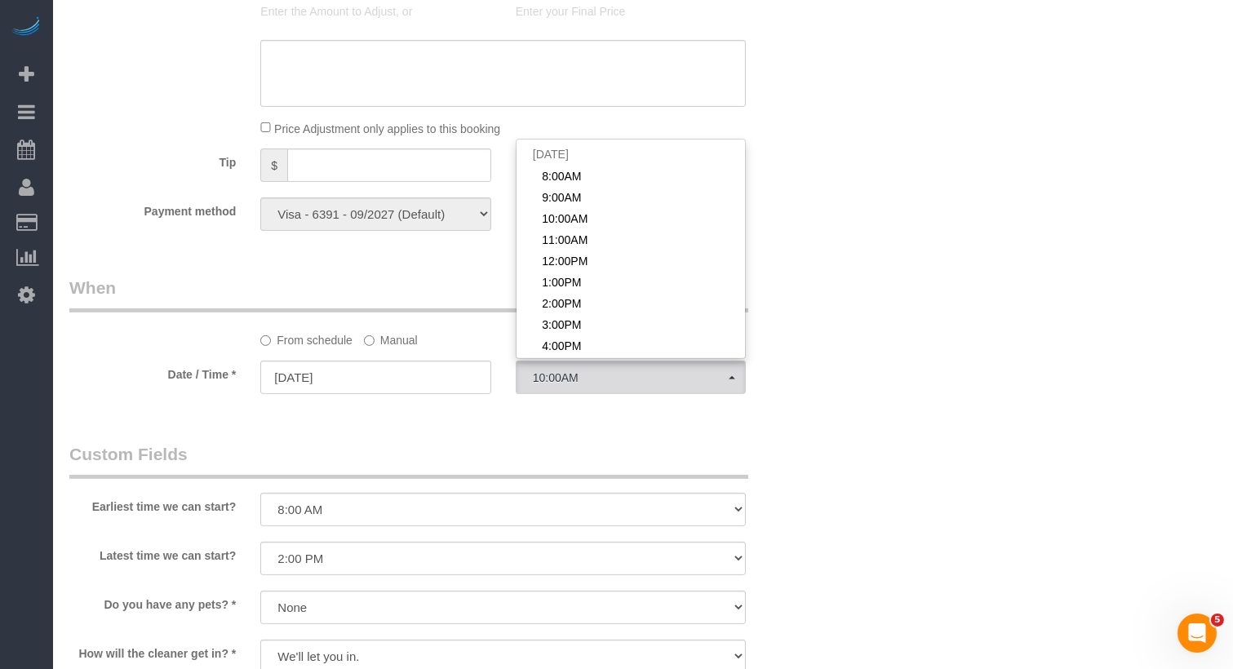
click at [377, 339] on label "Manual" at bounding box center [391, 337] width 54 height 22
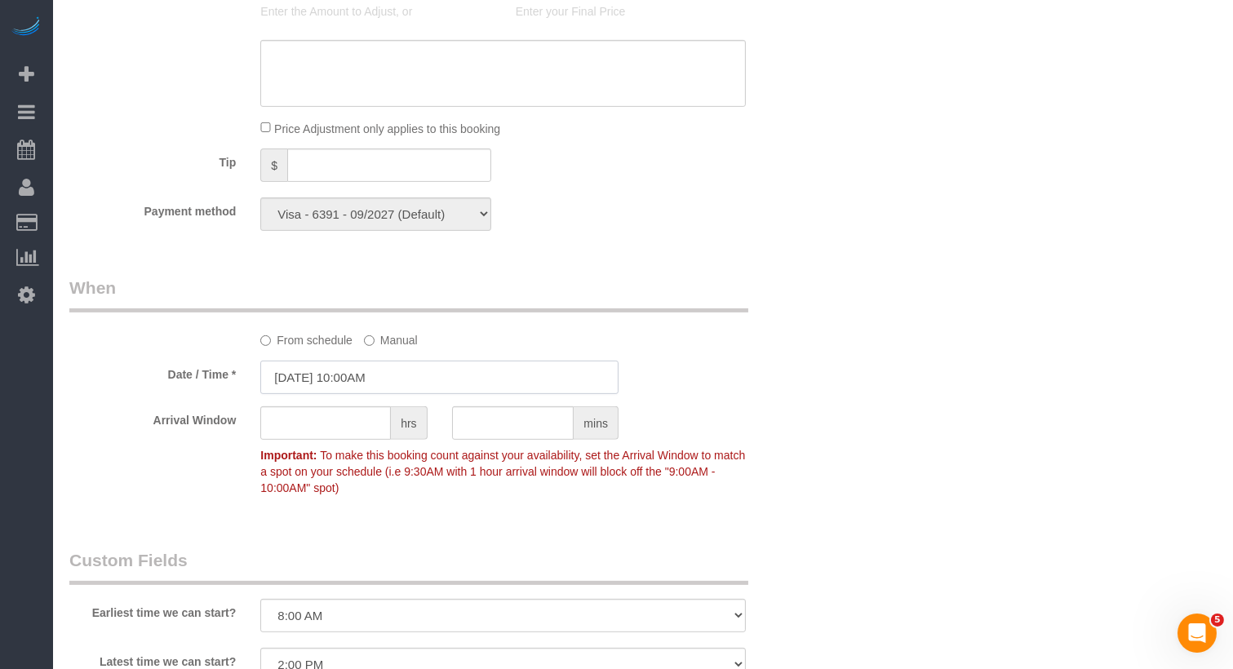
click at [380, 378] on input "[DATE] 10:00AM" at bounding box center [439, 377] width 358 height 33
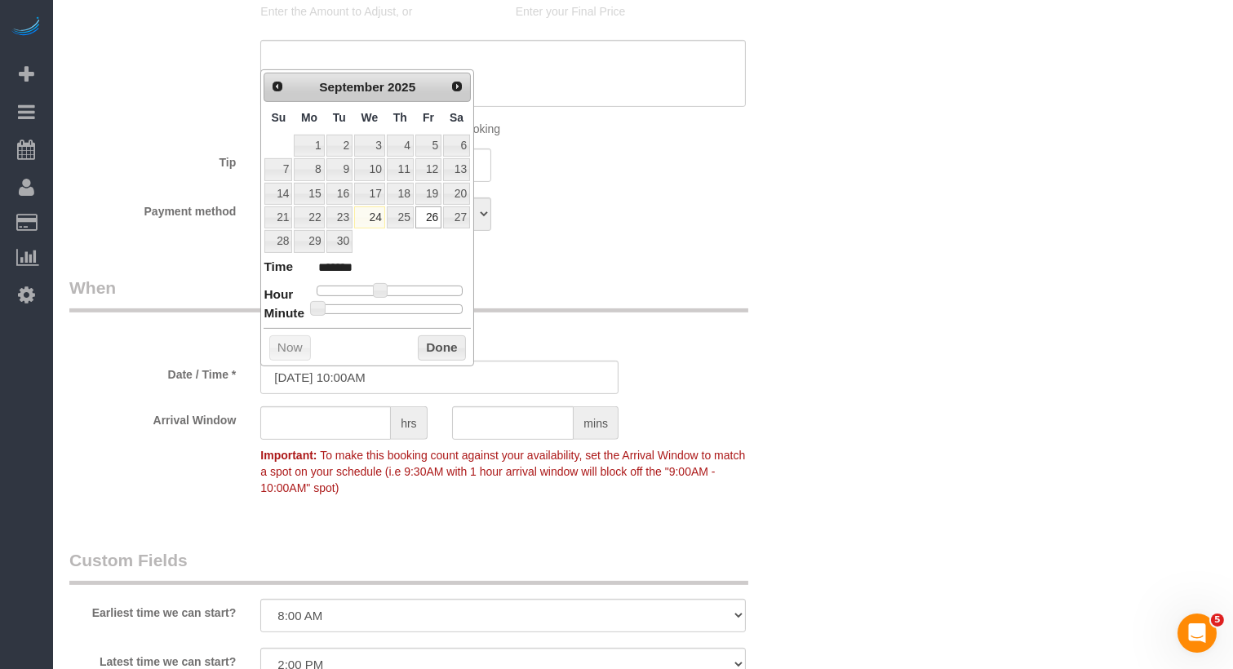
type input "[DATE] 10:40AM"
type input "*******"
click at [420, 304] on div at bounding box center [390, 309] width 146 height 10
type input "[DATE] 10:45AM"
type input "*******"
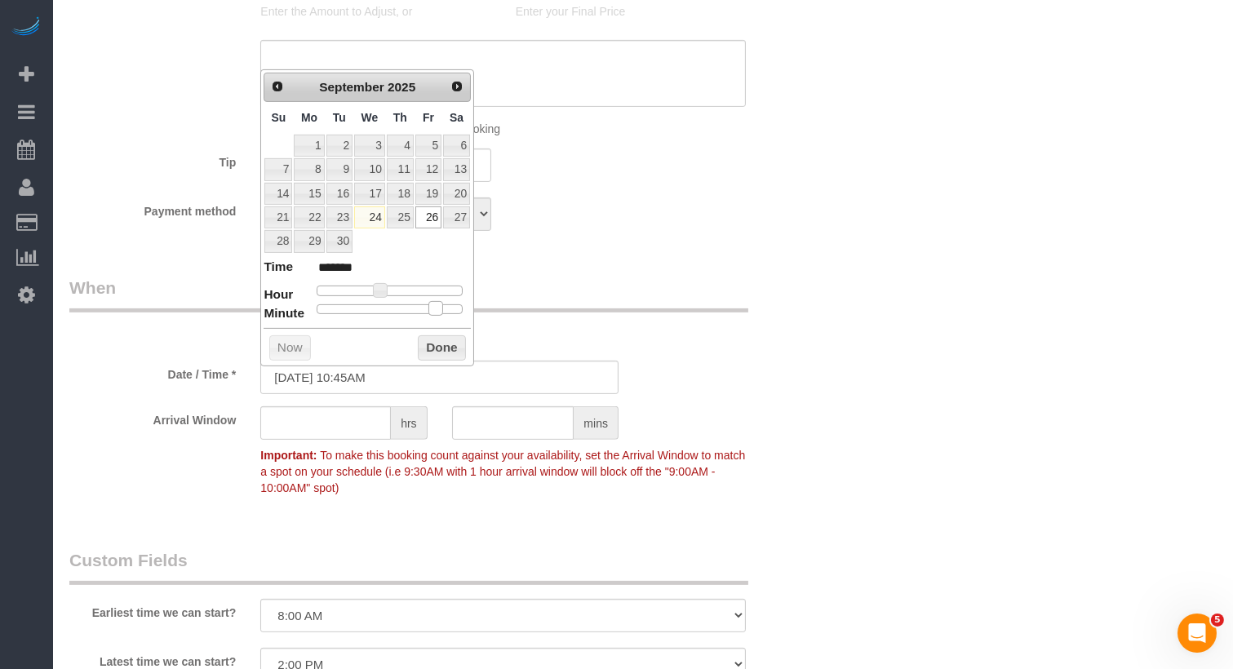
drag, startPoint x: 420, startPoint y: 301, endPoint x: 435, endPoint y: 304, distance: 14.9
click at [435, 304] on span at bounding box center [435, 308] width 15 height 15
click at [446, 335] on button "Done" at bounding box center [442, 348] width 48 height 26
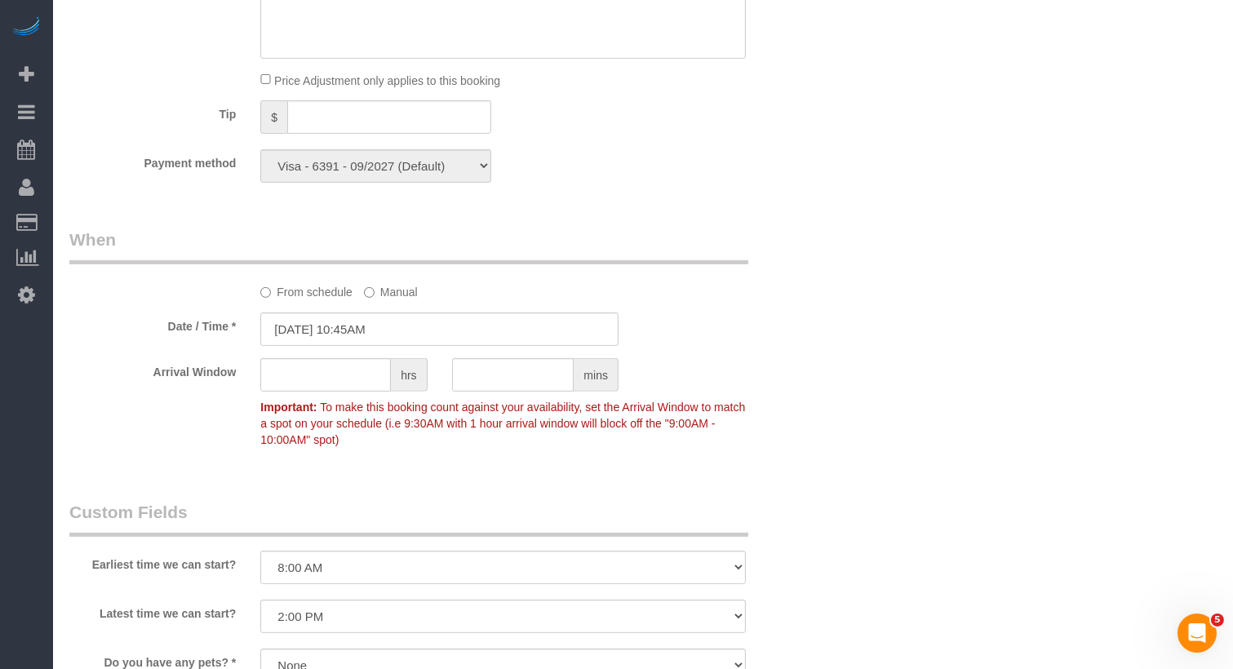
scroll to position [0, 0]
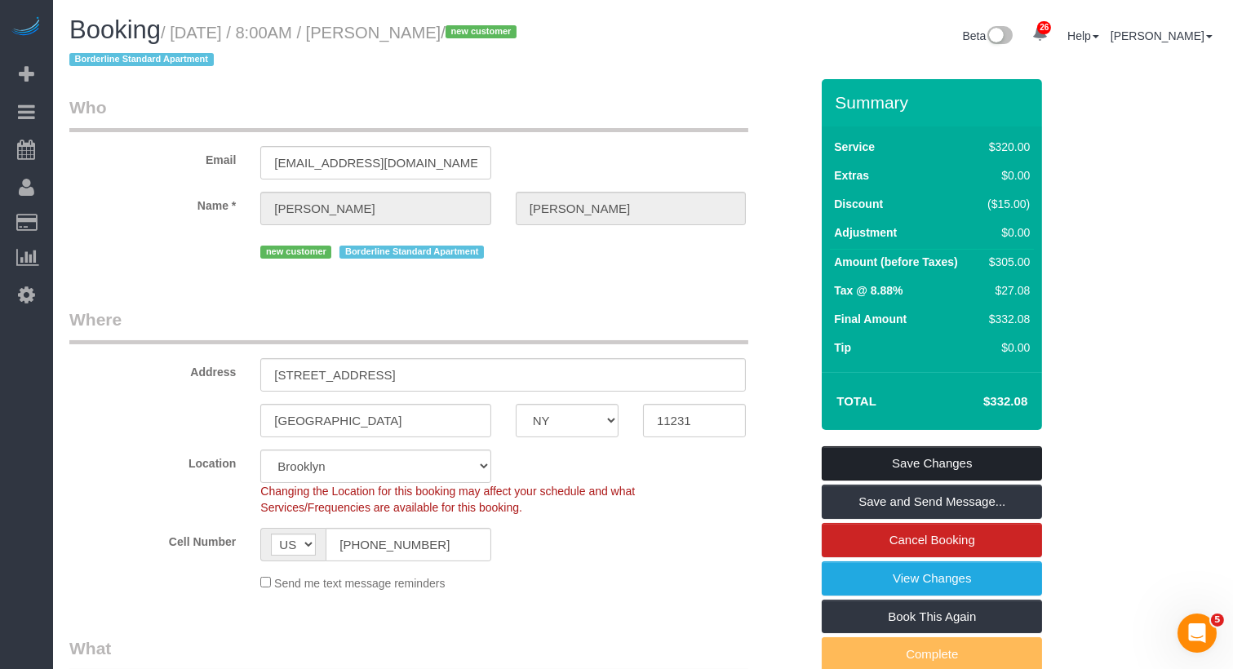
click at [965, 470] on link "Save Changes" at bounding box center [932, 463] width 220 height 34
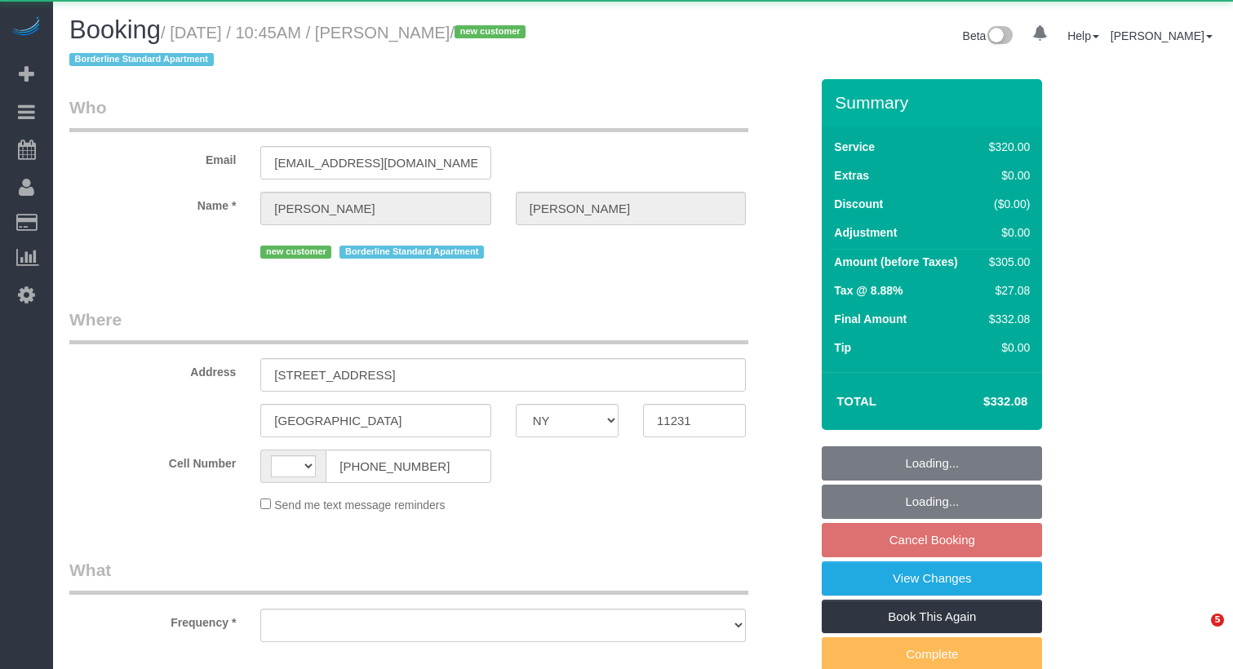
select select "NY"
select select "string:[GEOGRAPHIC_DATA]"
select select "object:825"
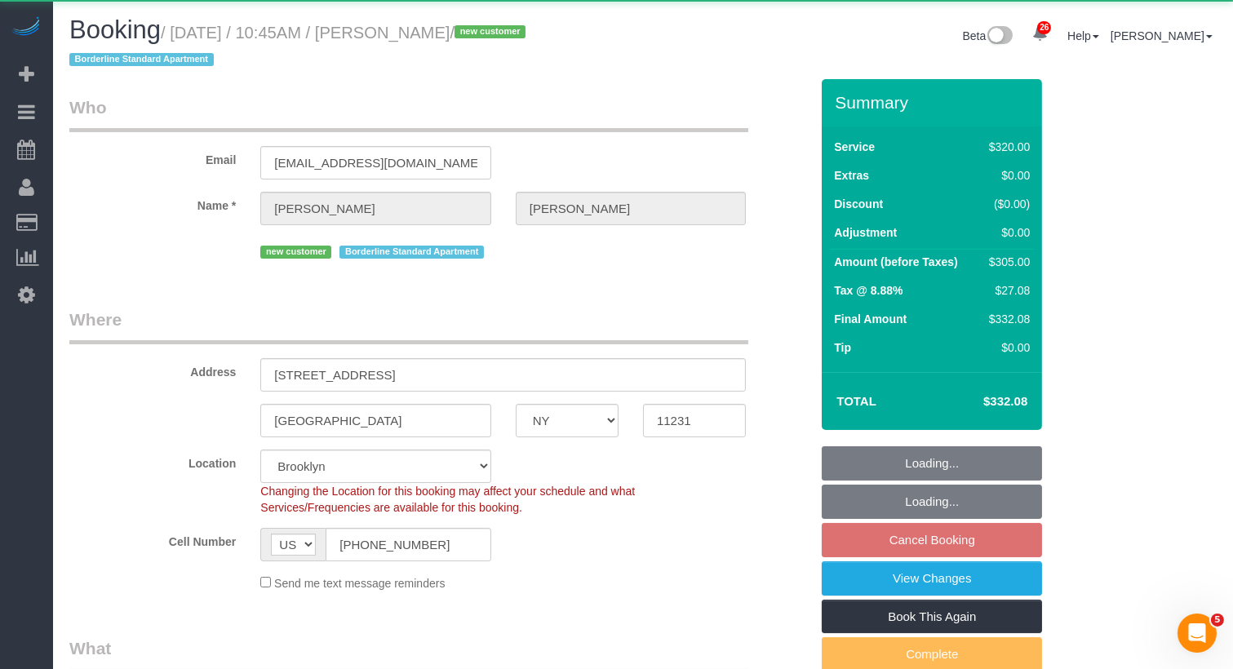
select select "string:stripe-pm_1S93RY4VGloSiKo7TbPzIl6r"
select select "number:56"
select select "number:74"
select select "number:15"
select select "number:5"
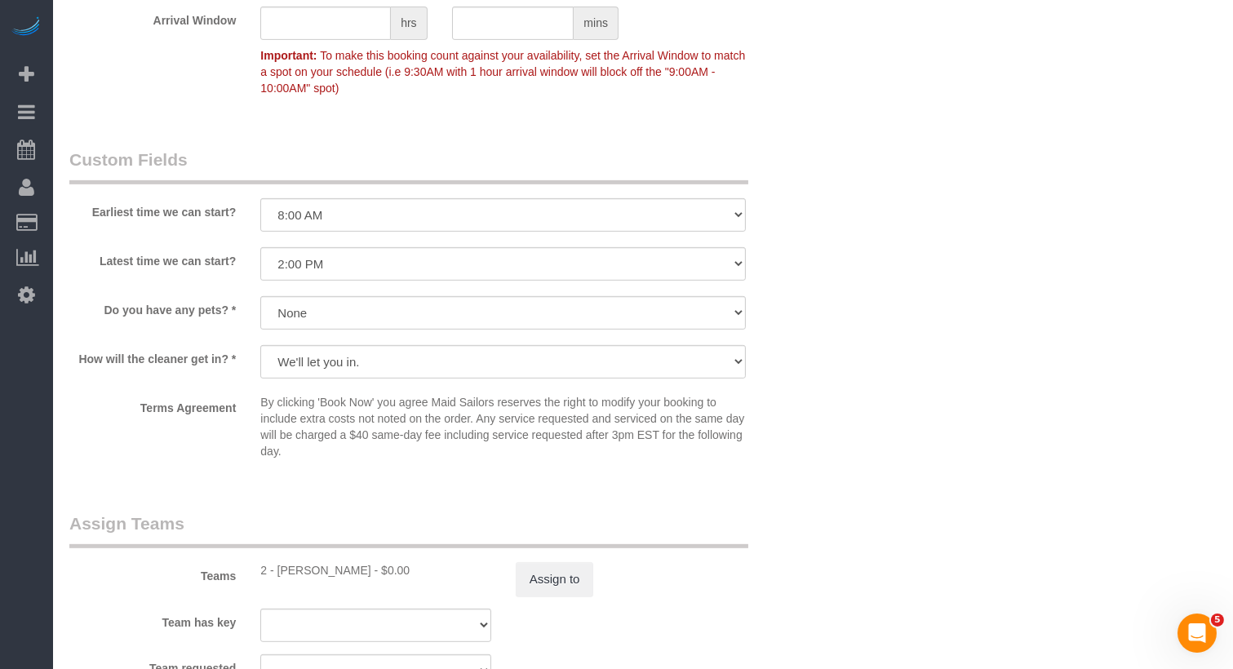
select select "240"
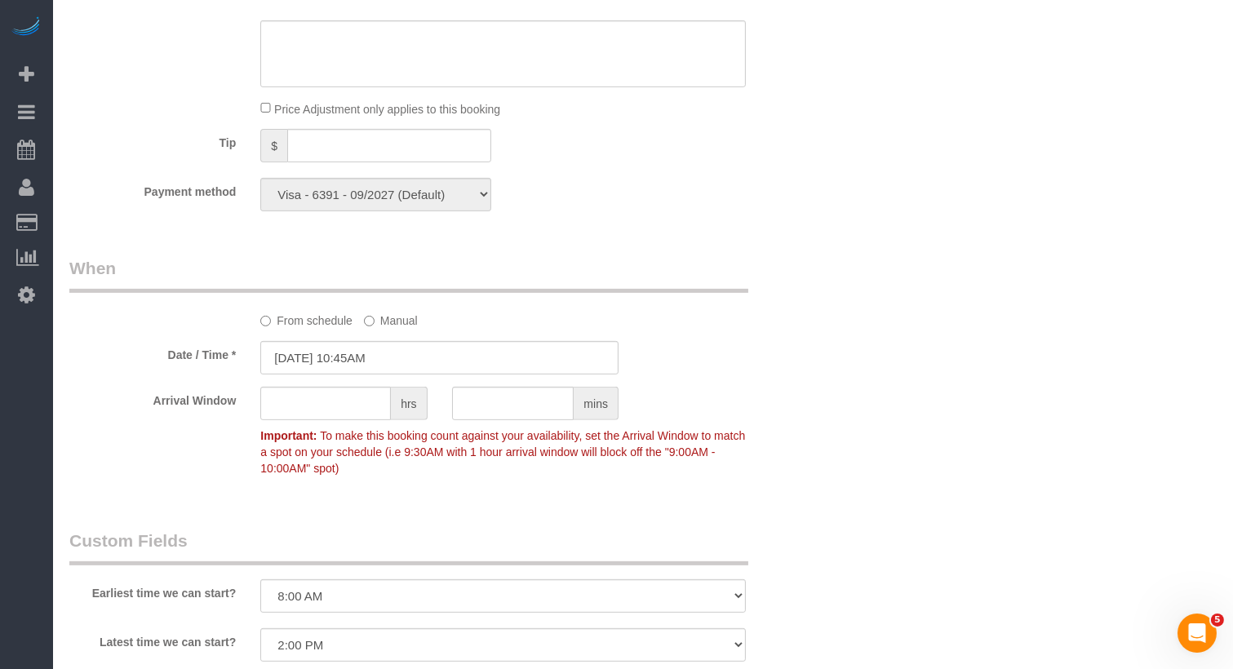
scroll to position [1319, 0]
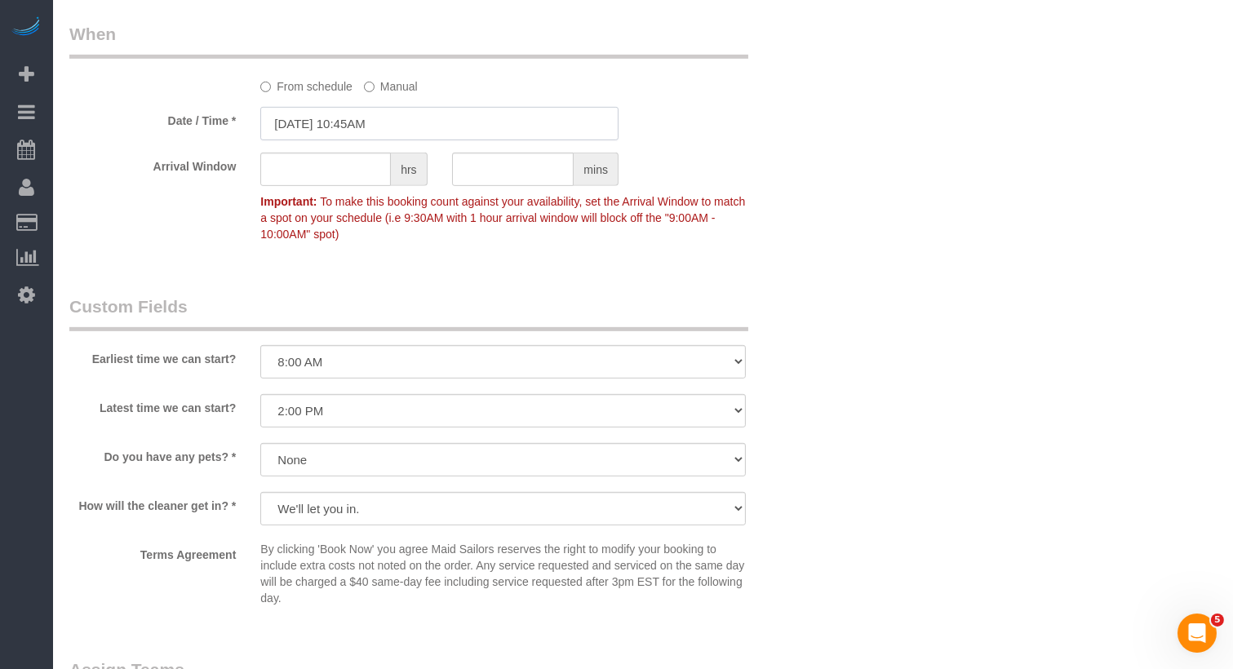
click at [410, 129] on input "[DATE] 10:45AM" at bounding box center [439, 123] width 358 height 33
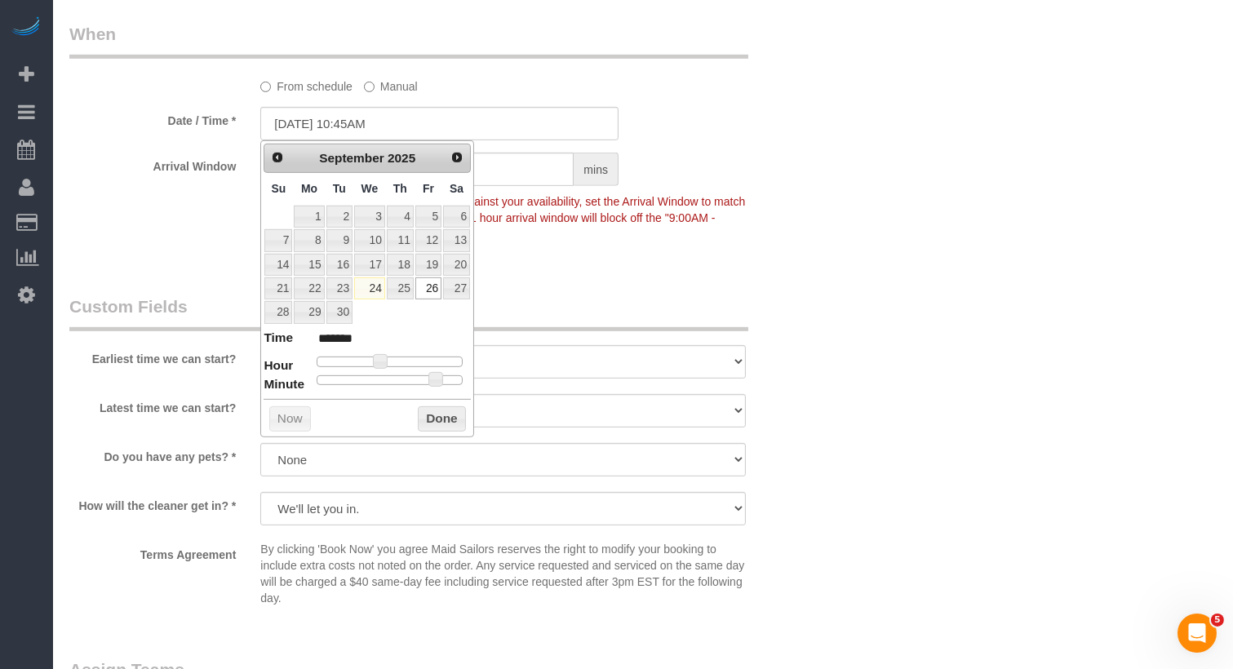
type input "[DATE] 4:45PM"
type input "******"
click at [417, 357] on div at bounding box center [390, 362] width 146 height 10
type input "[DATE] 5:45PM"
type input "******"
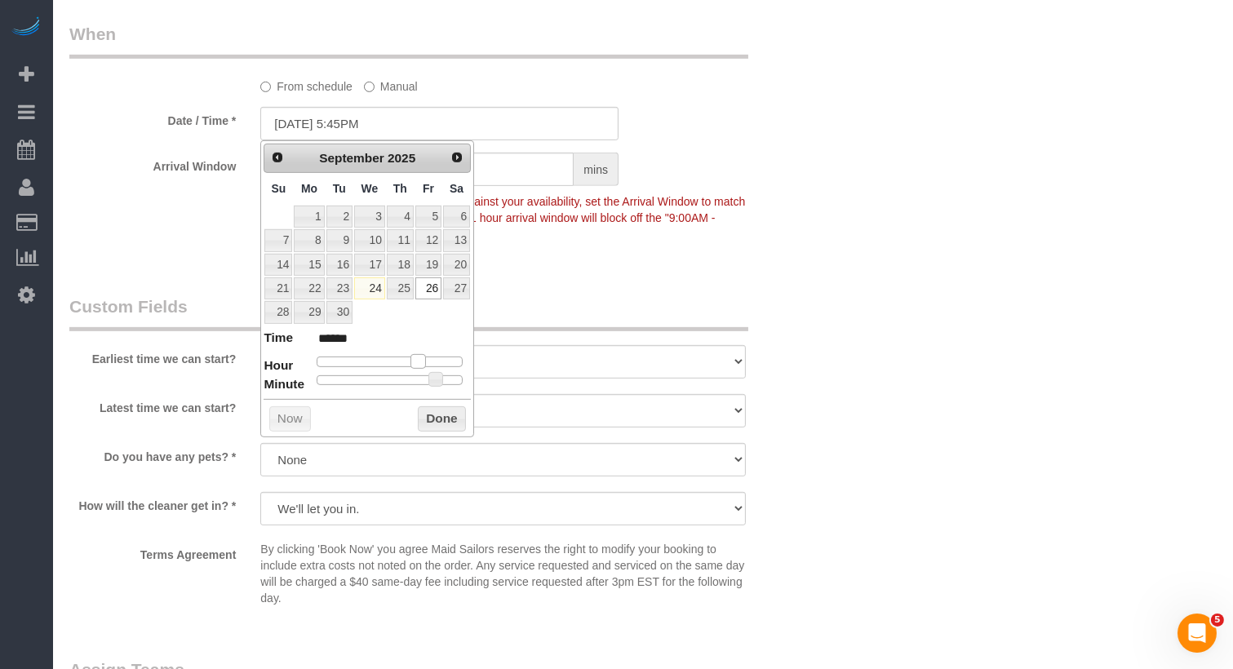
type input "[DATE] 4:45PM"
type input "******"
type input "09/26/2025 3:45PM"
type input "******"
type input "09/26/2025 2:45PM"
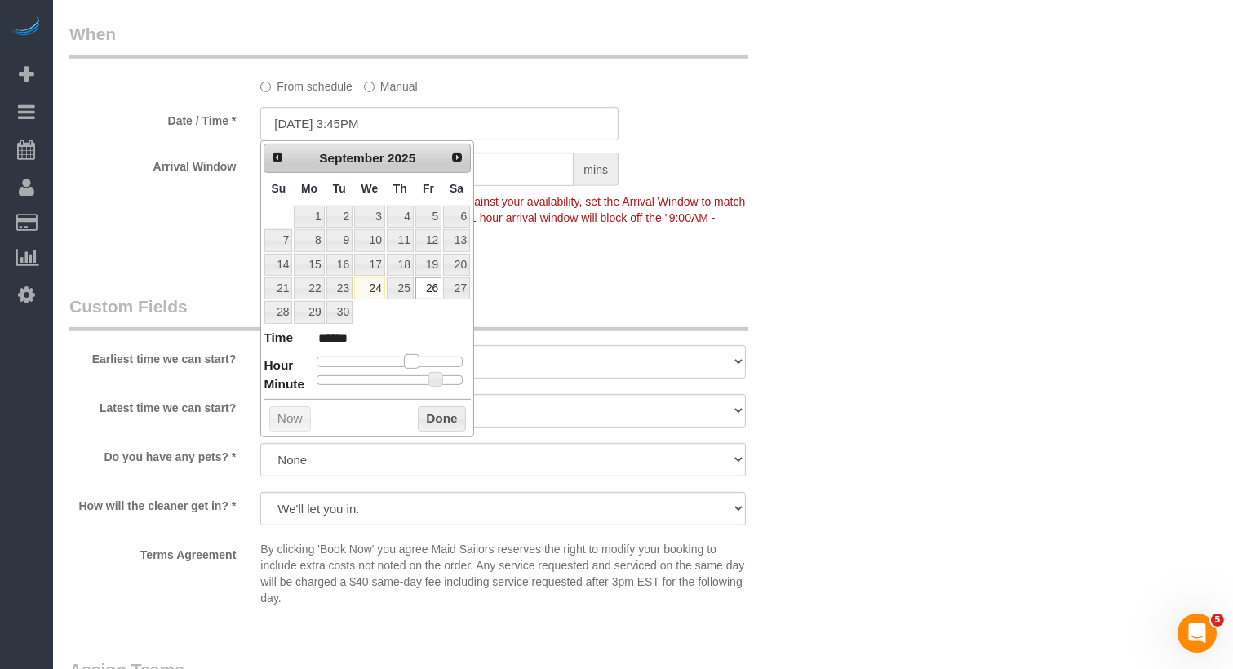
type input "******"
drag, startPoint x: 417, startPoint y: 354, endPoint x: 407, endPoint y: 357, distance: 10.3
click at [407, 357] on span at bounding box center [405, 361] width 15 height 15
type input "09/26/2025 2:40PM"
type input "******"
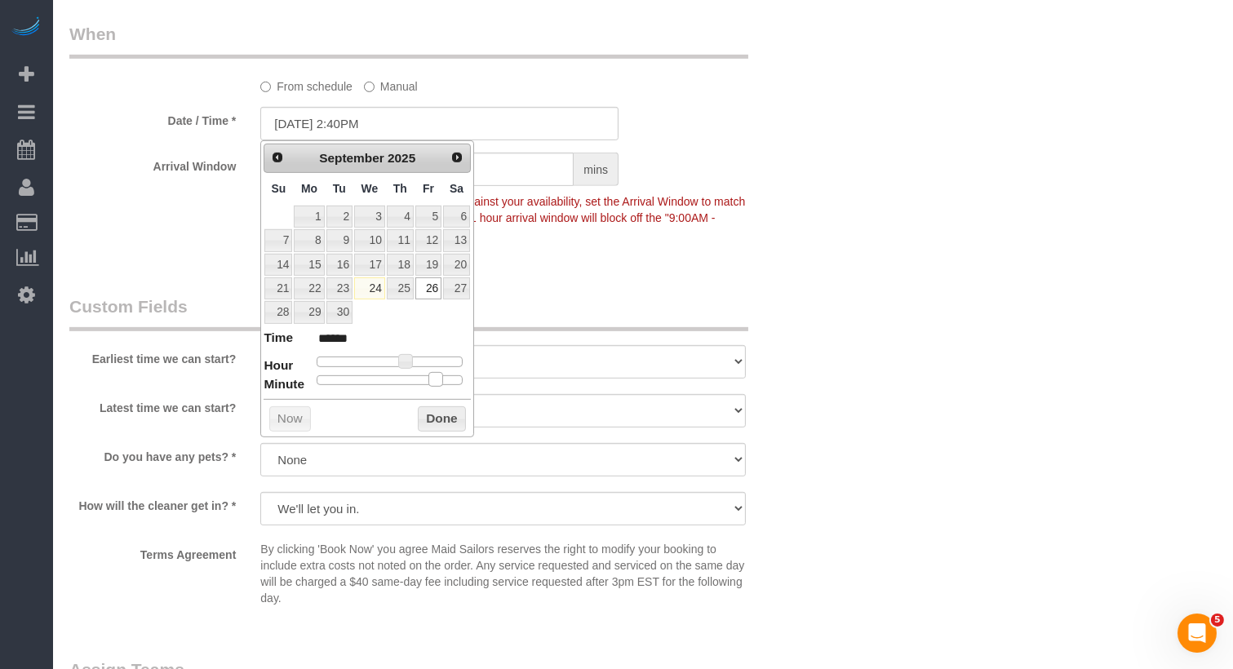
type input "09/26/2025 2:35PM"
type input "******"
type input "09/26/2025 2:25PM"
type input "******"
type input "09/26/2025 2:20PM"
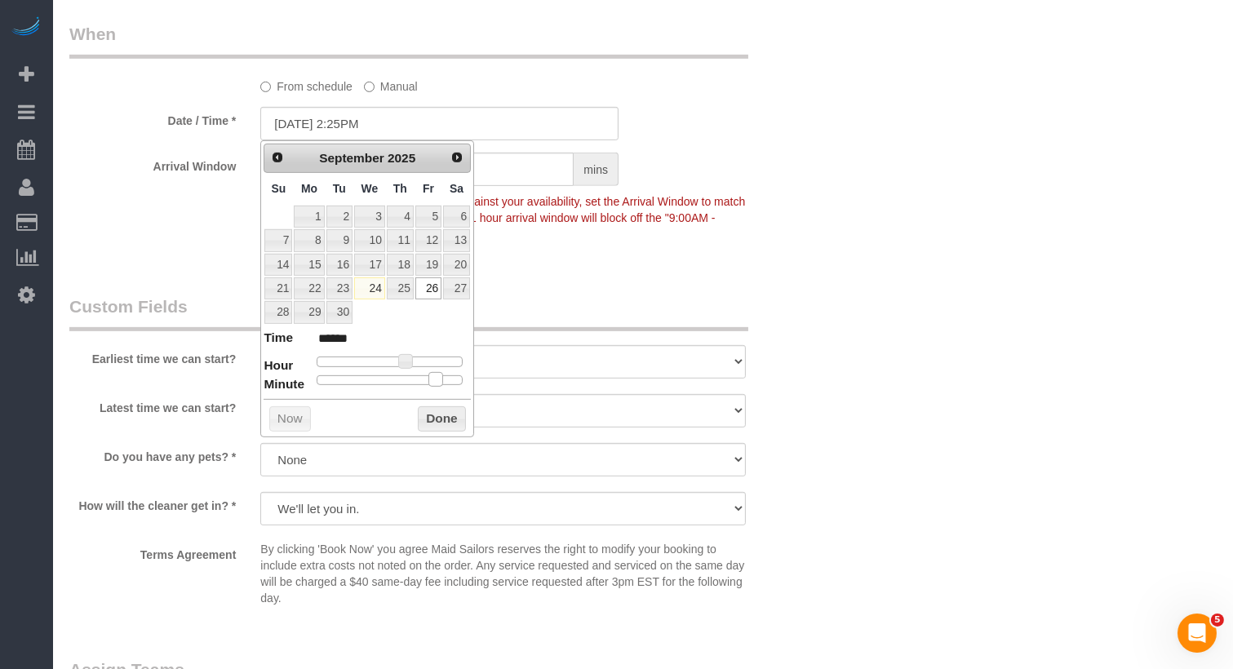
type input "******"
type input "09/26/2025 2:10PM"
type input "******"
type input "09/26/2025 2:05PM"
type input "******"
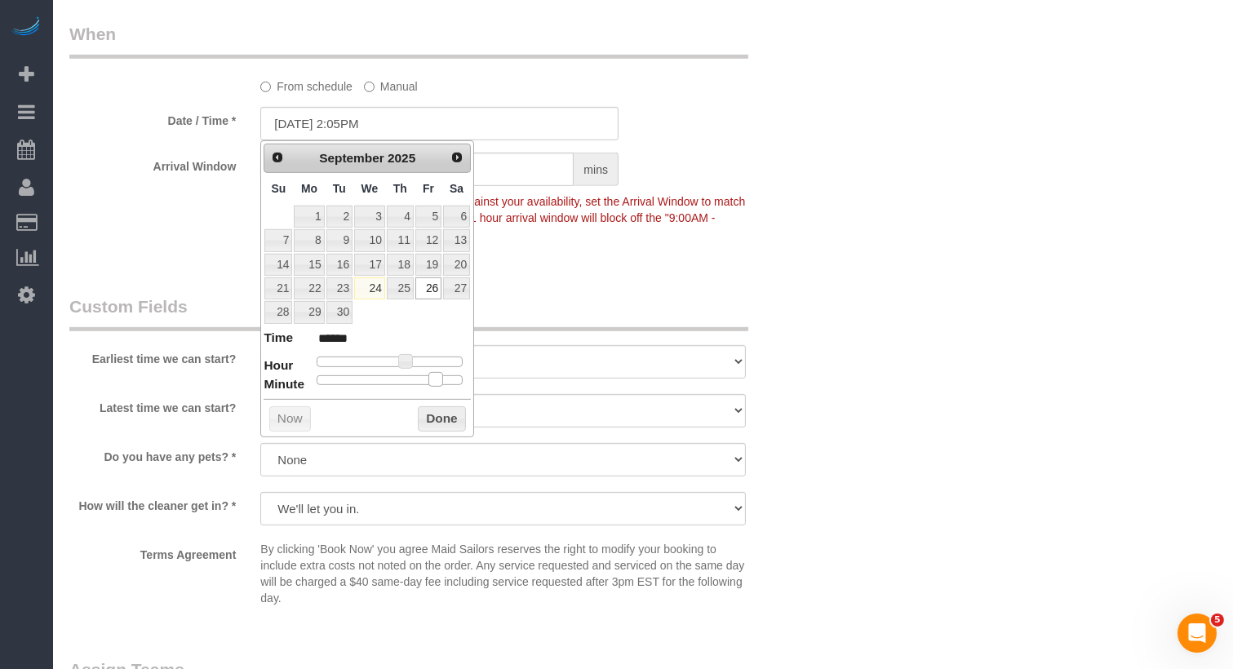
type input "09/26/2025 2:00PM"
type input "******"
drag, startPoint x: 435, startPoint y: 374, endPoint x: 237, endPoint y: 374, distance: 197.5
click at [1051, 224] on div "Who Email bjbrennan@gmail.com Name * Brian Brennan new customer Borderline Stan…" at bounding box center [642, 23] width 1147 height 2526
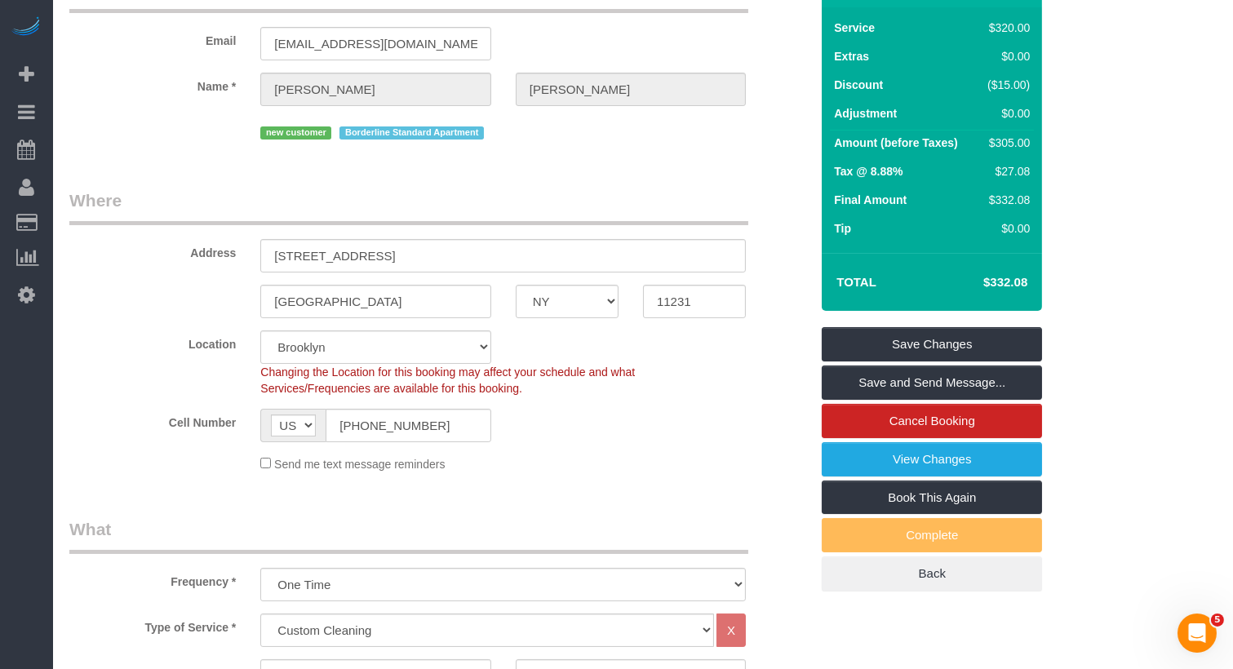
scroll to position [0, 0]
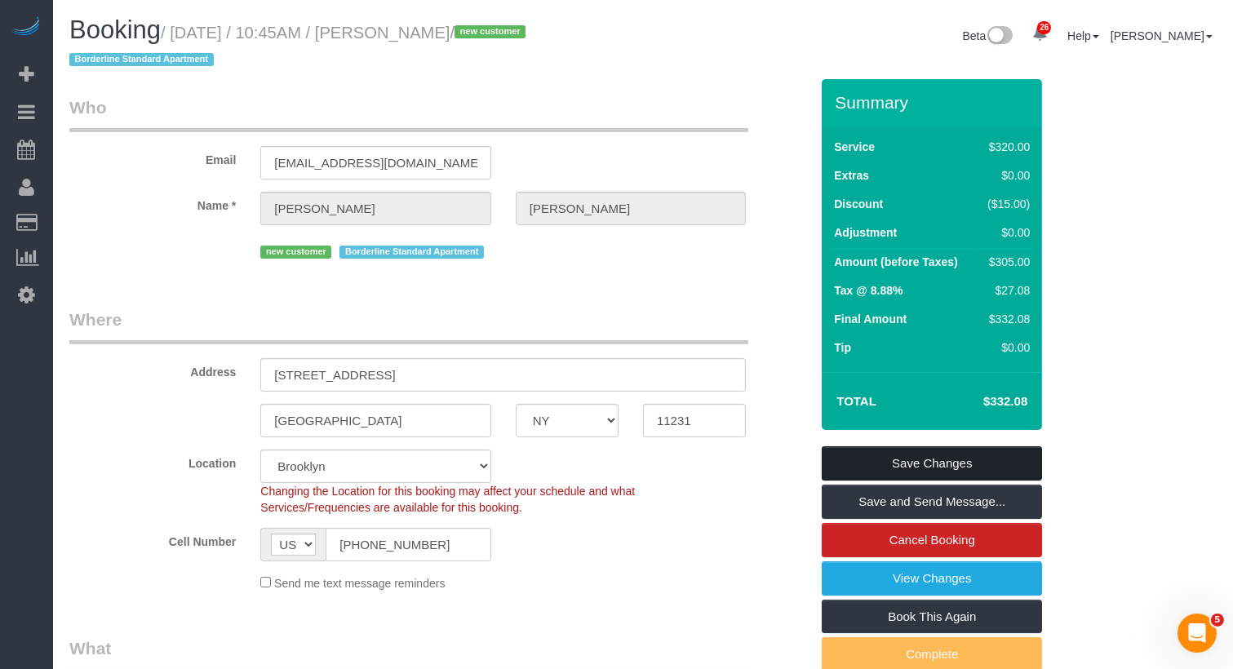
click at [959, 466] on link "Save Changes" at bounding box center [932, 463] width 220 height 34
